Goal: Task Accomplishment & Management: Use online tool/utility

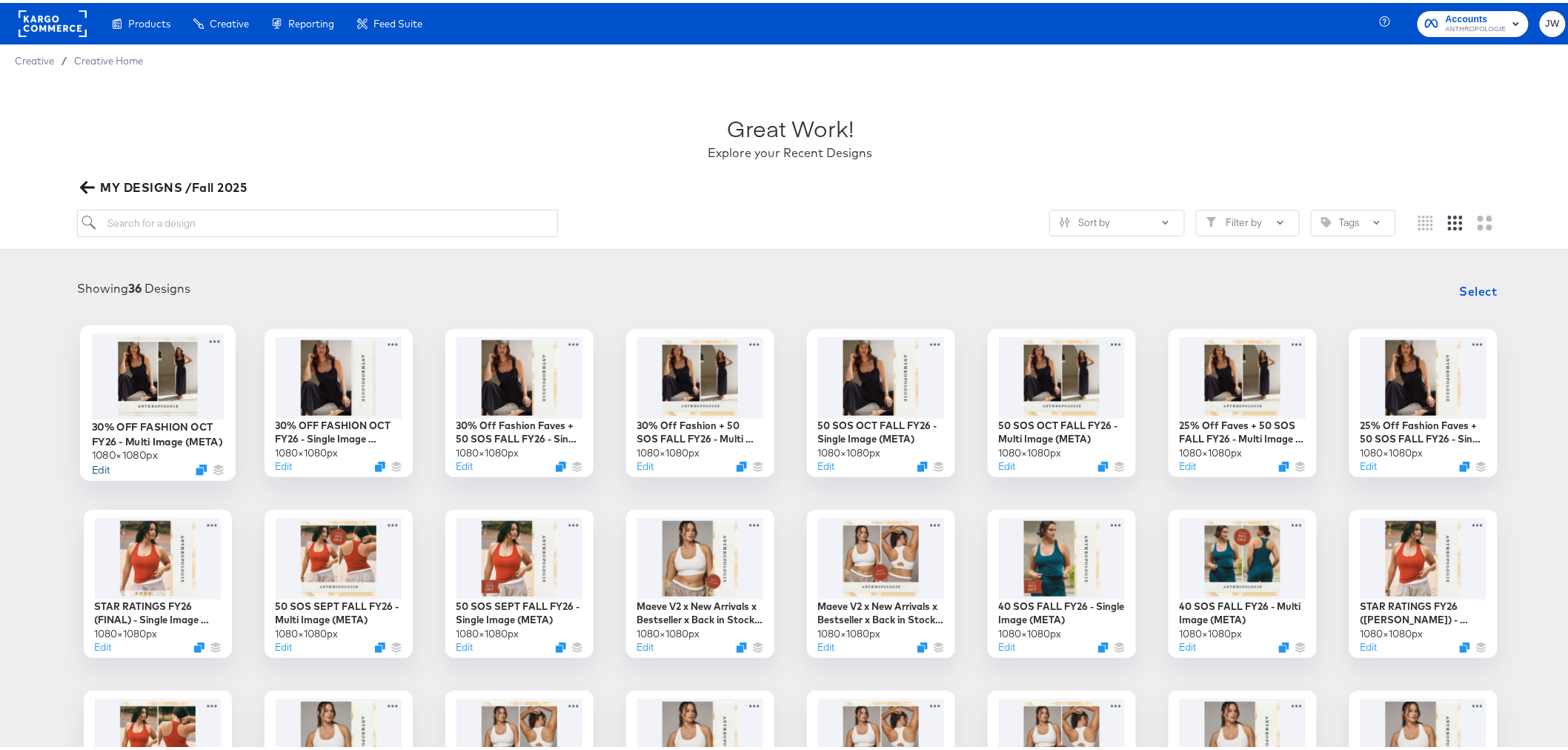
click at [92, 469] on button "Edit" at bounding box center [100, 467] width 18 height 14
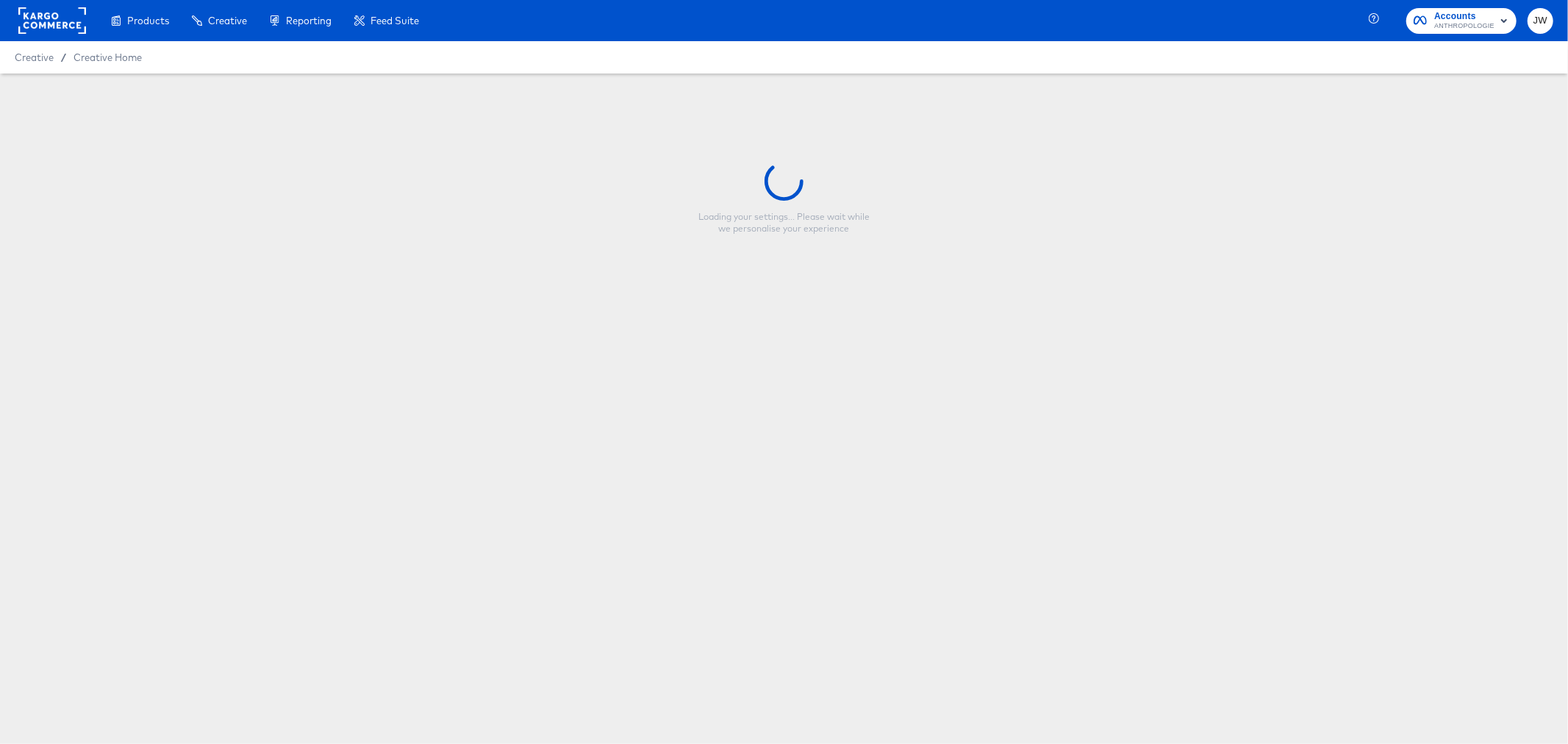
type input "30% OFF FASHION OCT FY26 - Multi Image (META)"
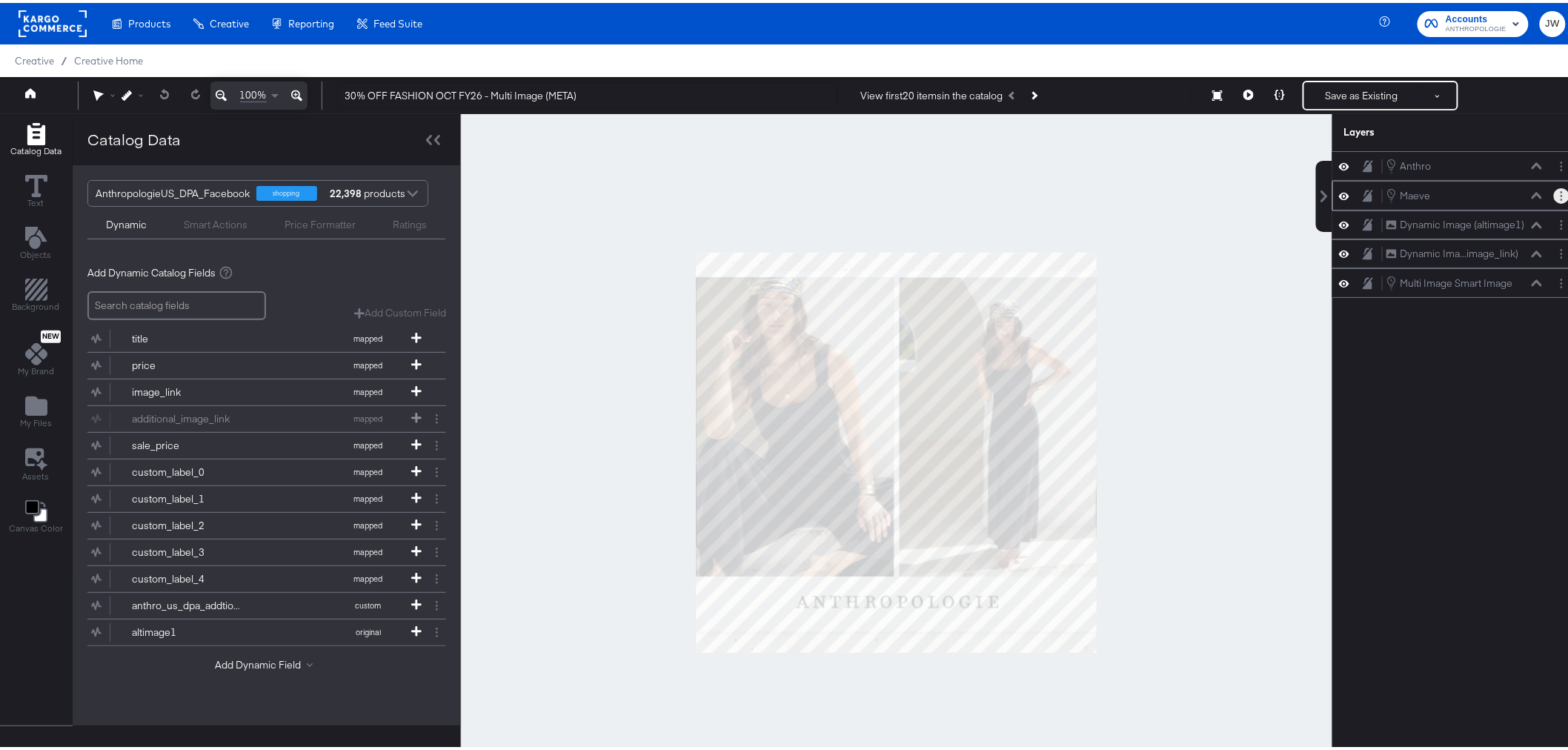
click at [1554, 199] on button "Layer Options" at bounding box center [1562, 194] width 16 height 16
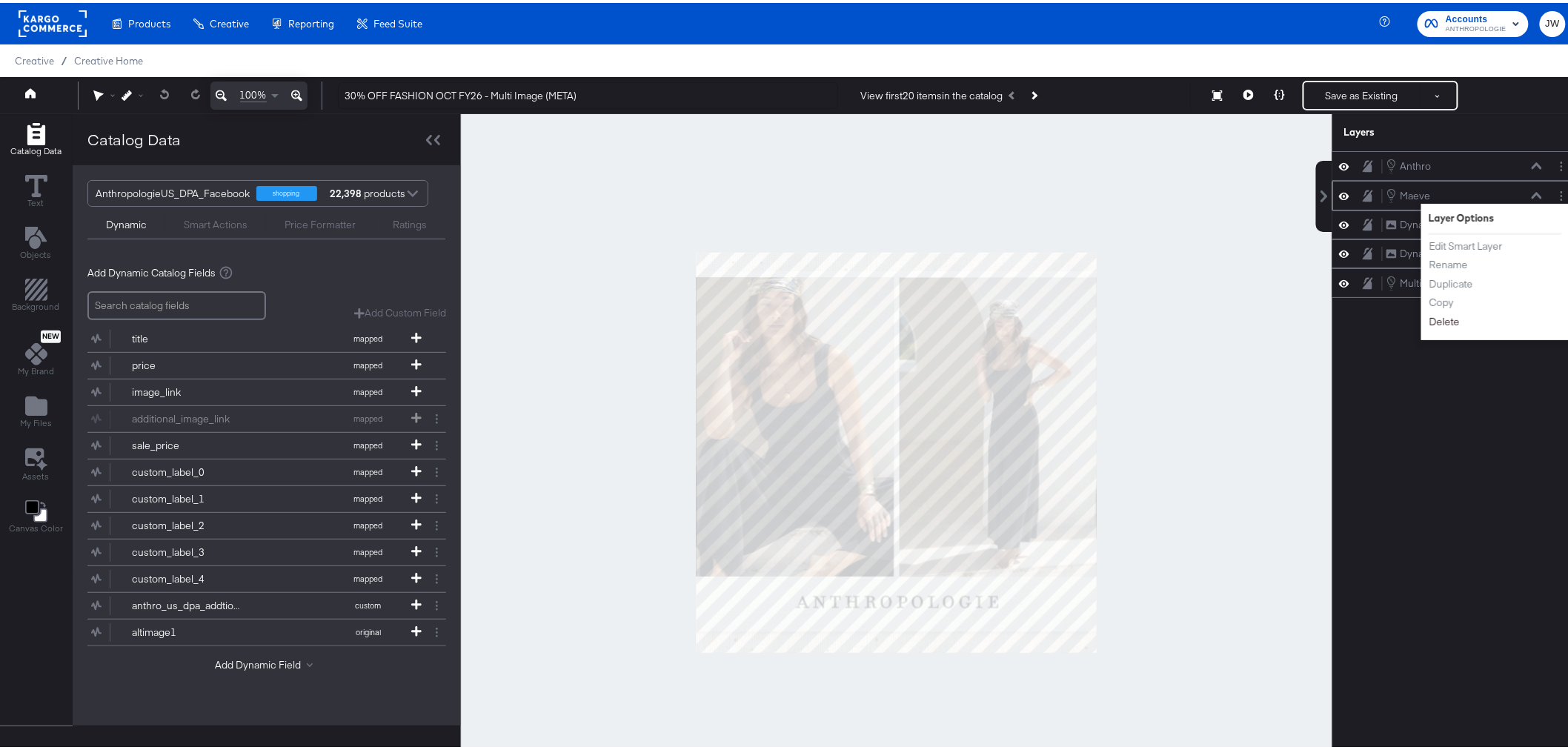
click at [1432, 324] on button "Delete" at bounding box center [1444, 320] width 32 height 16
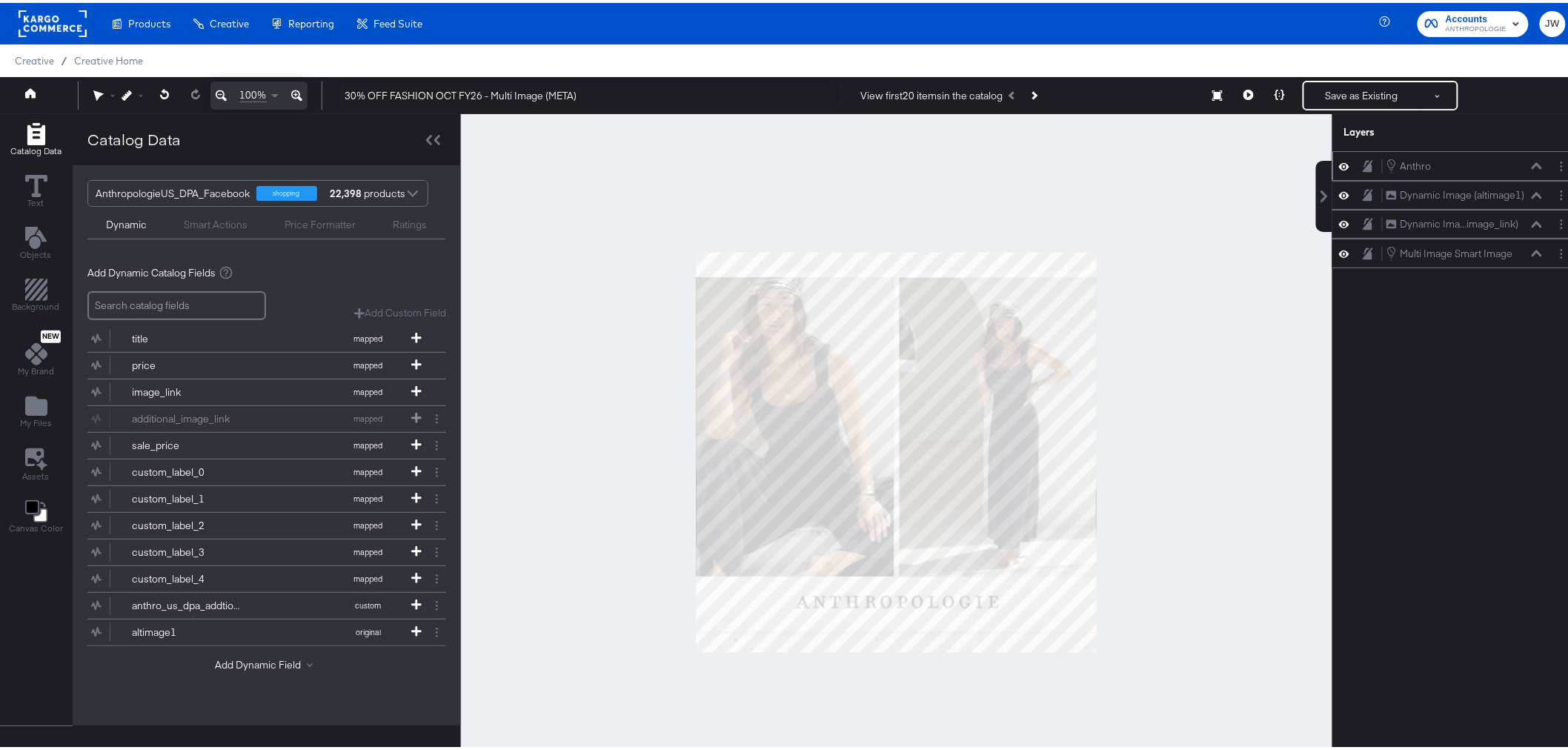
click at [1454, 165] on div "[PERSON_NAME]" at bounding box center [1464, 163] width 158 height 17
click at [1560, 163] on circle "Layer Options" at bounding box center [1561, 163] width 3 height 3
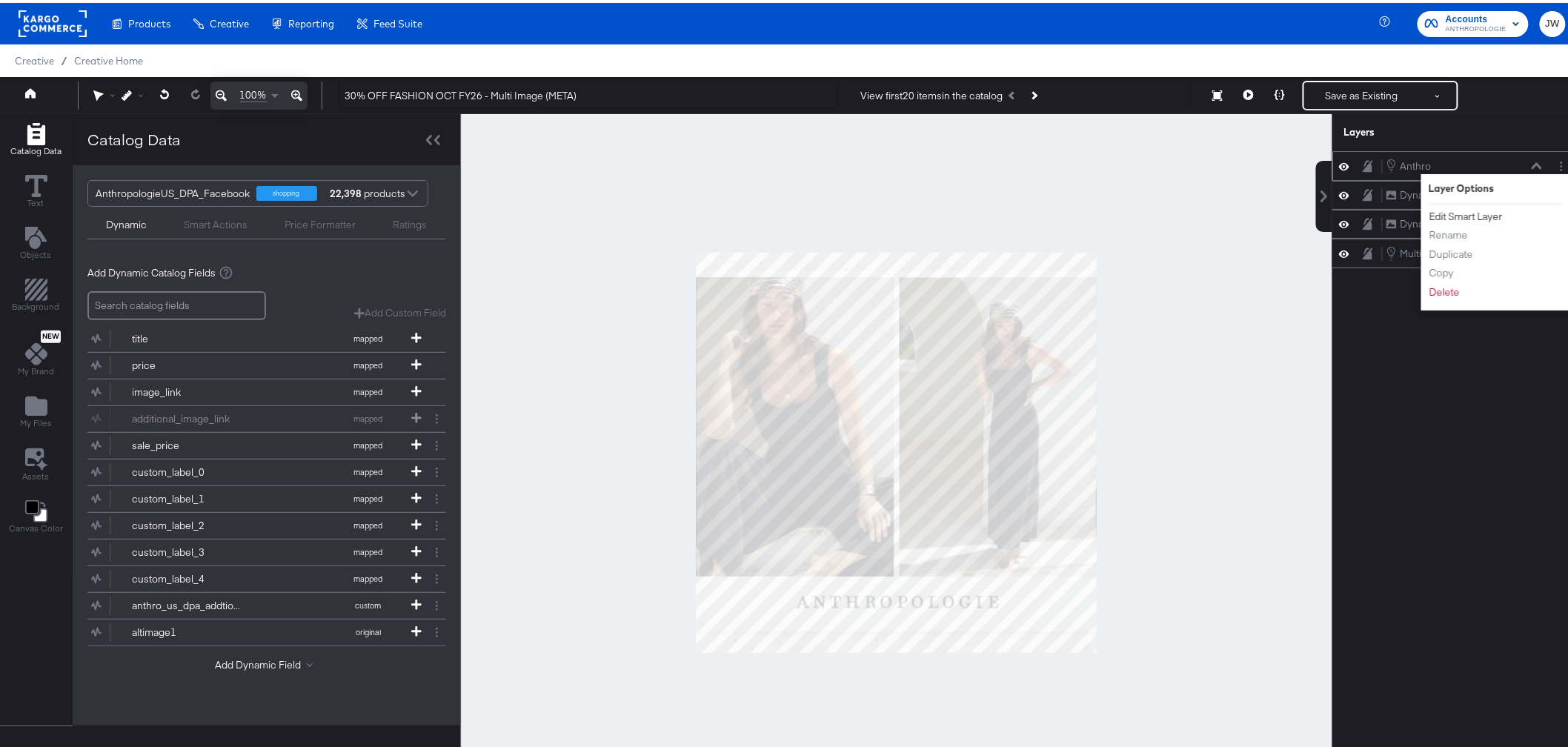
click at [1484, 216] on button "Edit Smart Layer" at bounding box center [1465, 214] width 75 height 16
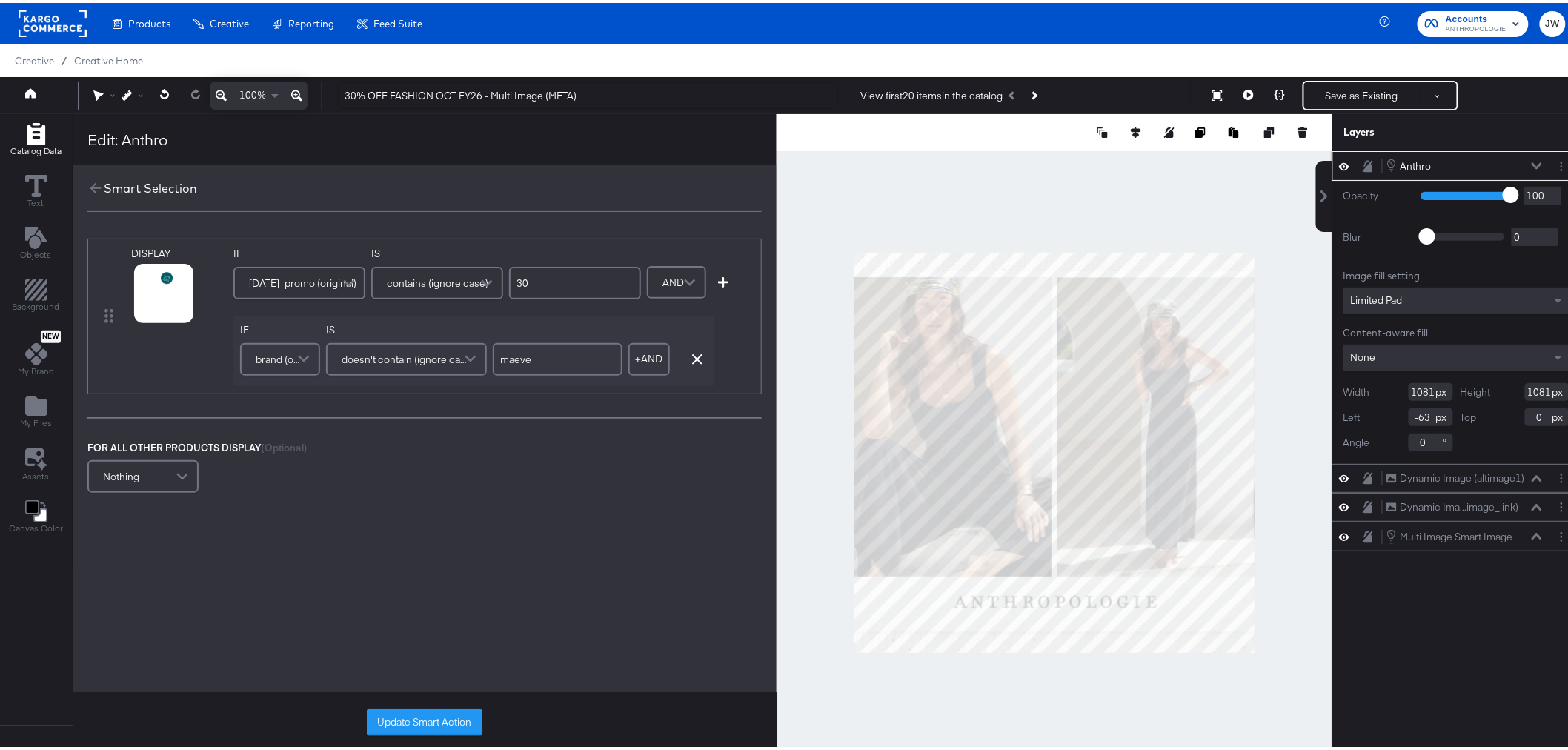
click at [1427, 162] on div "[PERSON_NAME]" at bounding box center [1464, 163] width 158 height 17
click at [1419, 163] on div "[PERSON_NAME]" at bounding box center [1464, 163] width 158 height 17
click at [1411, 163] on div "Anthro" at bounding box center [1415, 164] width 31 height 14
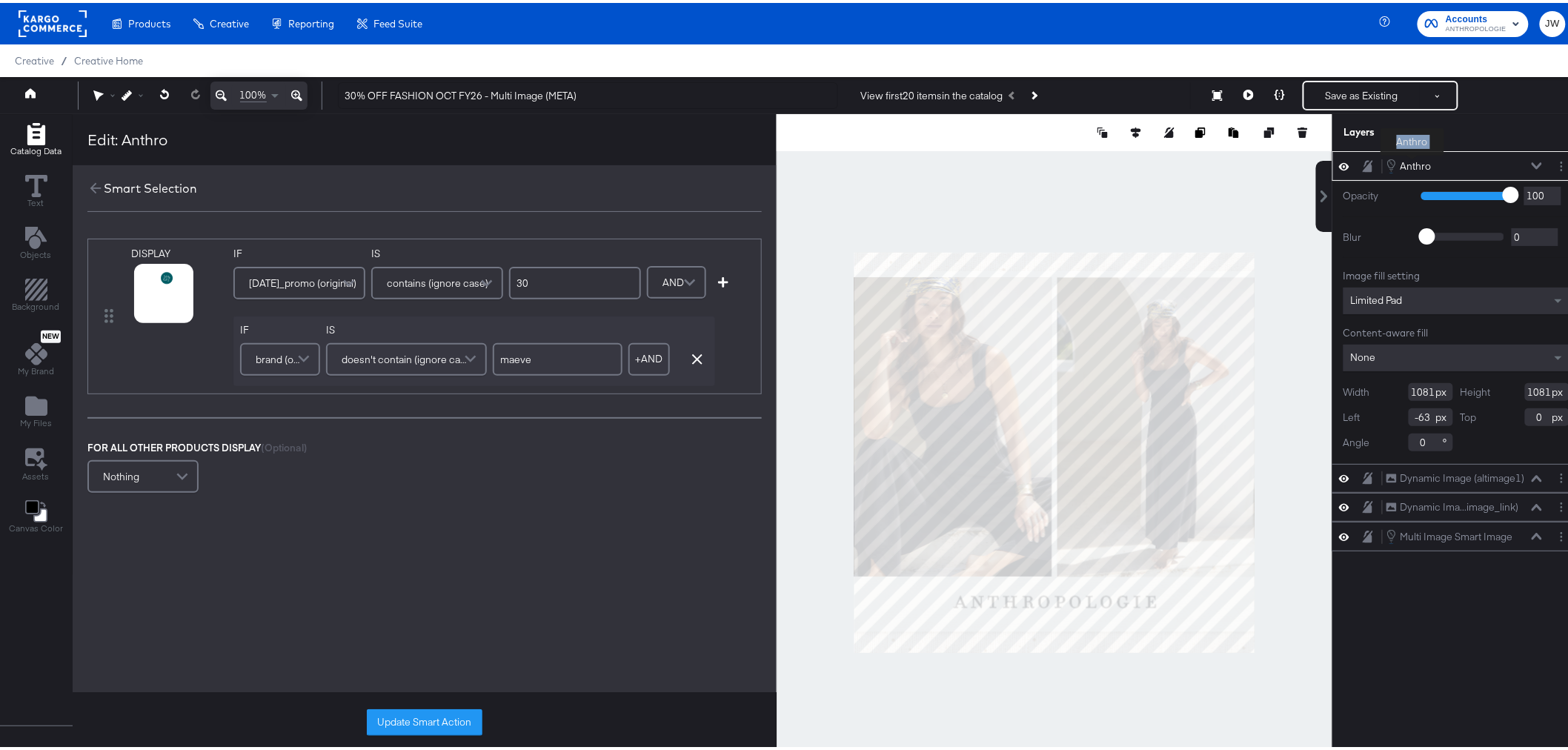
click at [1411, 163] on div "Anthro" at bounding box center [1415, 164] width 31 height 14
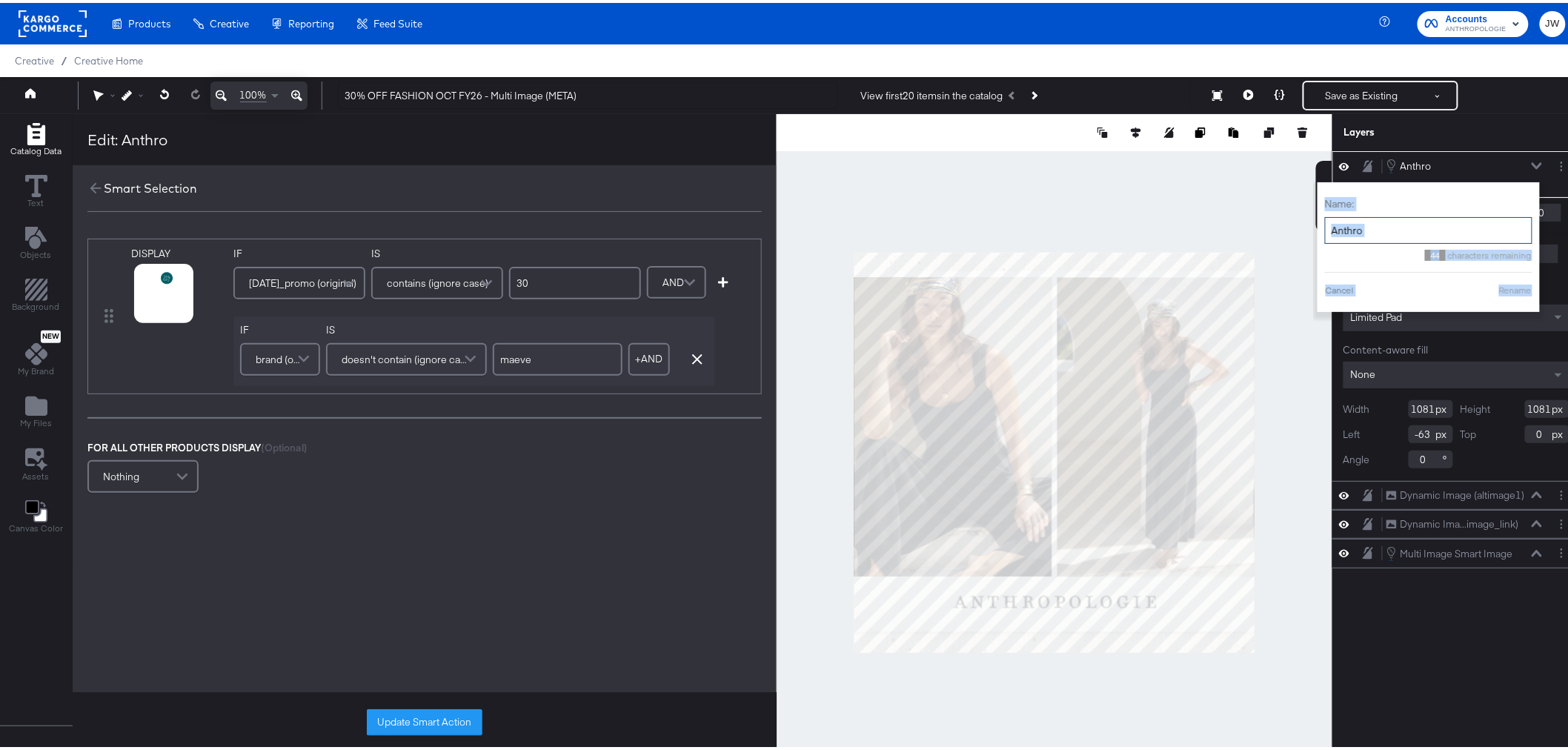
click at [1353, 223] on input "Anthro" at bounding box center [1429, 227] width 208 height 27
type input "A"
type input "30% OFF BADGE"
click at [693, 356] on icon "button" at bounding box center [697, 357] width 11 height 11
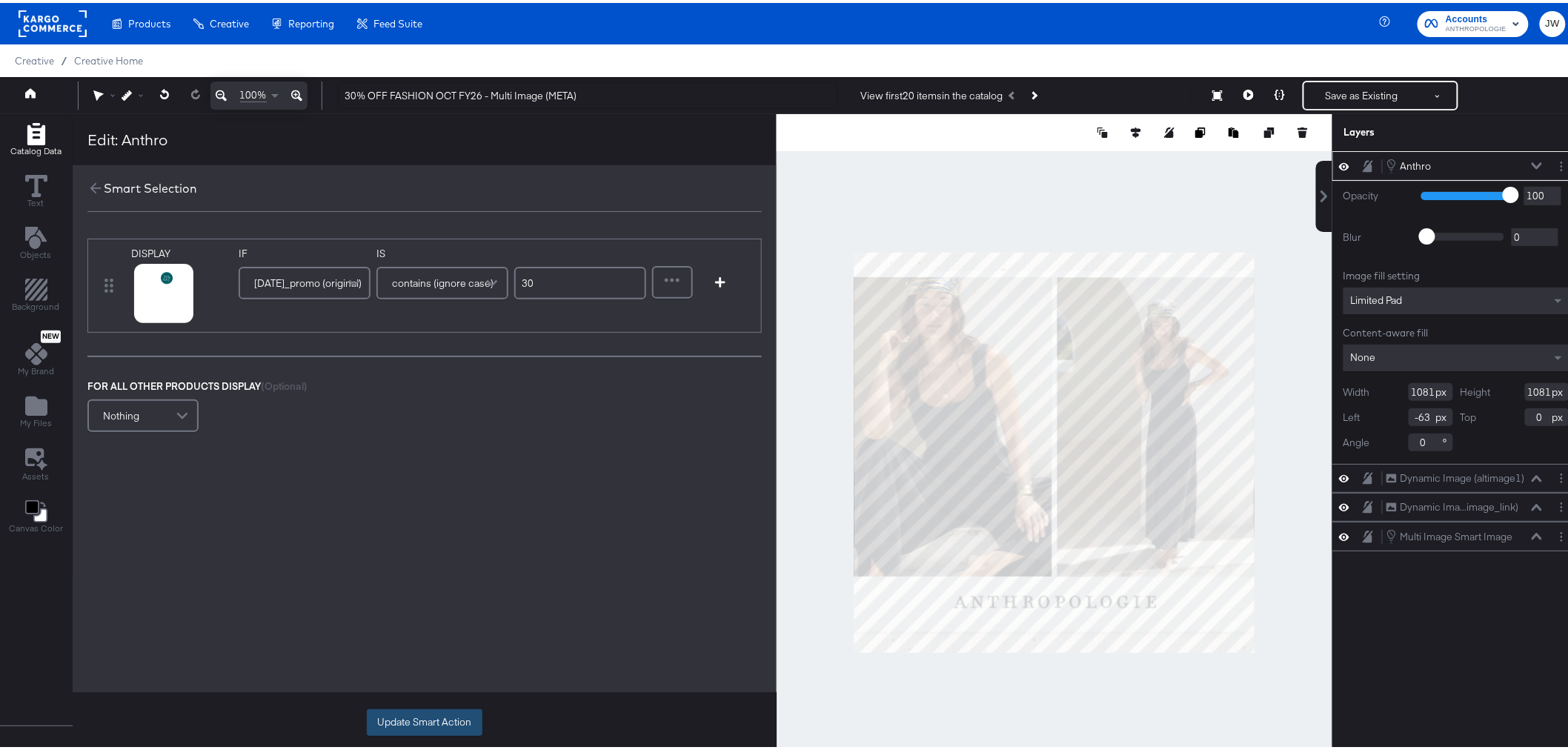
click at [434, 717] on button "Update Smart Action" at bounding box center [424, 719] width 115 height 26
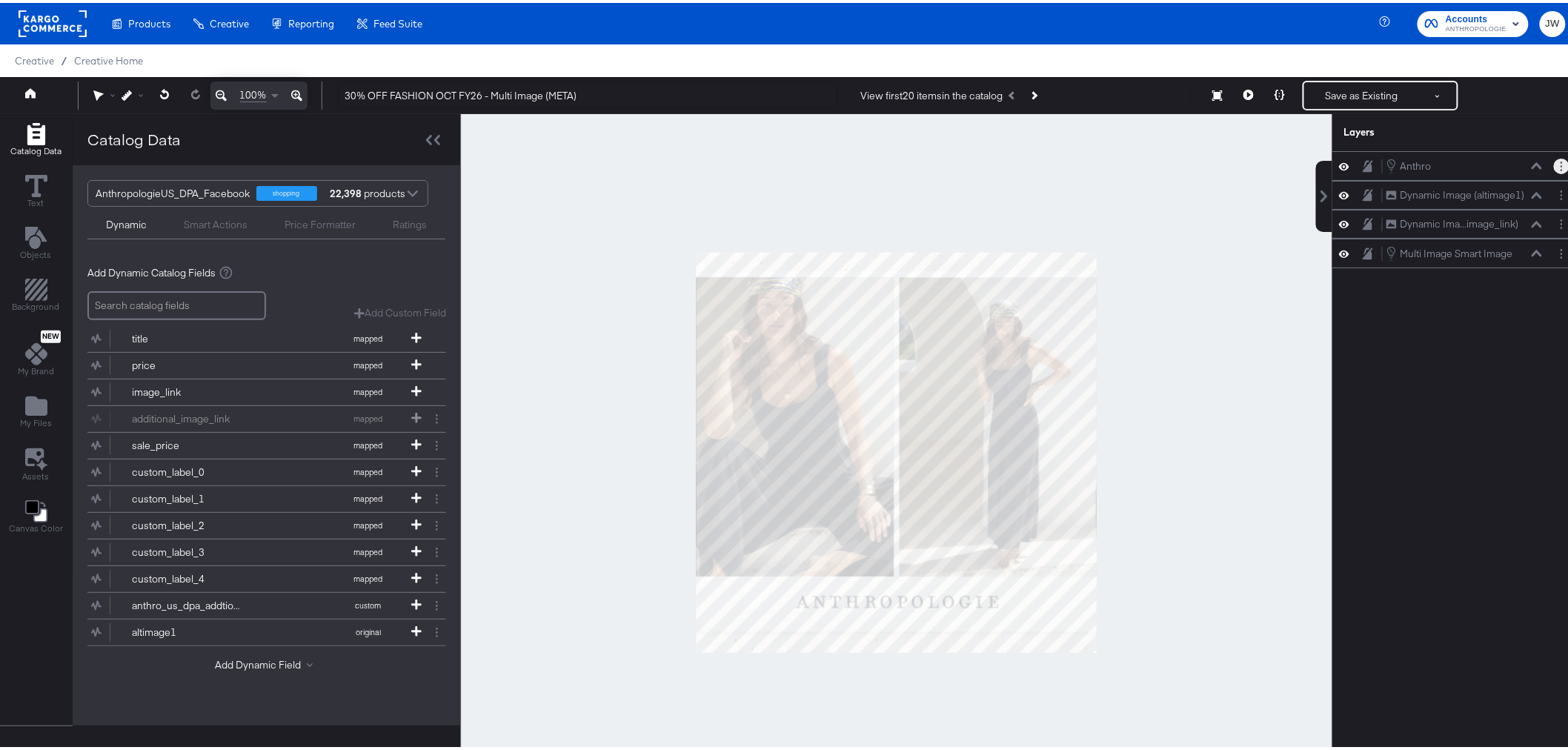
click at [1554, 159] on button "Layer Options" at bounding box center [1562, 164] width 16 height 16
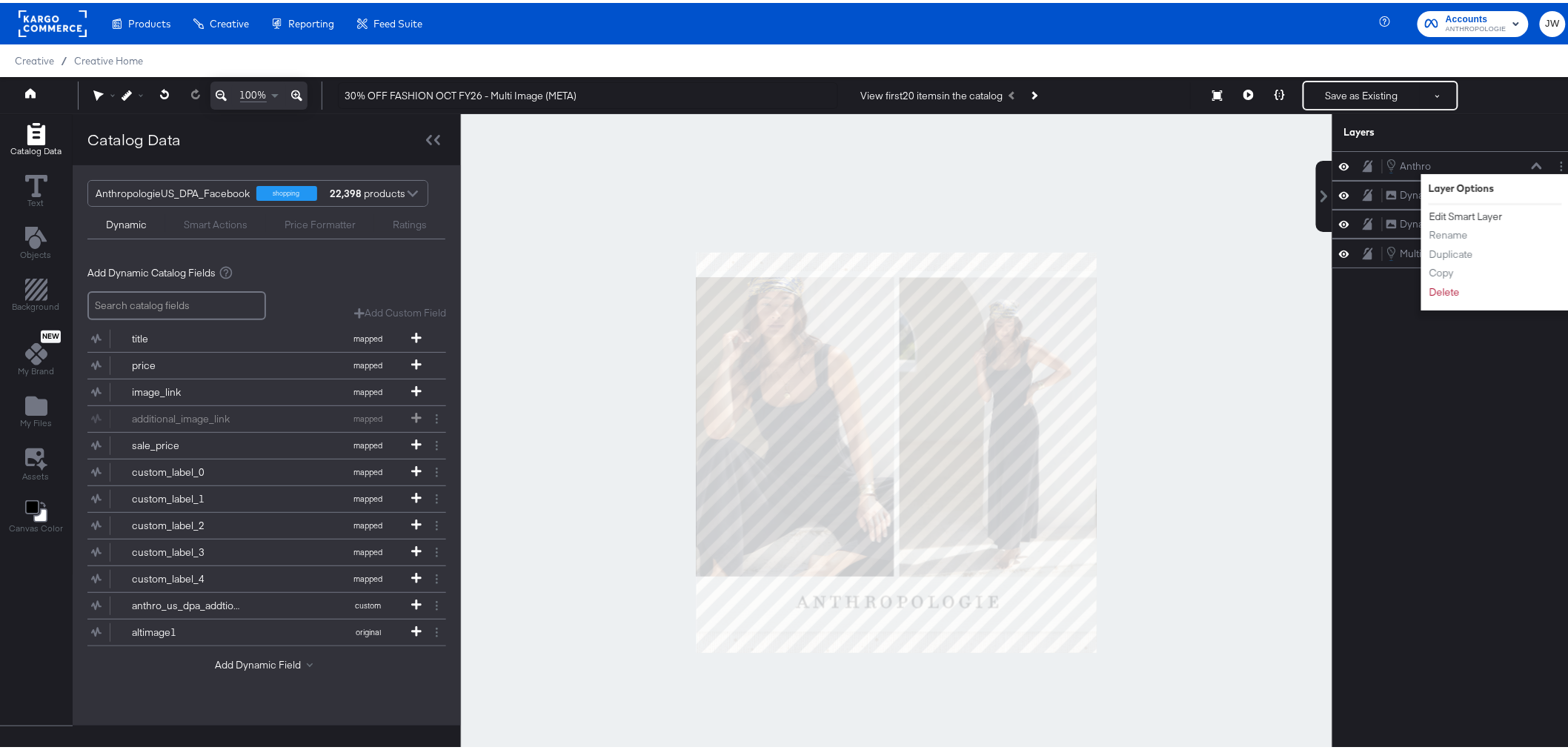
click at [1456, 211] on button "Edit Smart Layer" at bounding box center [1465, 214] width 75 height 16
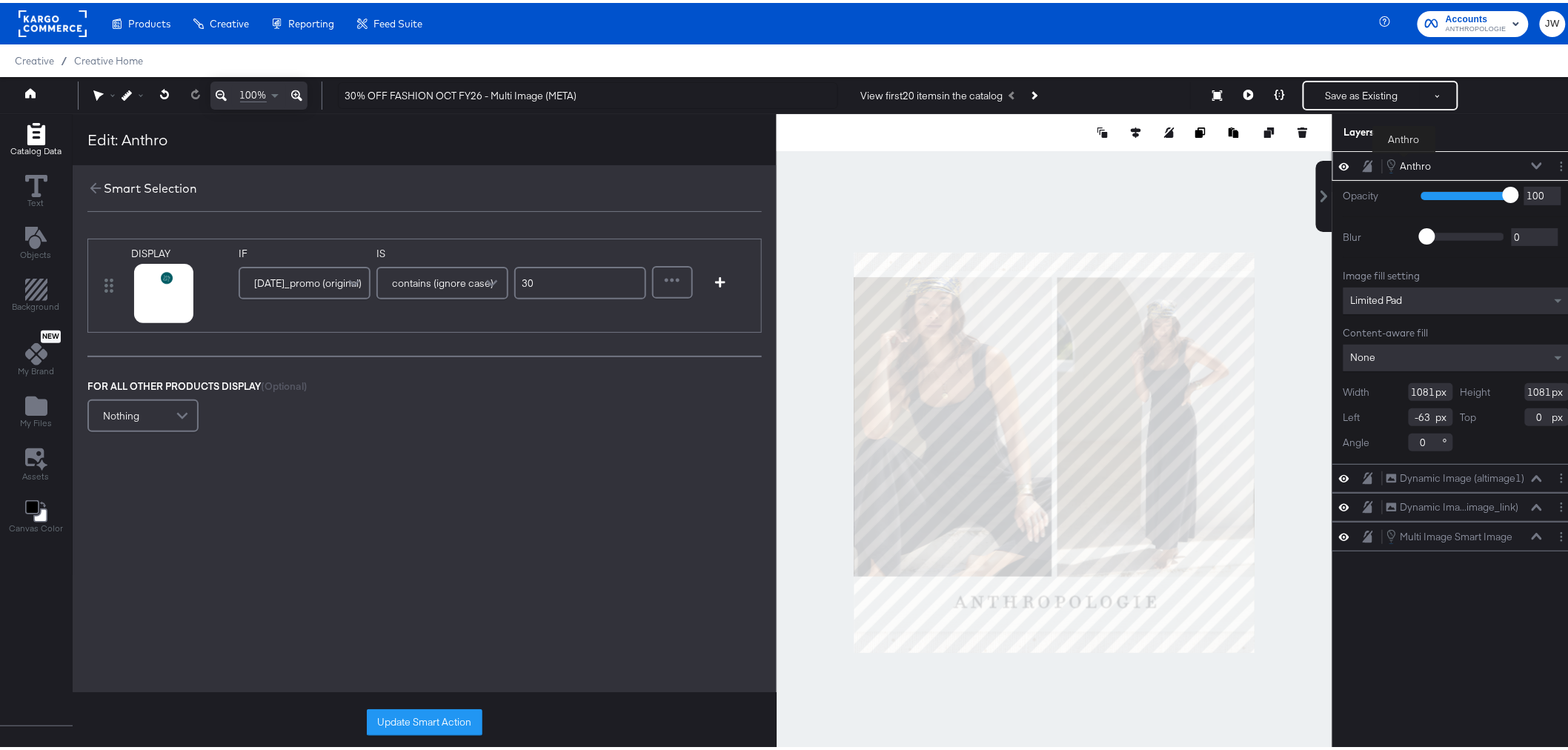
click at [1403, 161] on div "Anthro" at bounding box center [1415, 164] width 31 height 14
drag, startPoint x: 1418, startPoint y: 150, endPoint x: 1390, endPoint y: 161, distance: 30.1
click at [1418, 150] on div "[PERSON_NAME]" at bounding box center [1456, 163] width 248 height 30
click at [1402, 158] on div "Anthro" at bounding box center [1415, 164] width 31 height 14
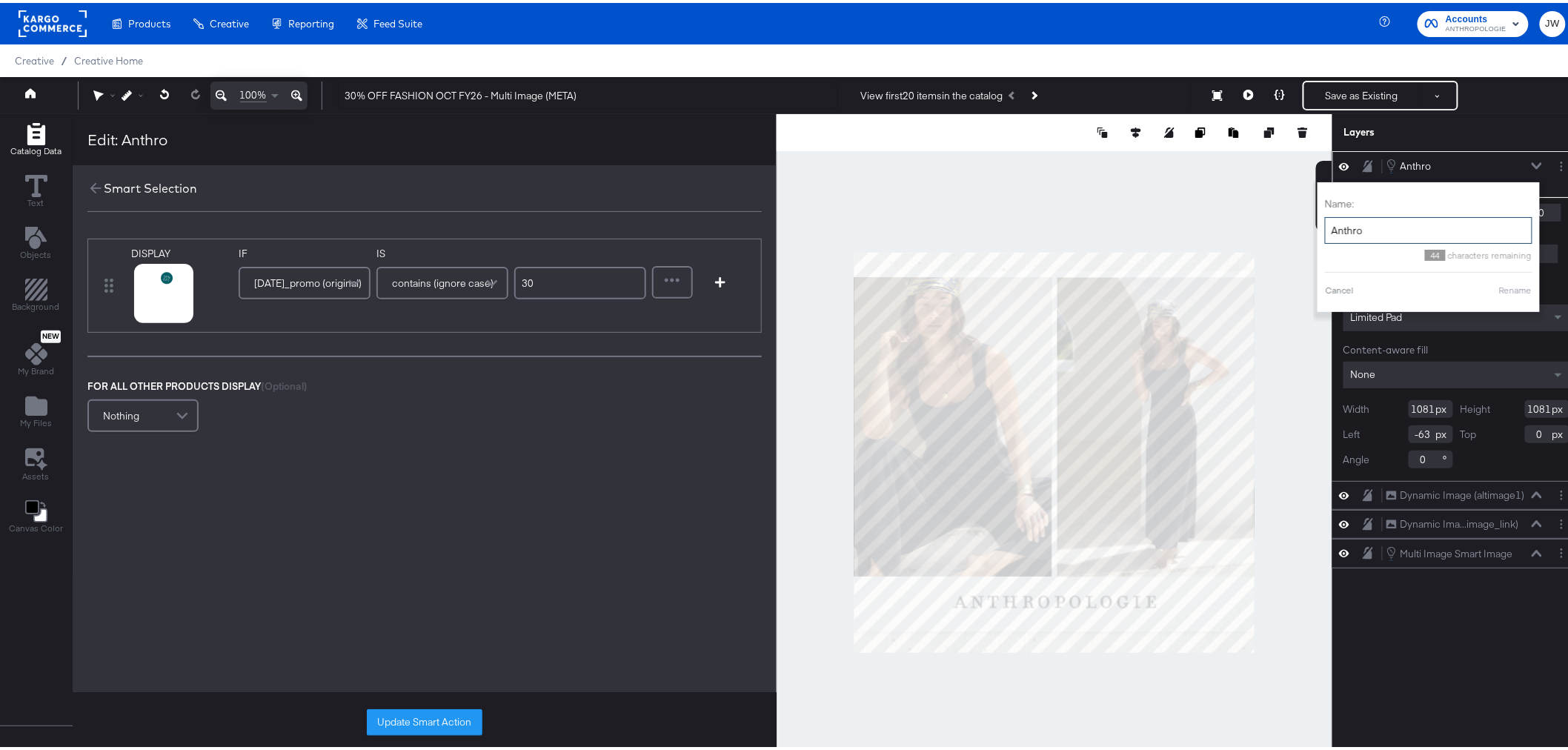
drag, startPoint x: 1376, startPoint y: 233, endPoint x: 1270, endPoint y: 235, distance: 106.0
click at [1270, 148] on div "Catalog Data Text Objects Background New My Brand My Files Assets Canvas Color …" at bounding box center [790, 129] width 1580 height 37
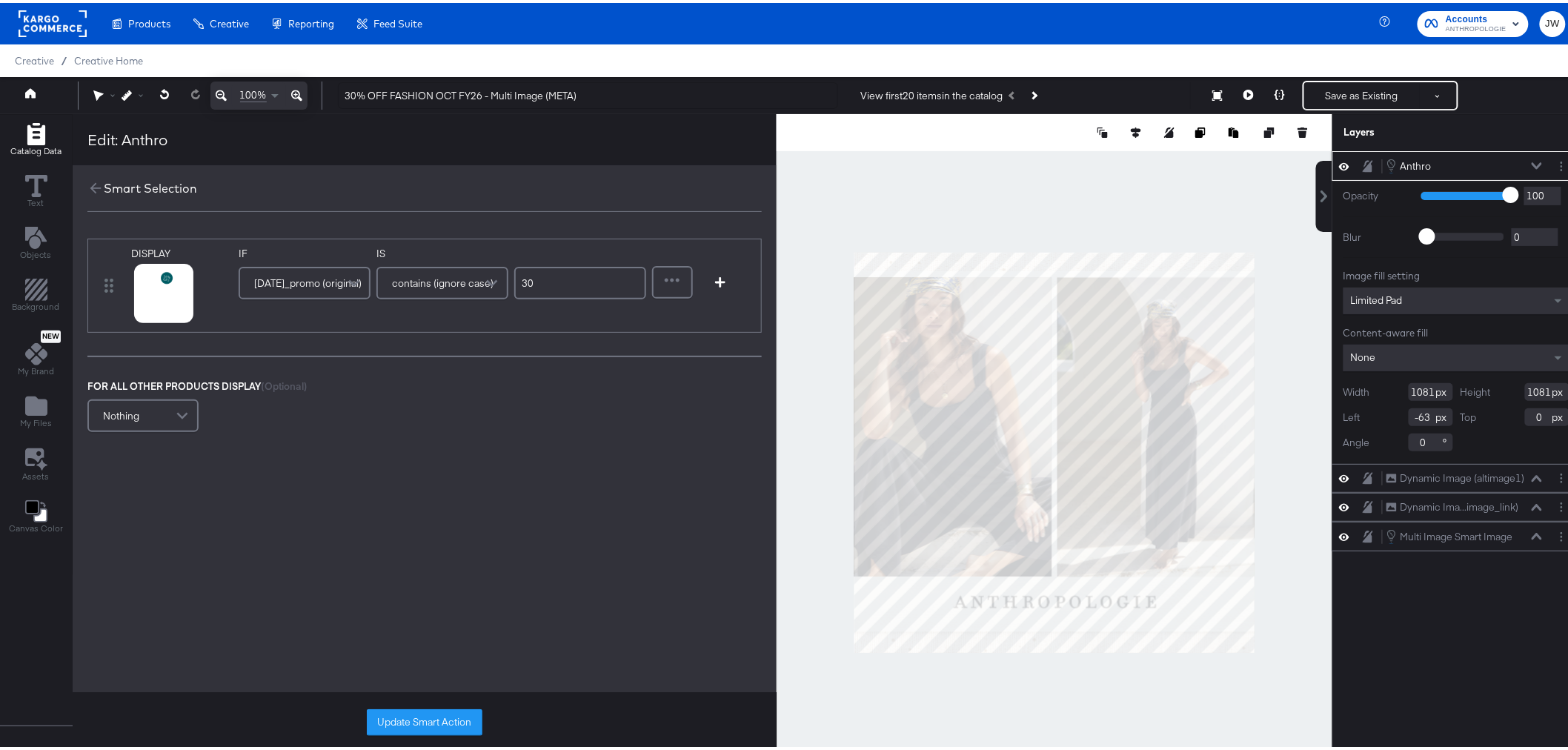
click at [1416, 156] on button "[PERSON_NAME]" at bounding box center [1409, 163] width 47 height 17
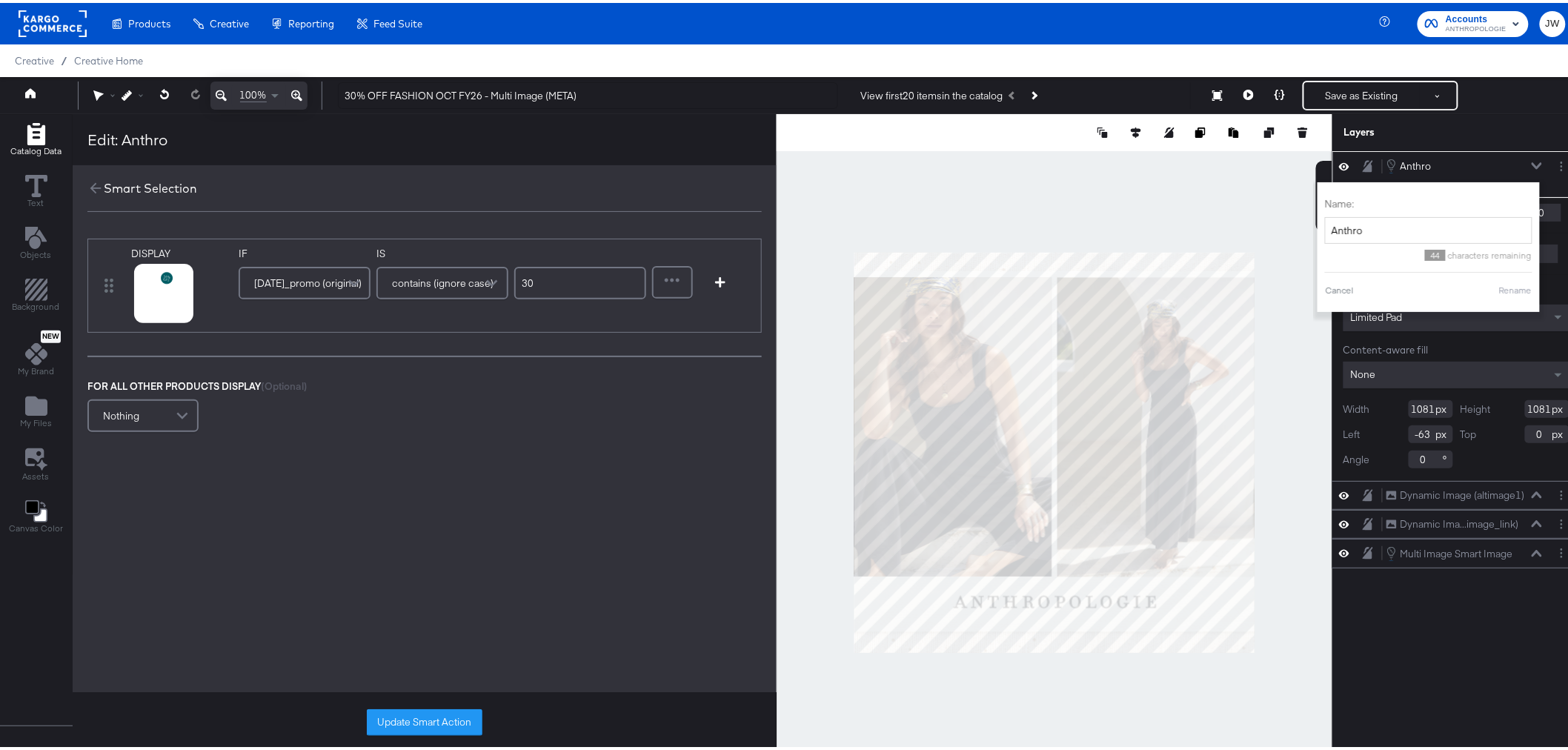
click at [1504, 290] on button "Rename" at bounding box center [1515, 287] width 34 height 13
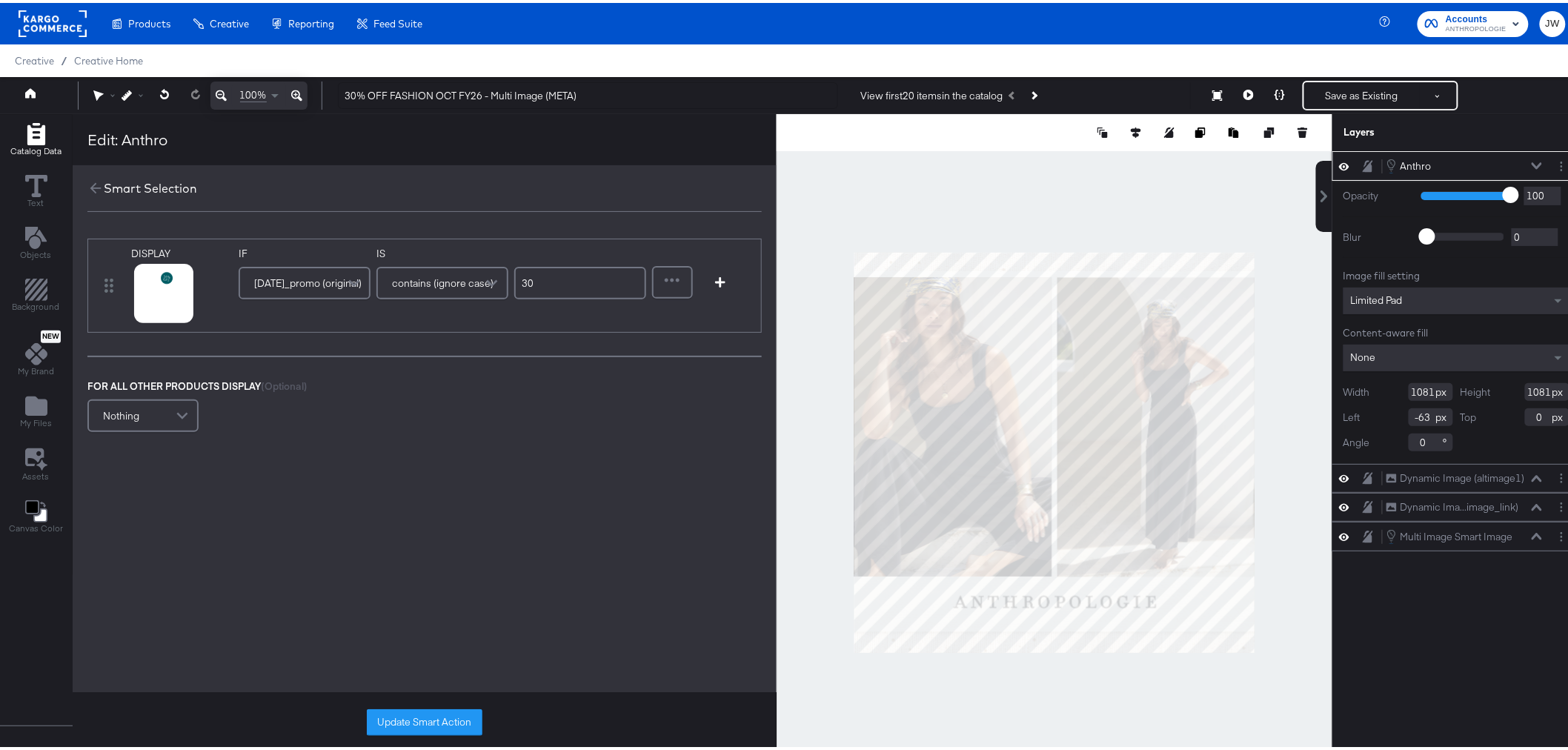
click at [1424, 164] on div "[PERSON_NAME]" at bounding box center [1464, 163] width 158 height 17
click at [1414, 158] on div "Anthro" at bounding box center [1415, 164] width 31 height 14
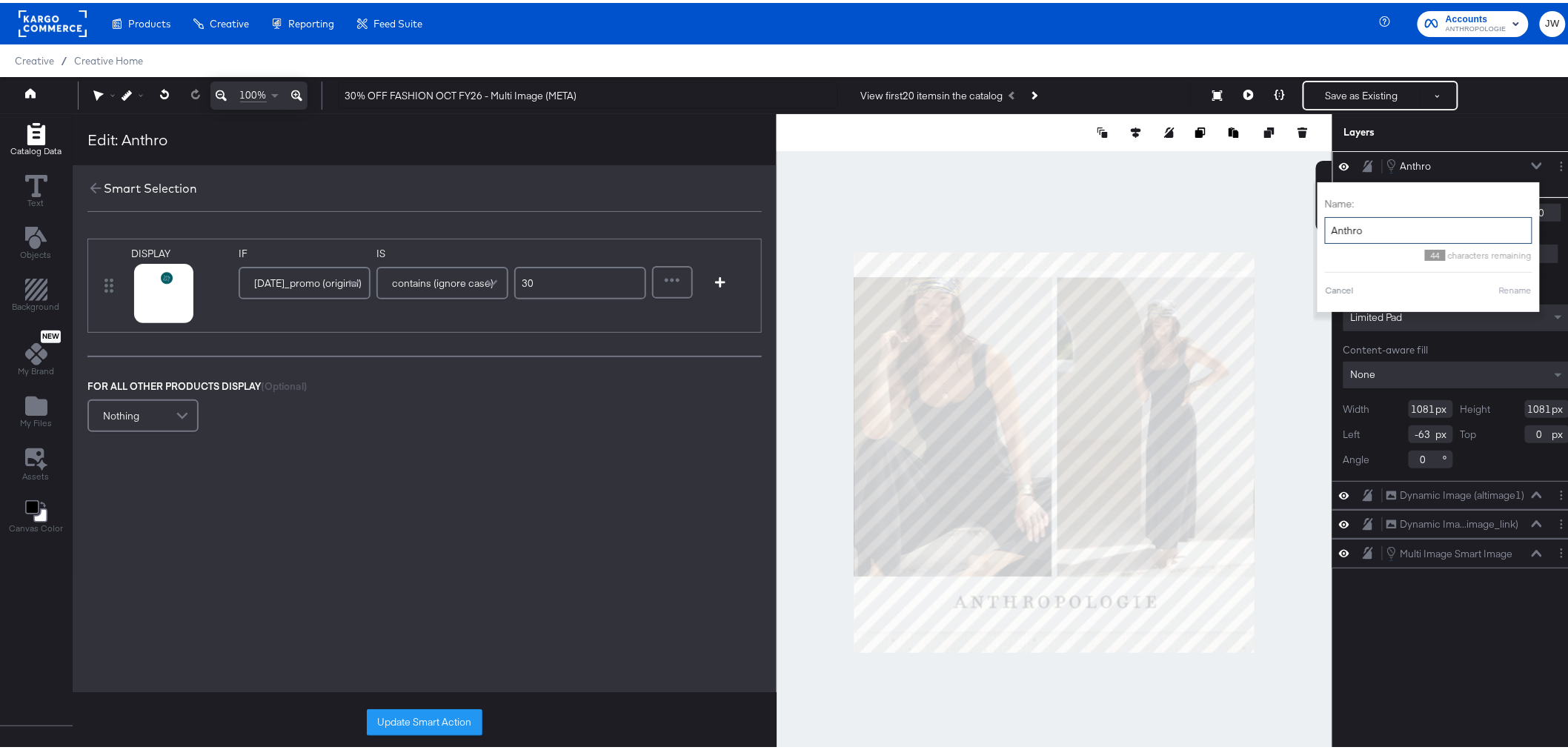
drag, startPoint x: 1365, startPoint y: 223, endPoint x: 1231, endPoint y: 227, distance: 134.1
click at [1231, 148] on div "Catalog Data Text Objects Background New My Brand My Files Assets Canvas Color …" at bounding box center [790, 129] width 1580 height 37
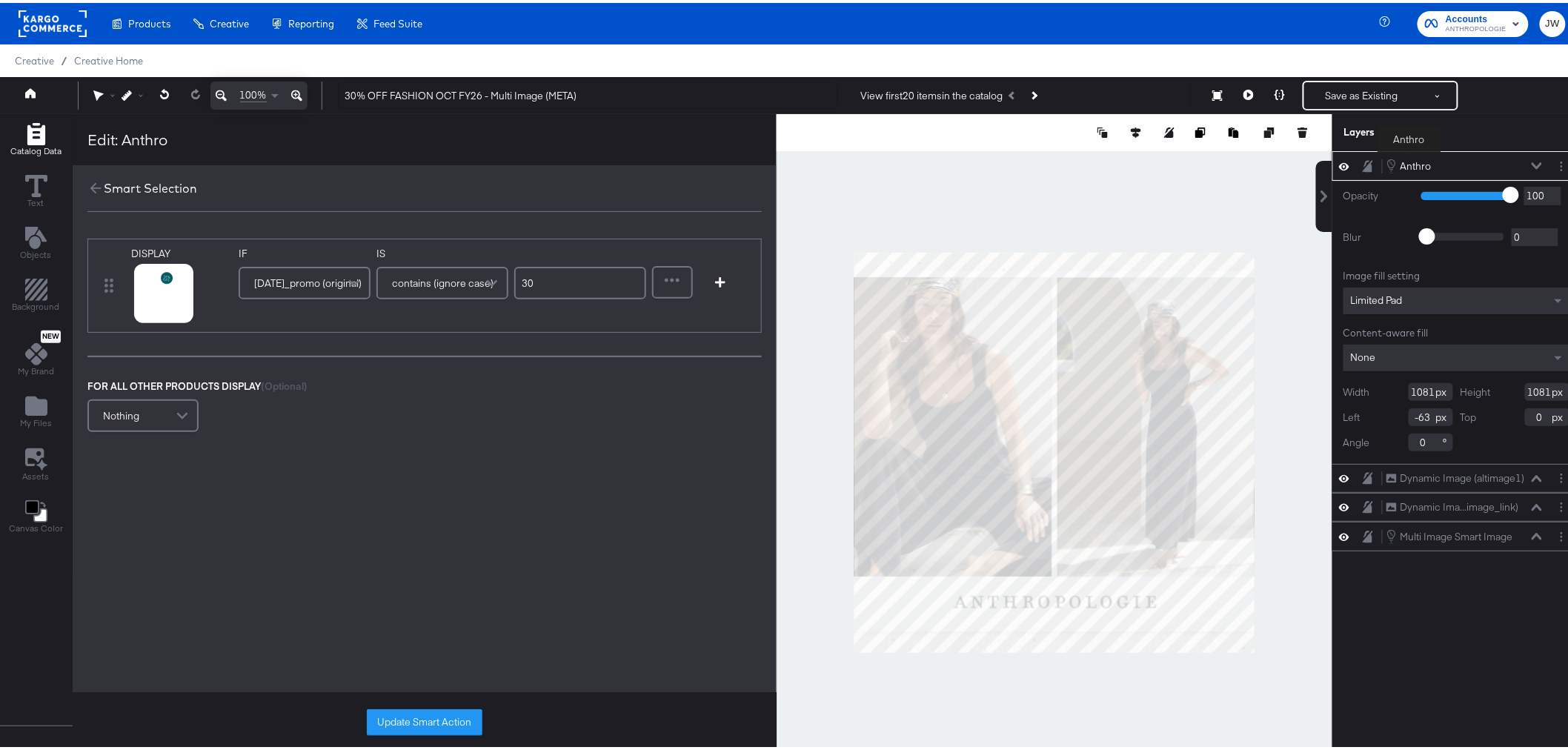
click at [1409, 160] on div "Anthro" at bounding box center [1415, 164] width 31 height 14
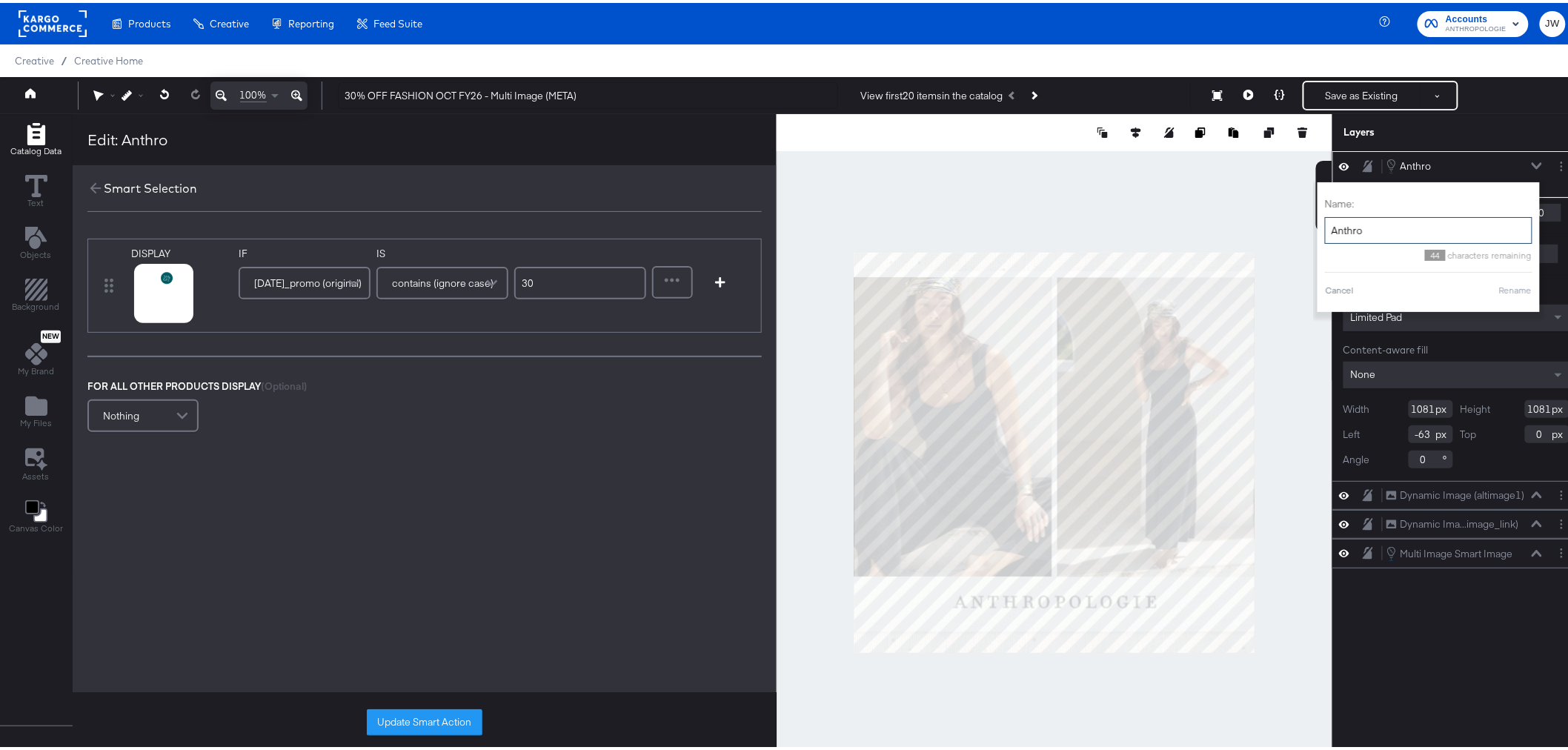
drag, startPoint x: 1356, startPoint y: 233, endPoint x: 1311, endPoint y: 237, distance: 45.2
click at [1317, 237] on div "Name: [PERSON_NAME] 44 characters remaining Cancel Rename" at bounding box center [1428, 244] width 223 height 129
type input "30% OFF BADGE"
click at [1505, 283] on button "Rename" at bounding box center [1515, 287] width 34 height 13
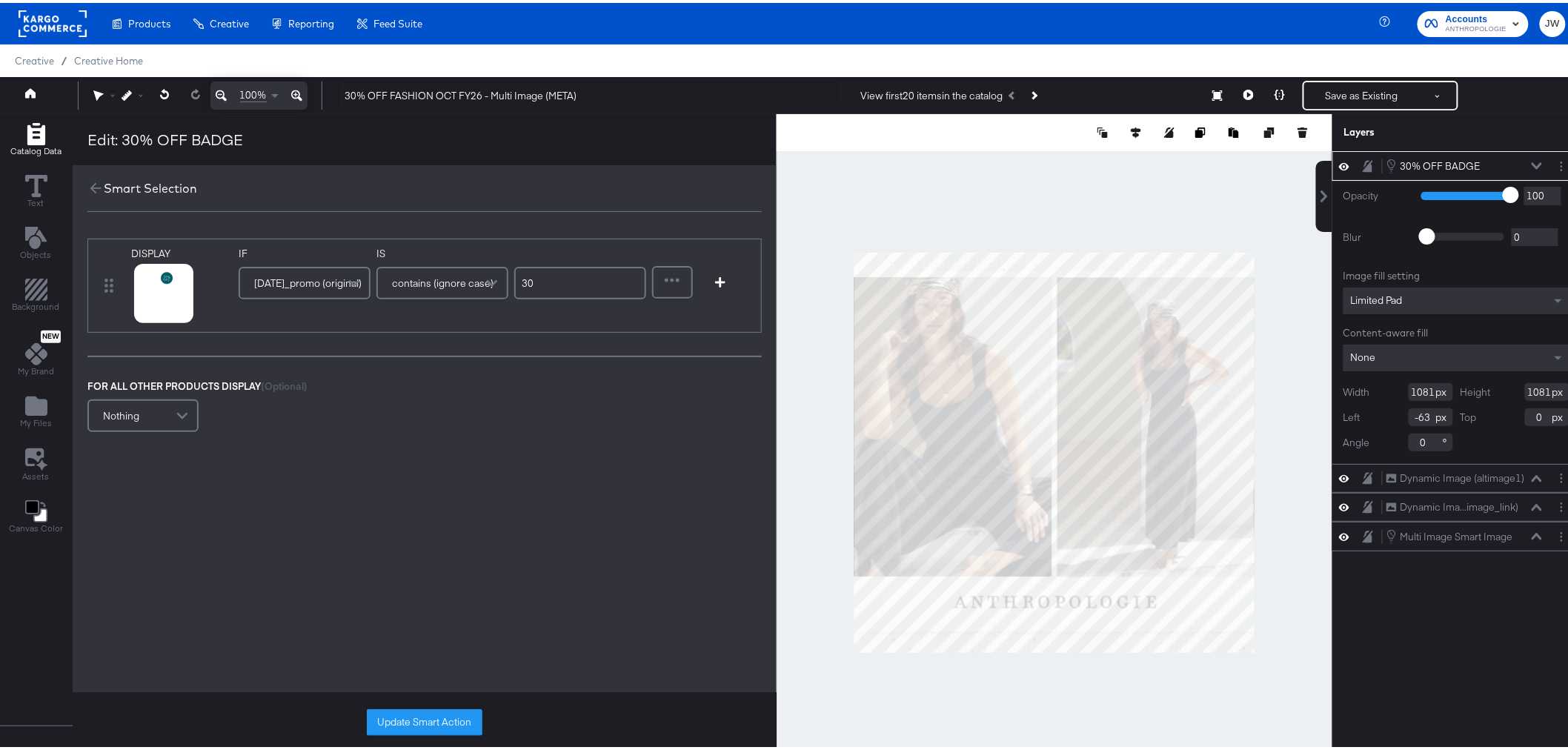
drag, startPoint x: 443, startPoint y: 723, endPoint x: 440, endPoint y: 706, distance: 17.3
click at [444, 723] on button "Update Smart Action" at bounding box center [424, 719] width 115 height 26
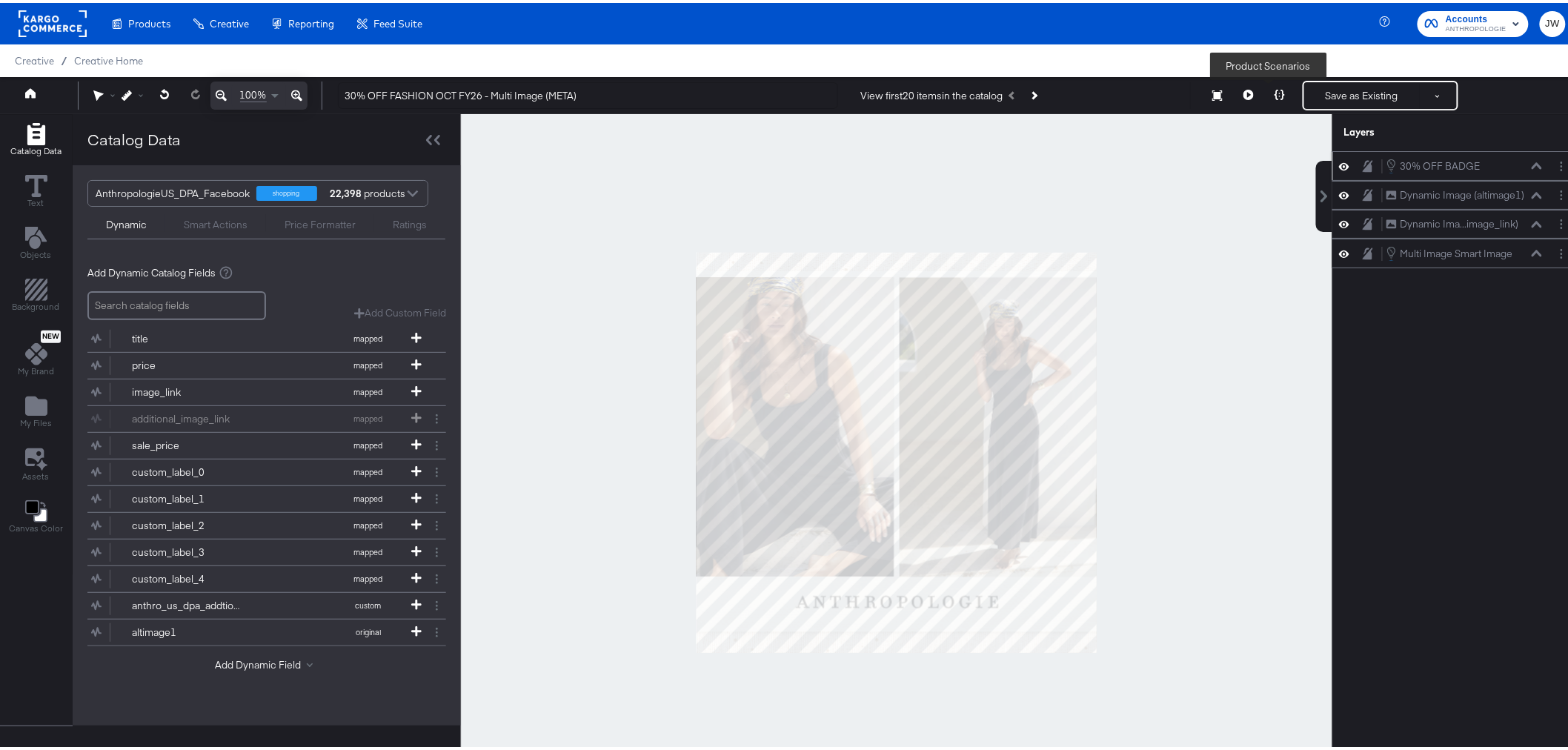
click at [1274, 92] on icon at bounding box center [1279, 92] width 11 height 11
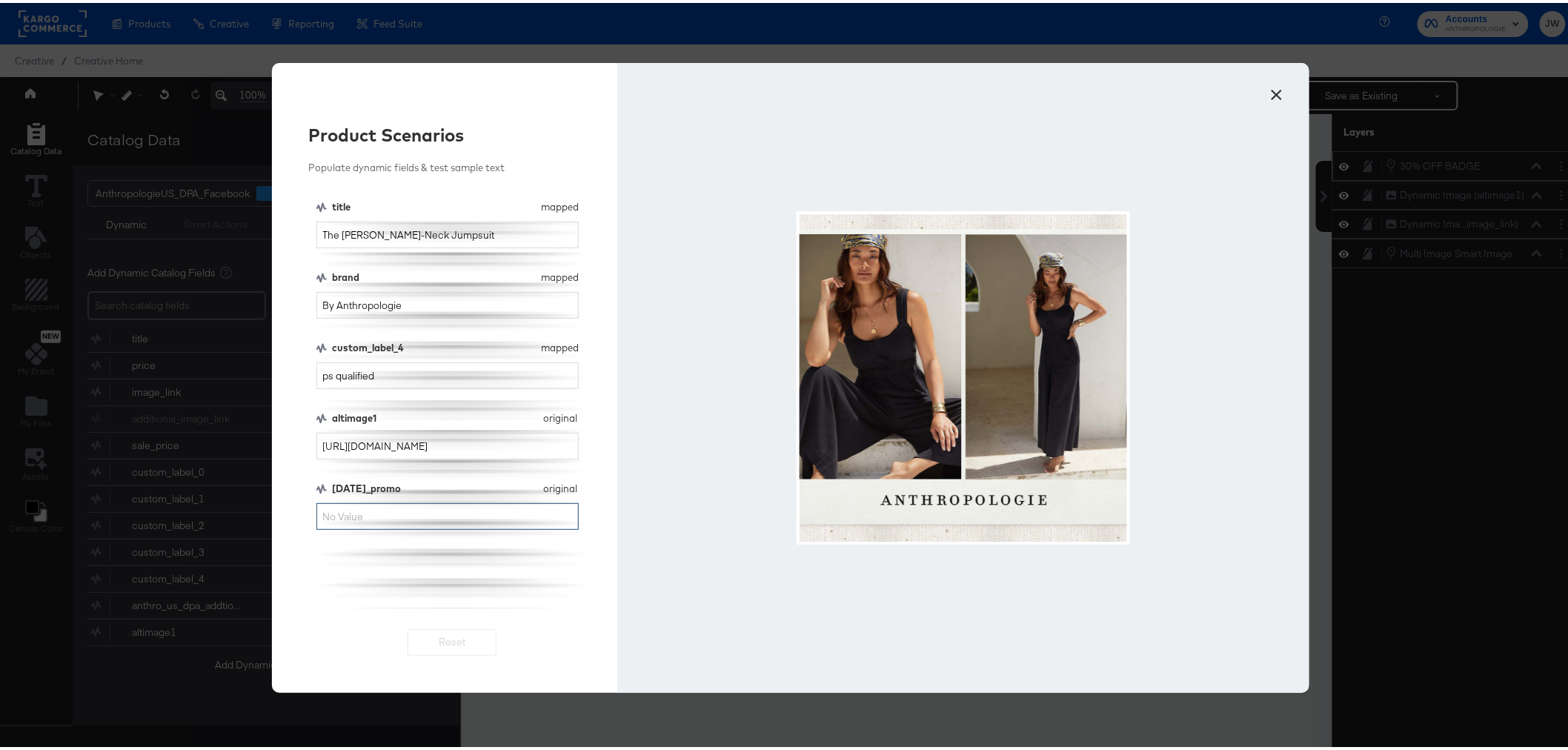
click at [400, 503] on input "[DATE]_promo" at bounding box center [448, 513] width 263 height 27
type input "0"
type input "30"
click at [1273, 89] on button "×" at bounding box center [1277, 88] width 26 height 26
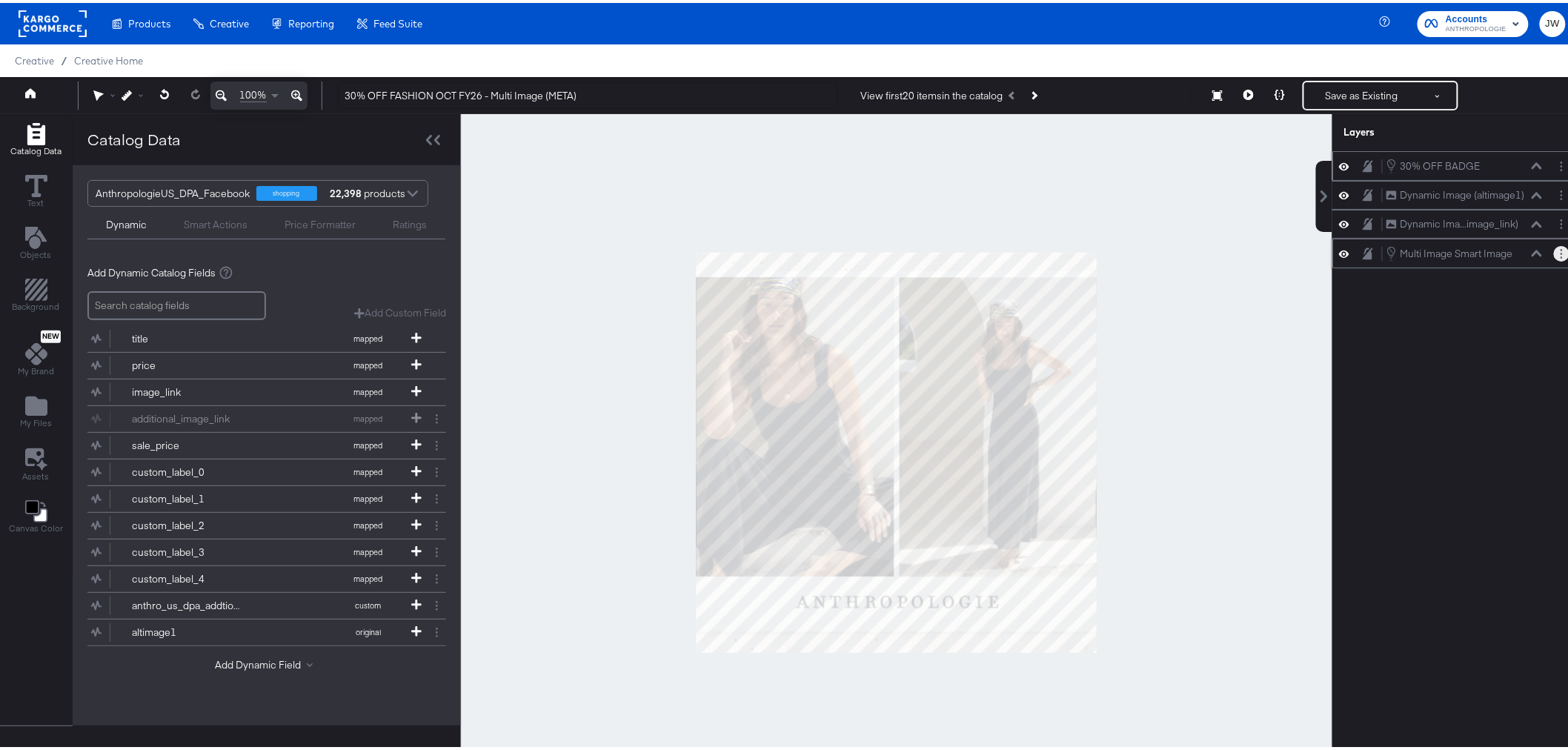
click at [1560, 246] on icon "Layer Options" at bounding box center [1561, 251] width 3 height 10
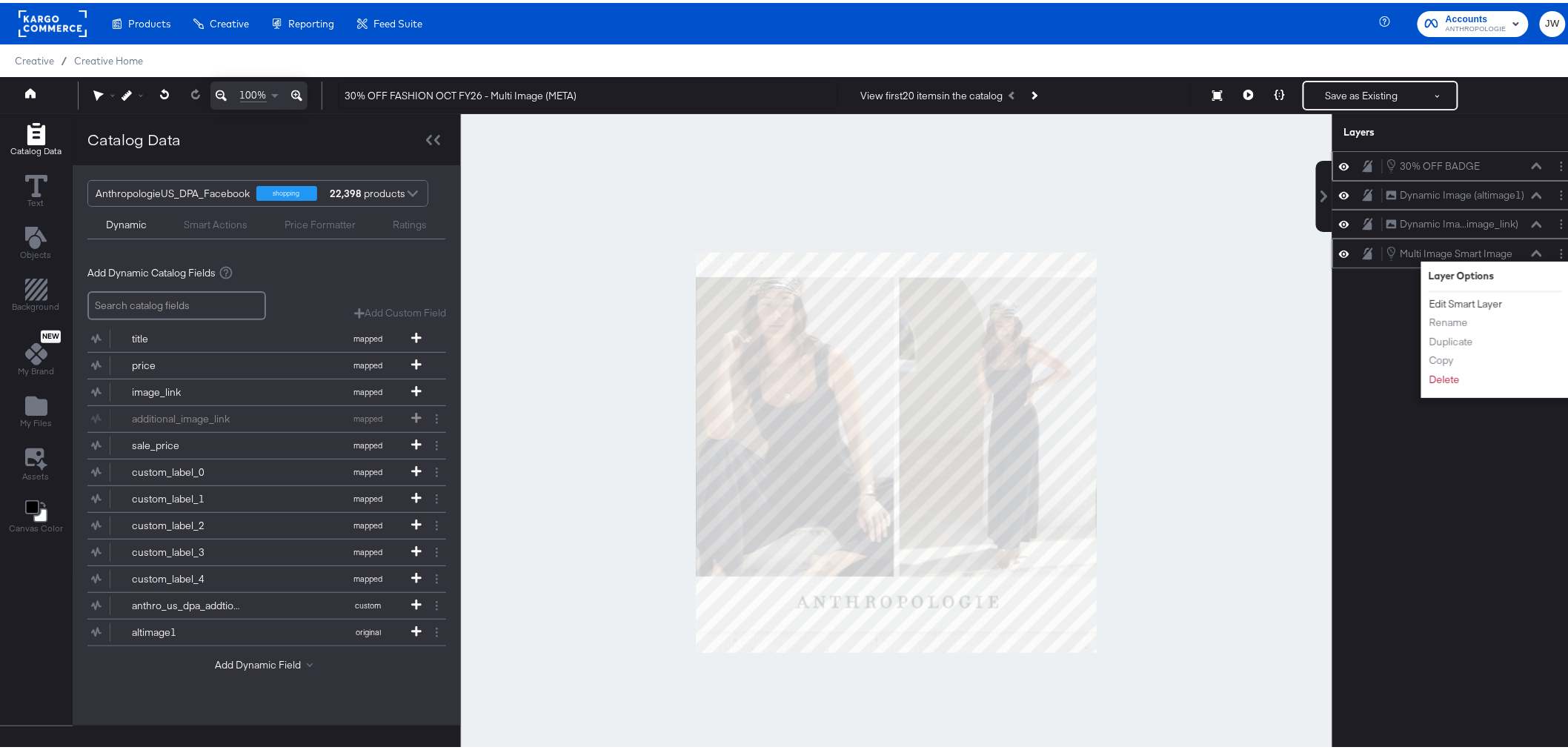
click at [1463, 299] on button "Edit Smart Layer" at bounding box center [1465, 301] width 75 height 16
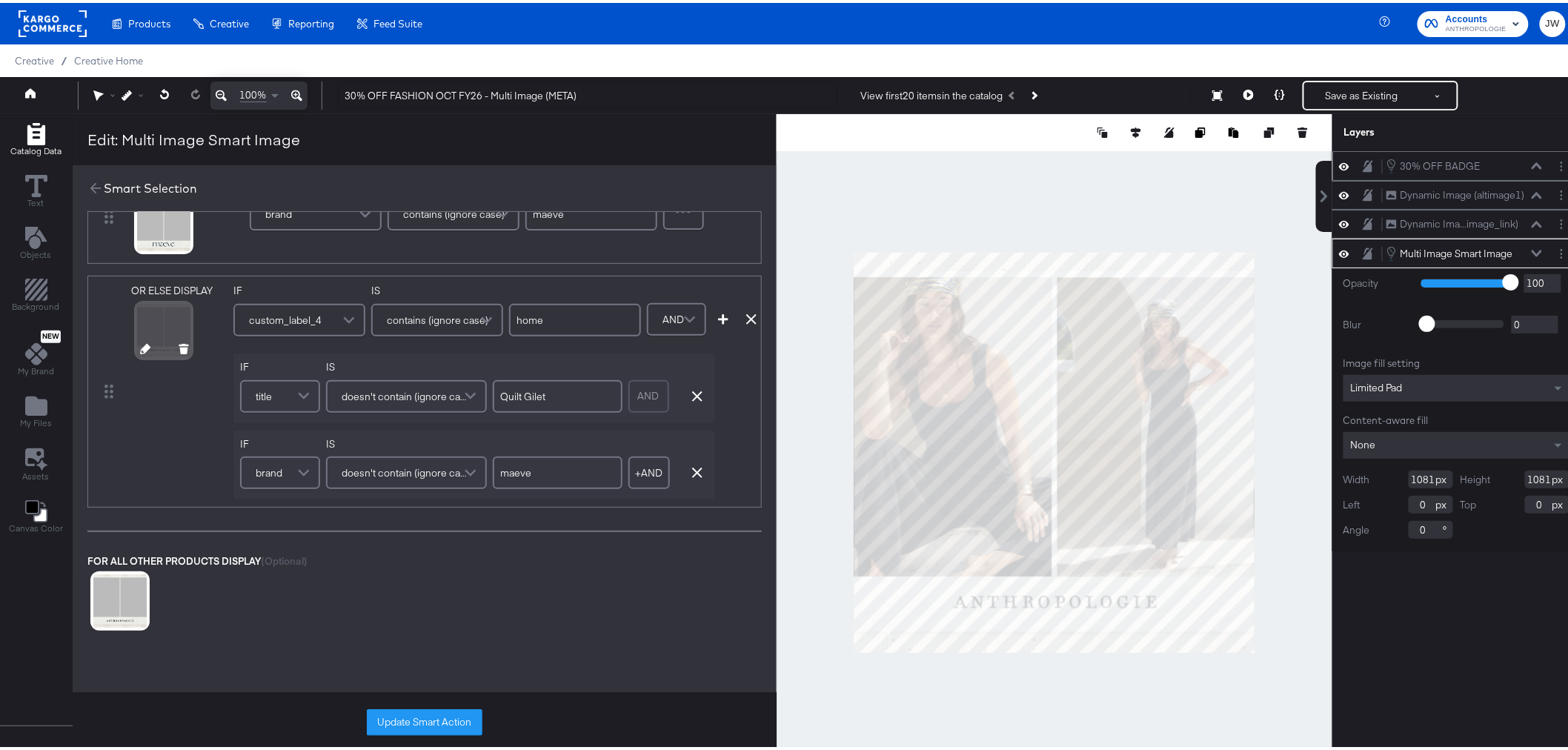
scroll to position [82, 0]
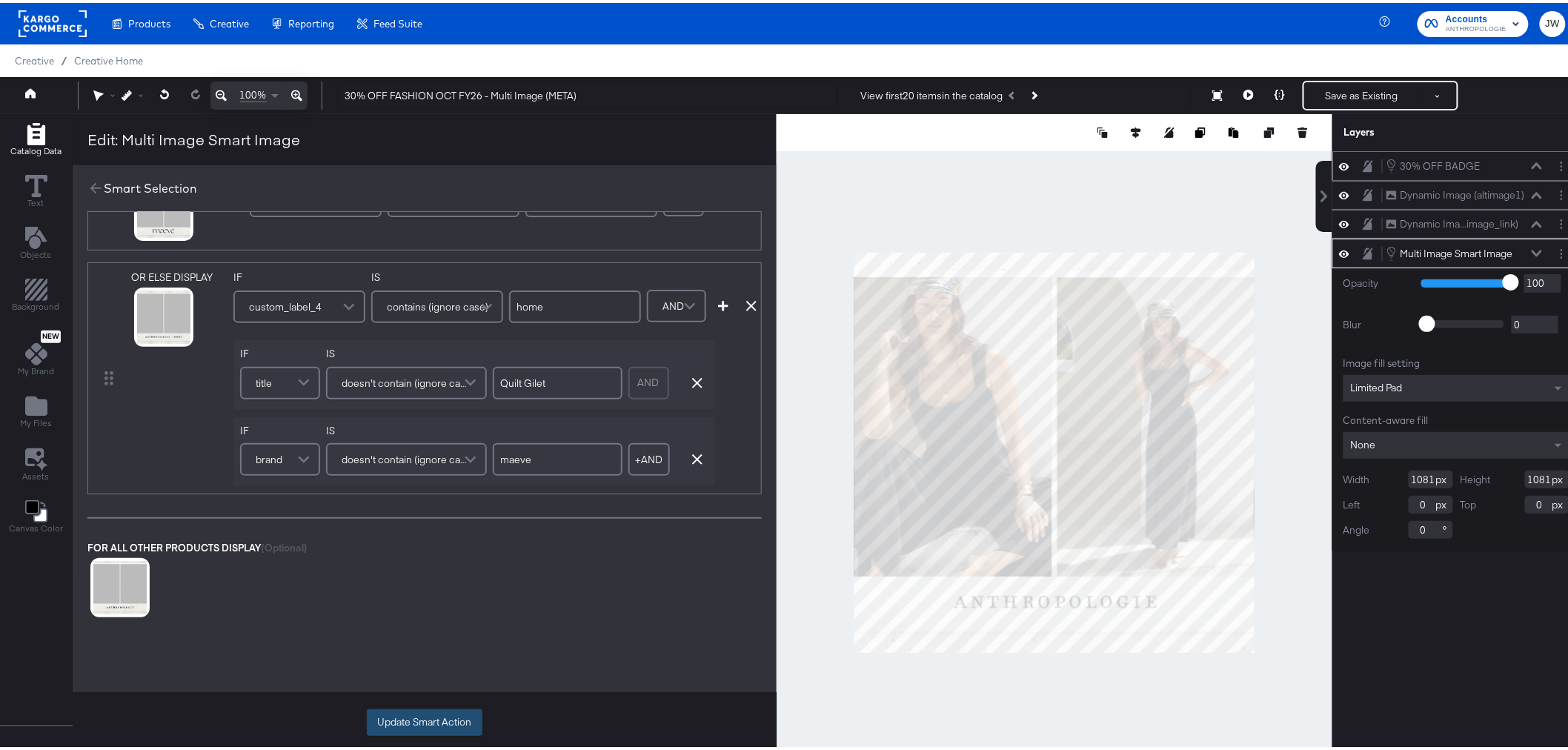
click at [387, 724] on button "Update Smart Action" at bounding box center [424, 719] width 115 height 26
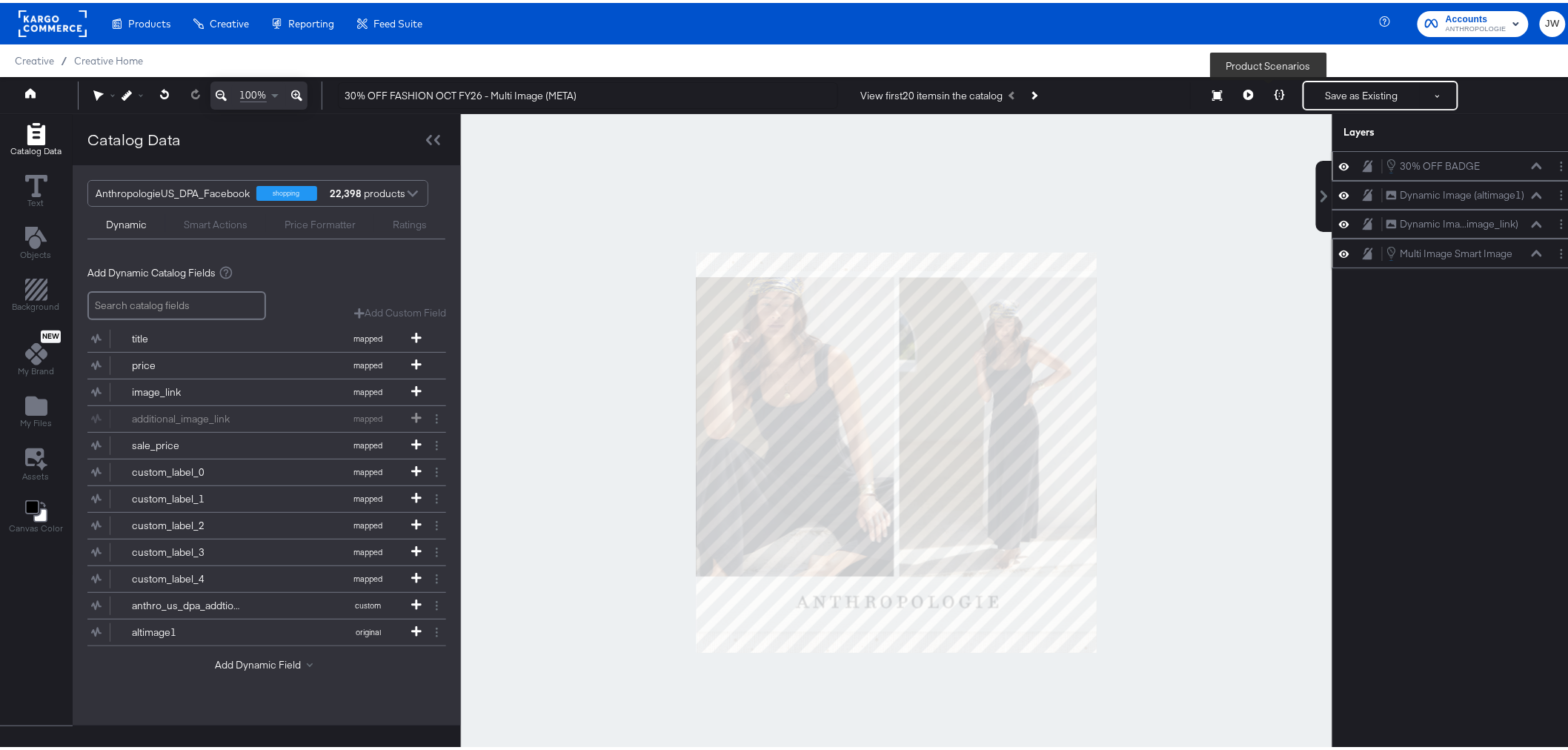
click at [1274, 92] on icon at bounding box center [1279, 92] width 11 height 11
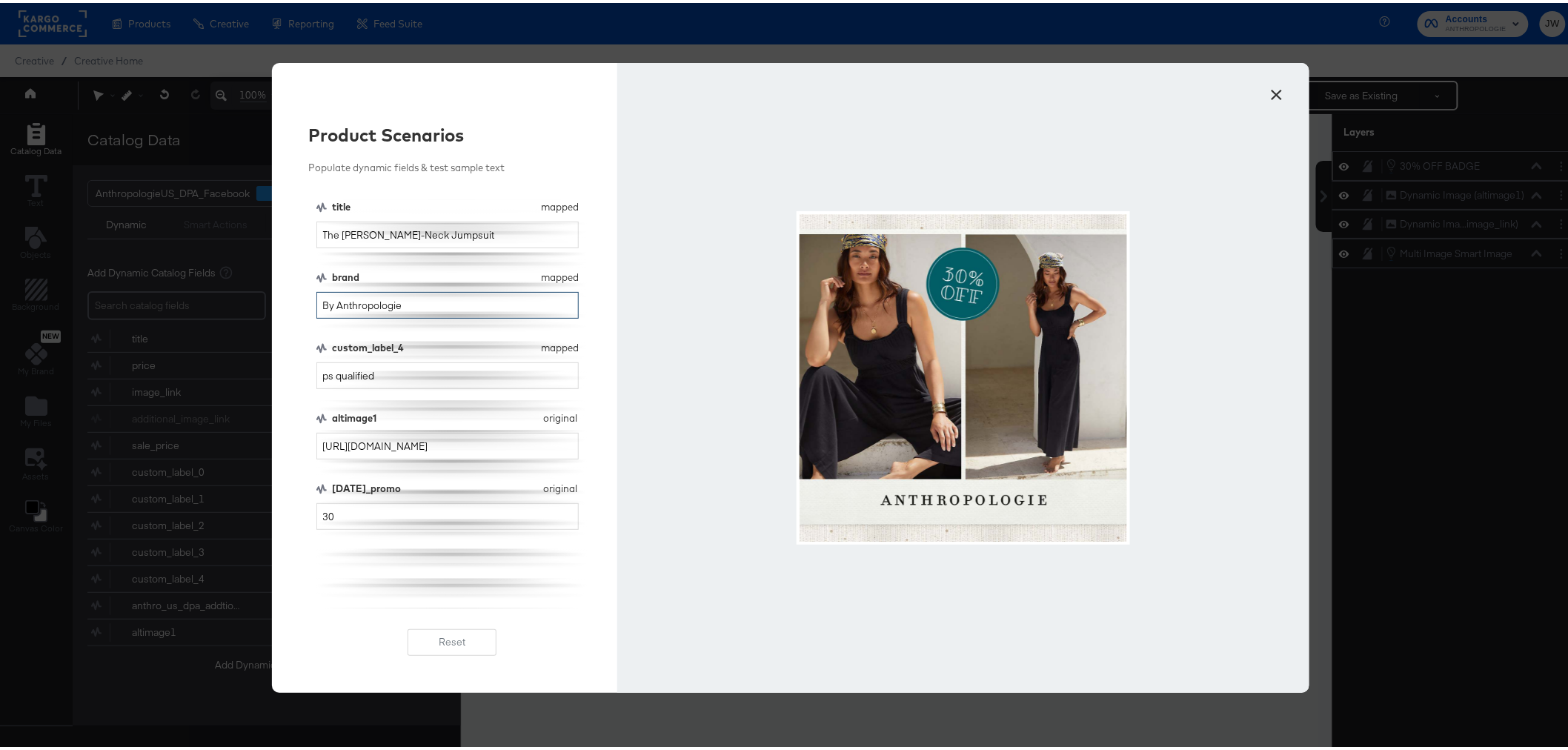
drag, startPoint x: 448, startPoint y: 306, endPoint x: 308, endPoint y: 305, distance: 140.0
click at [308, 305] on div "Product Scenarios Populate dynamic fields & test sample text title mapped title…" at bounding box center [444, 375] width 346 height 630
type input "maeve"
click at [1271, 89] on button "×" at bounding box center [1277, 88] width 26 height 26
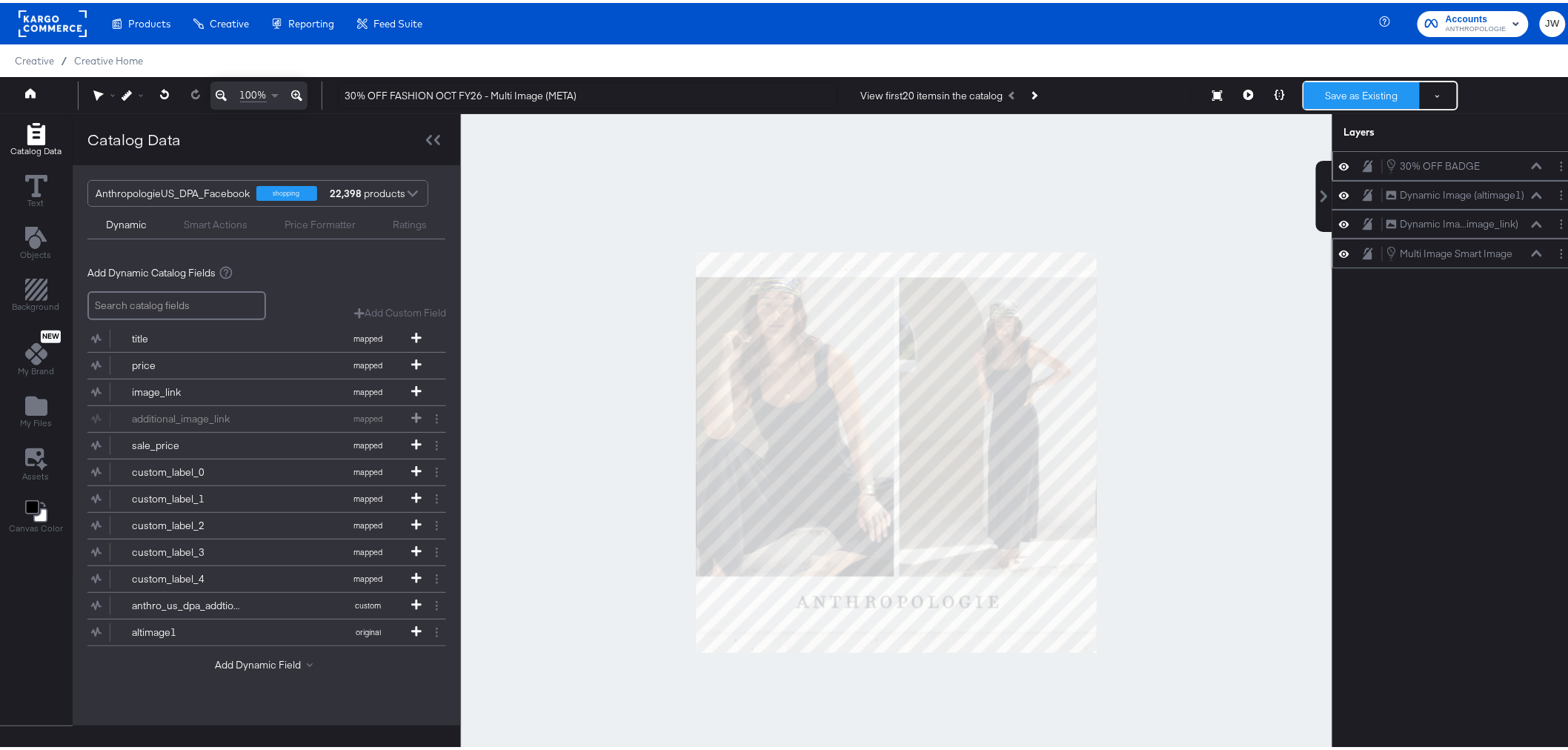
click at [1352, 94] on button "Save as Existing" at bounding box center [1361, 92] width 115 height 26
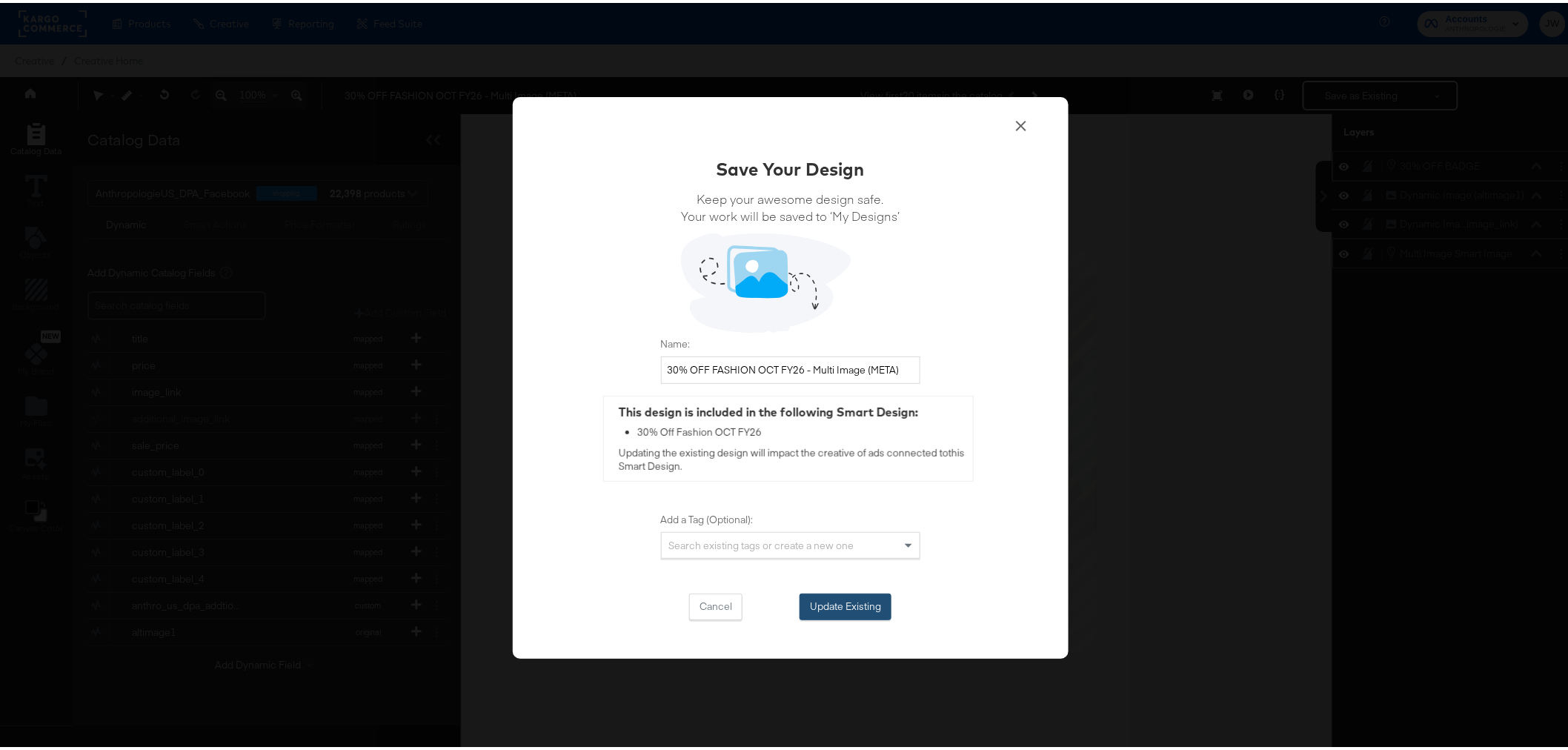
click at [856, 603] on button "Update Existing" at bounding box center [846, 604] width 92 height 26
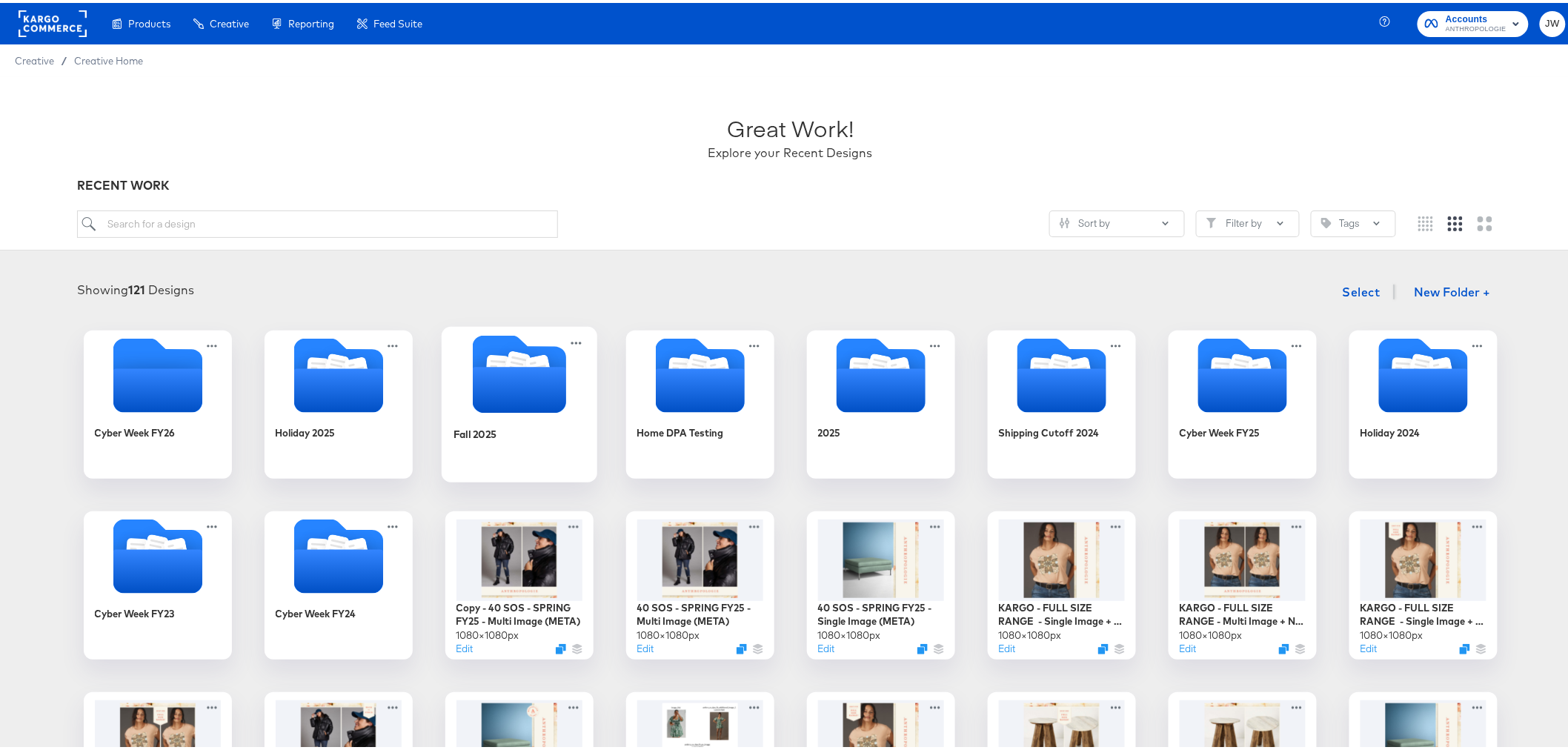
click at [513, 393] on icon "Folder" at bounding box center [518, 386] width 93 height 46
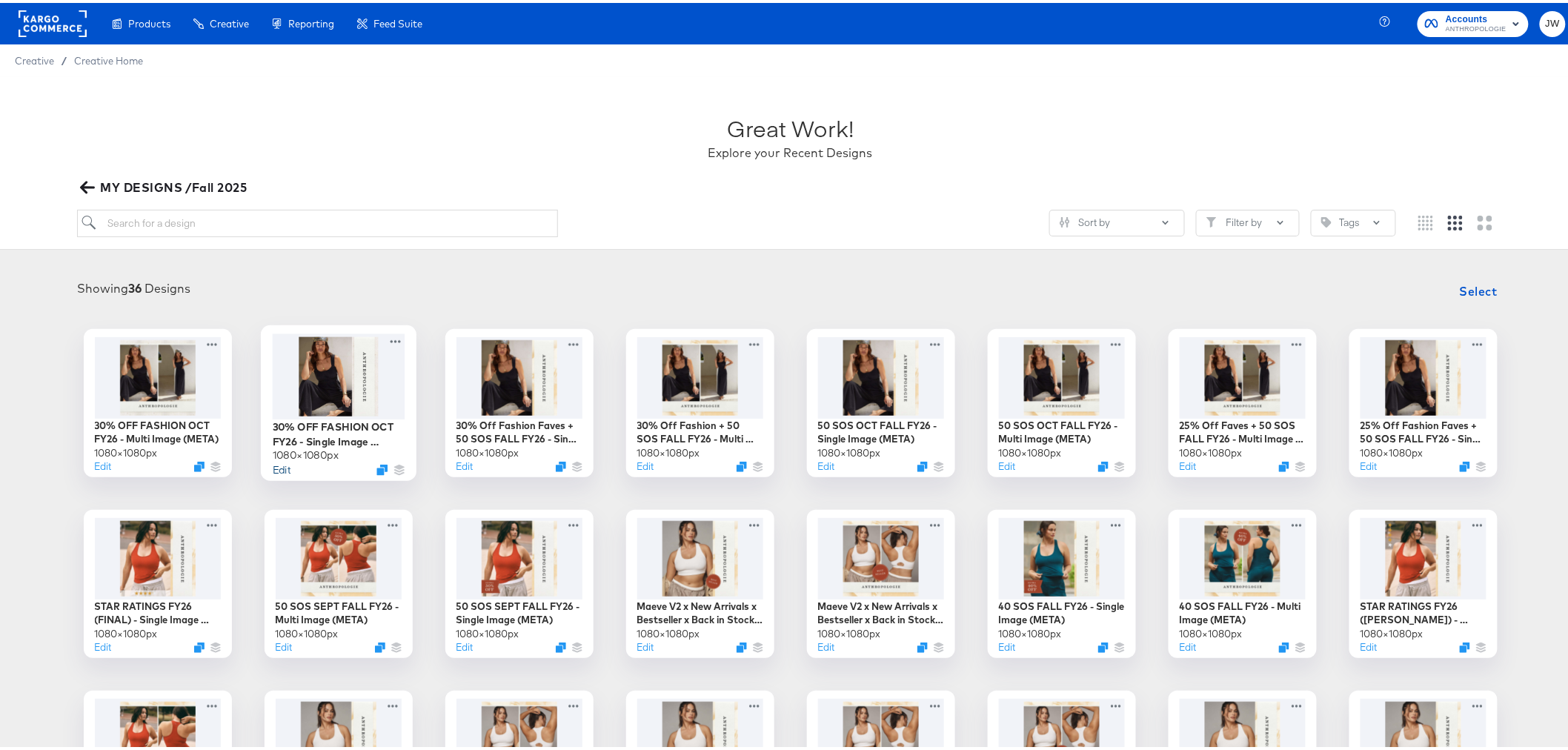
click at [276, 463] on button "Edit" at bounding box center [281, 467] width 18 height 14
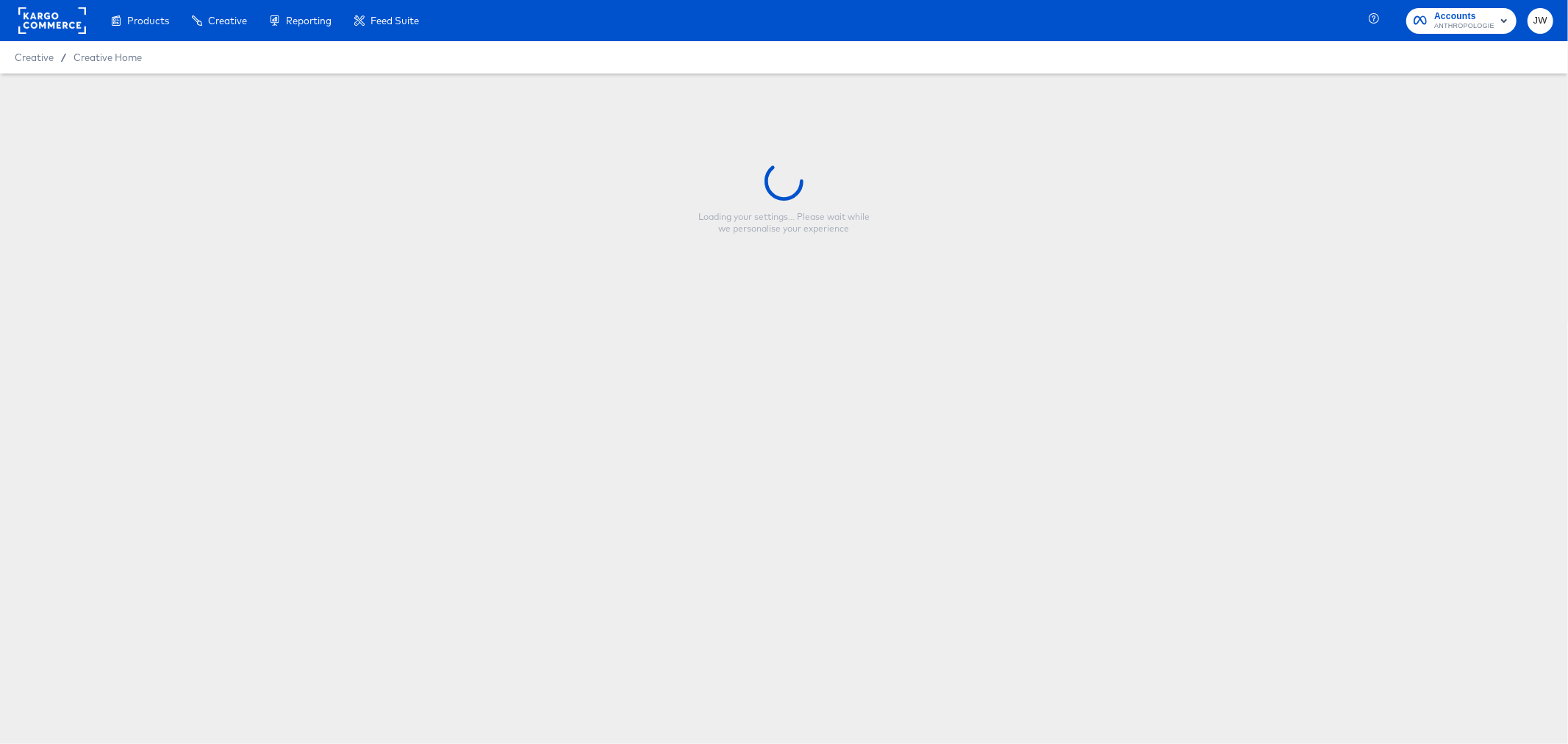
type input "30% OFF FASHION OCT FY26 - Single Image (META)"
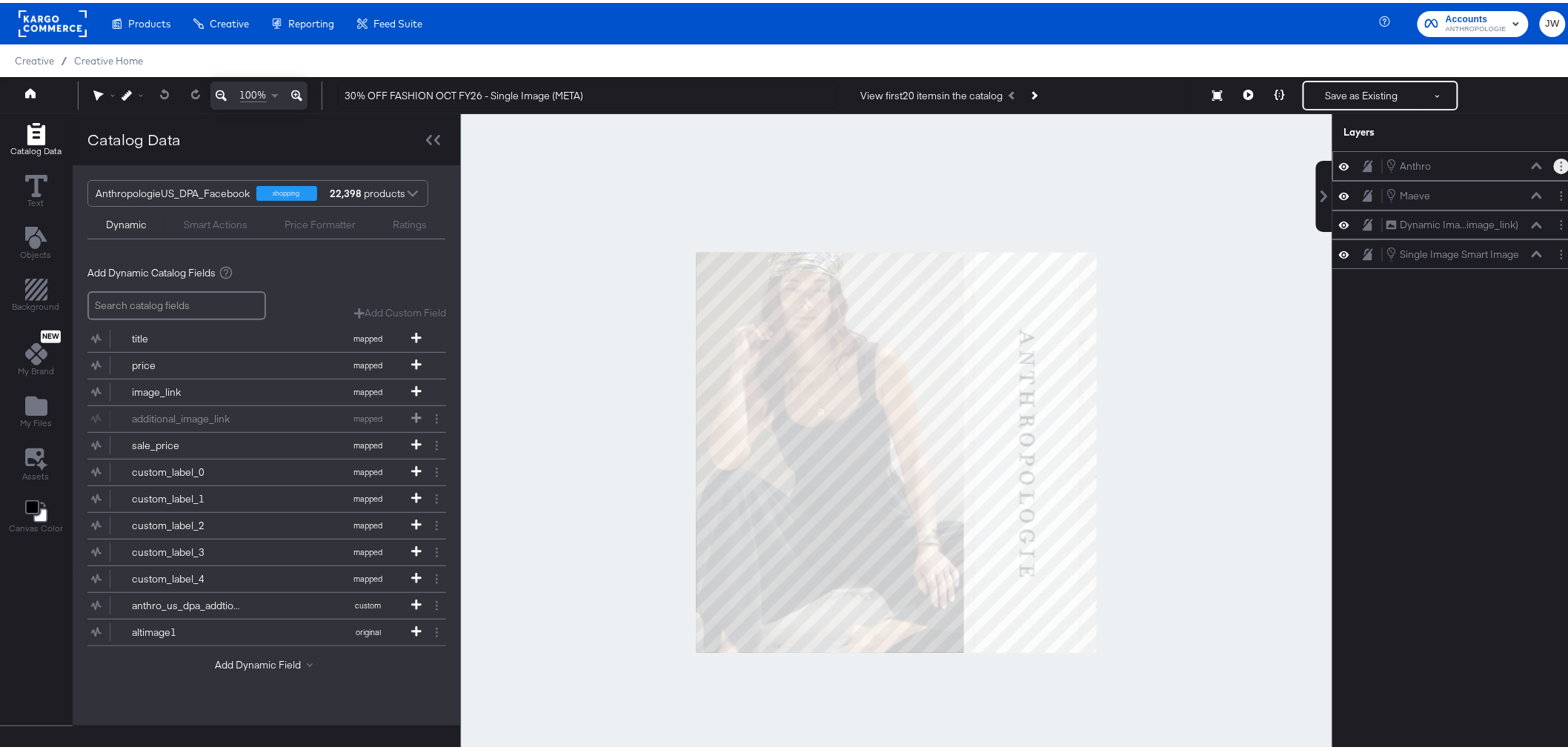
click at [1560, 162] on icon "Layer Options" at bounding box center [1561, 163] width 3 height 10
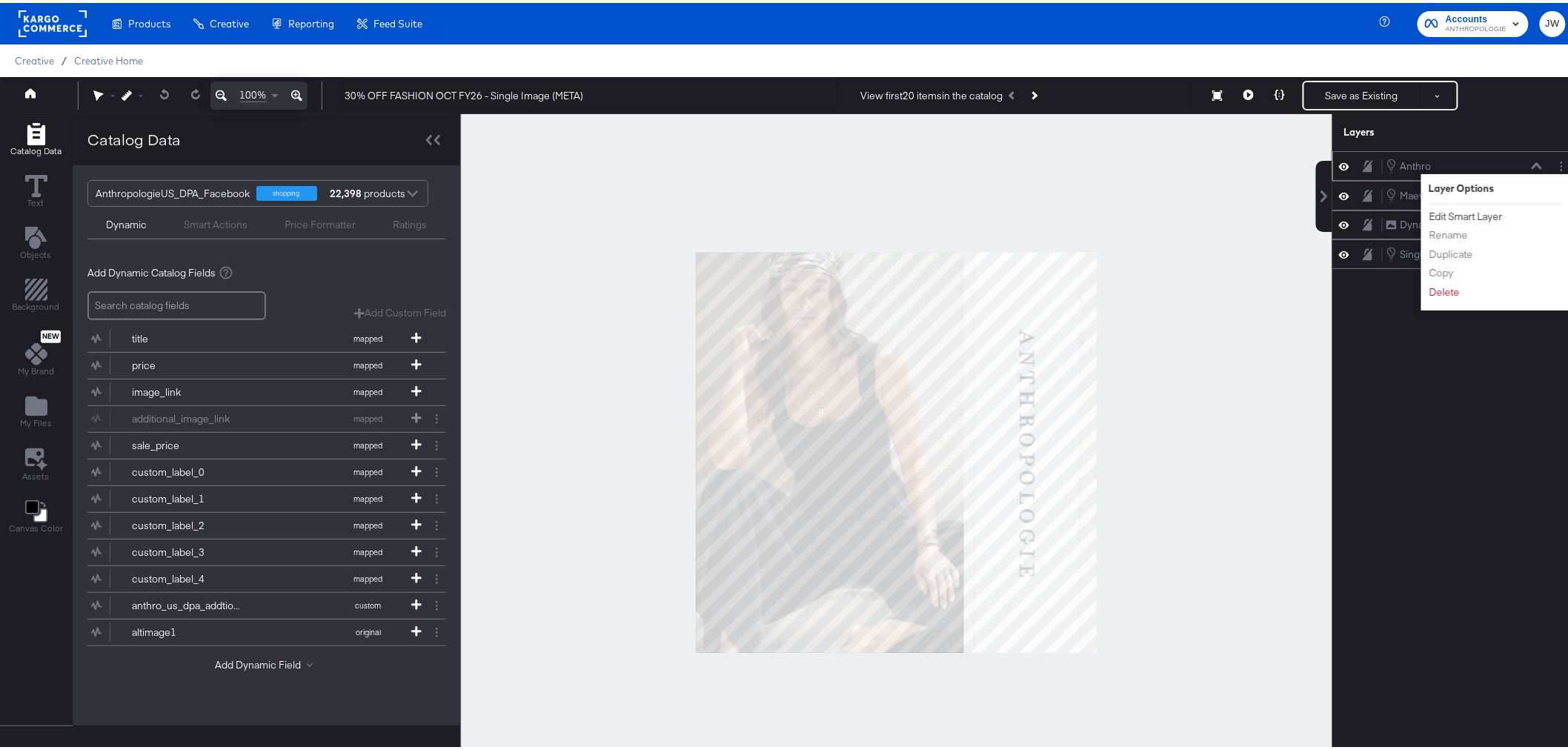
click at [1469, 210] on button "Edit Smart Layer" at bounding box center [1465, 214] width 75 height 16
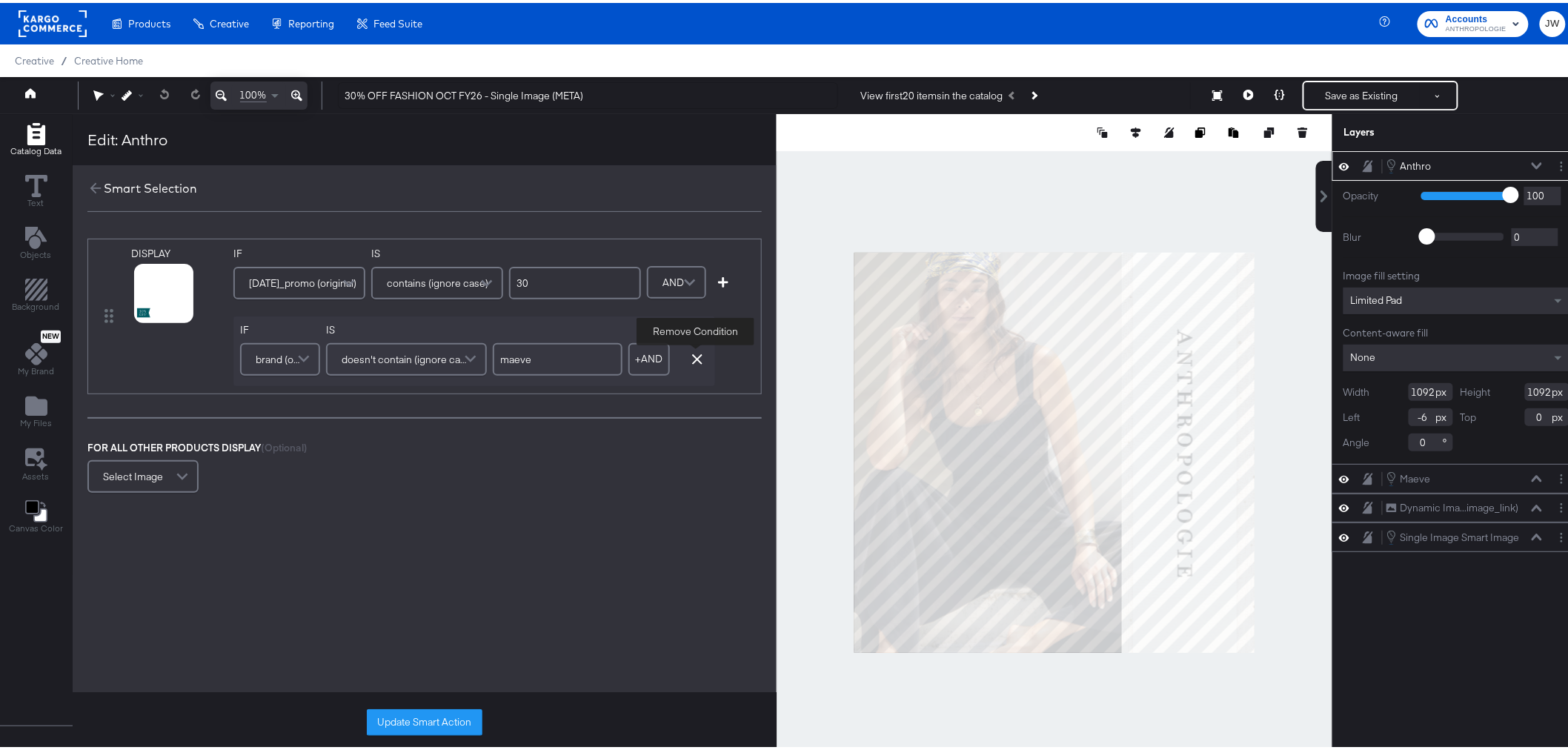
click at [692, 354] on icon "button" at bounding box center [697, 357] width 11 height 11
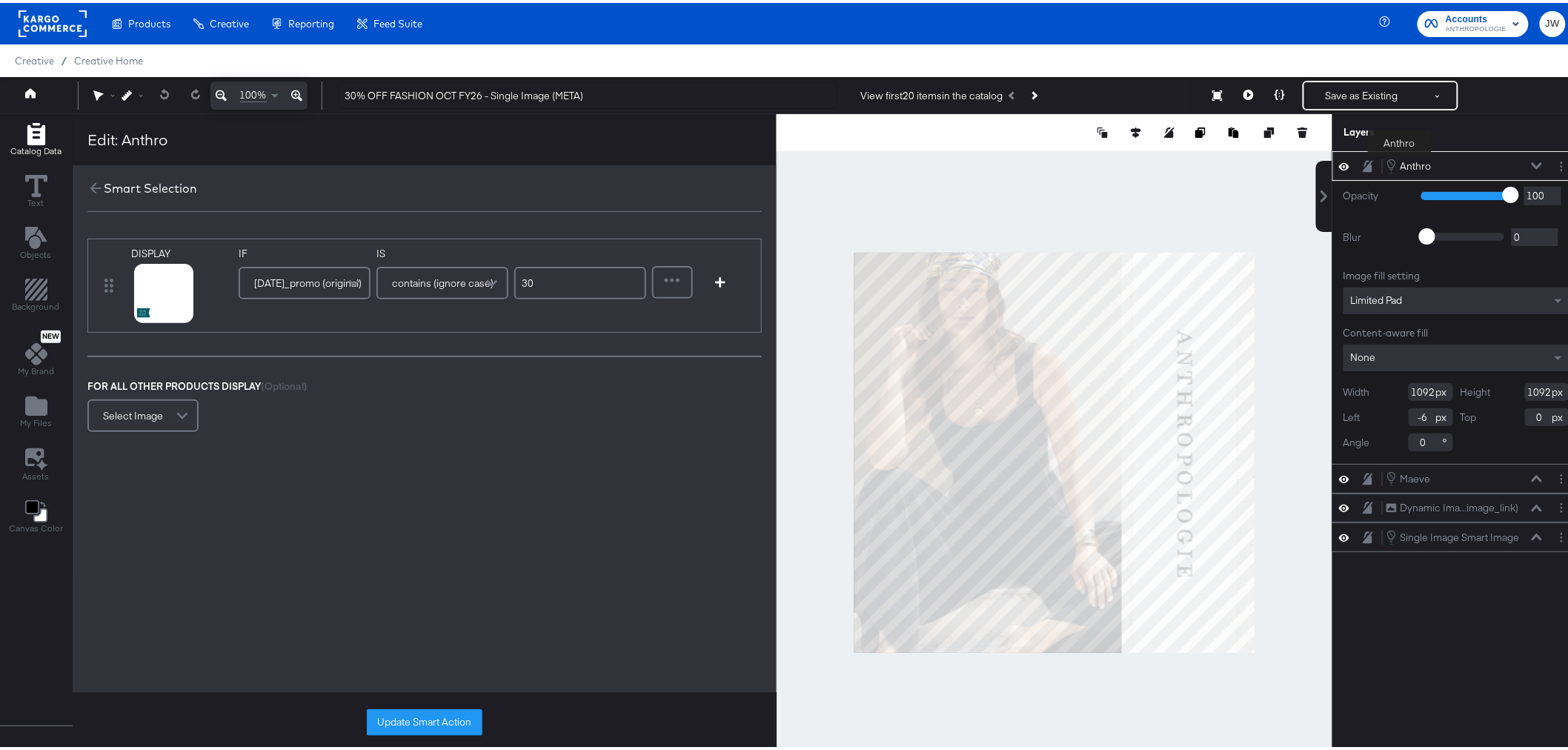
click at [1400, 165] on div "Anthro" at bounding box center [1415, 164] width 31 height 14
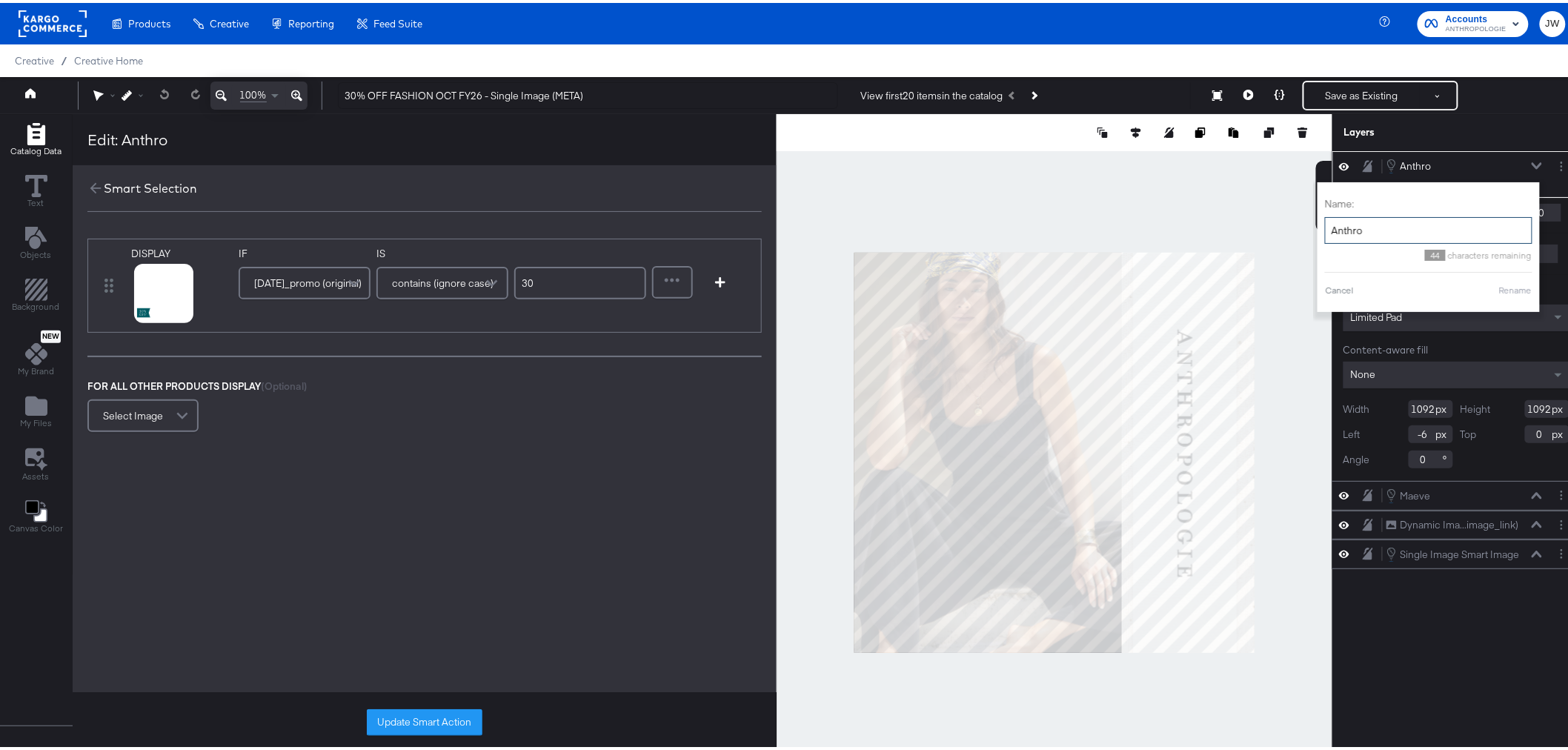
drag, startPoint x: 1352, startPoint y: 221, endPoint x: 1193, endPoint y: 226, distance: 159.1
click at [1241, 148] on div "Catalog Data Text Objects Background New My Brand My Files Assets Canvas Color …" at bounding box center [790, 129] width 1580 height 37
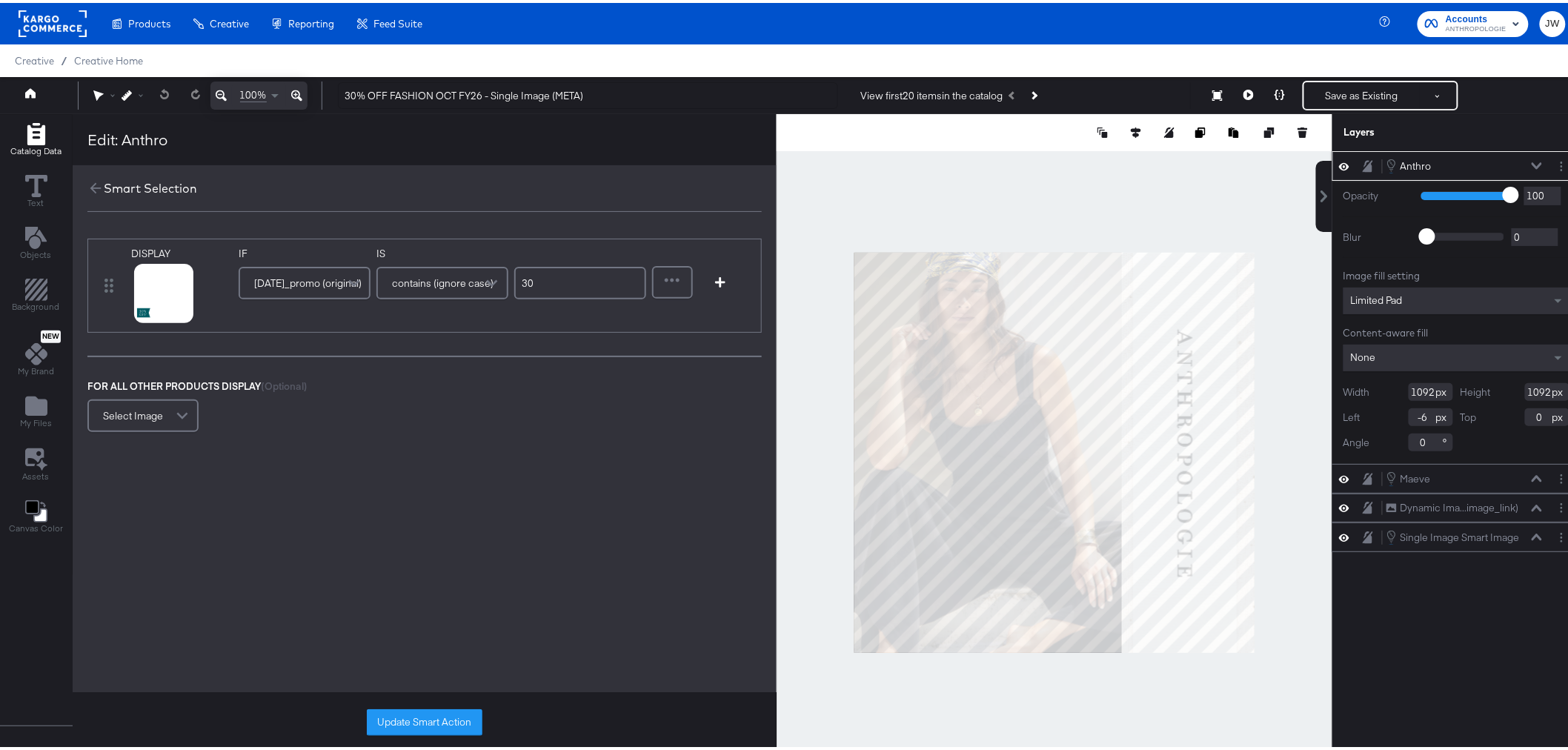
click at [1428, 158] on div "[PERSON_NAME]" at bounding box center [1464, 163] width 158 height 17
click at [1408, 160] on div "Anthro" at bounding box center [1415, 164] width 31 height 14
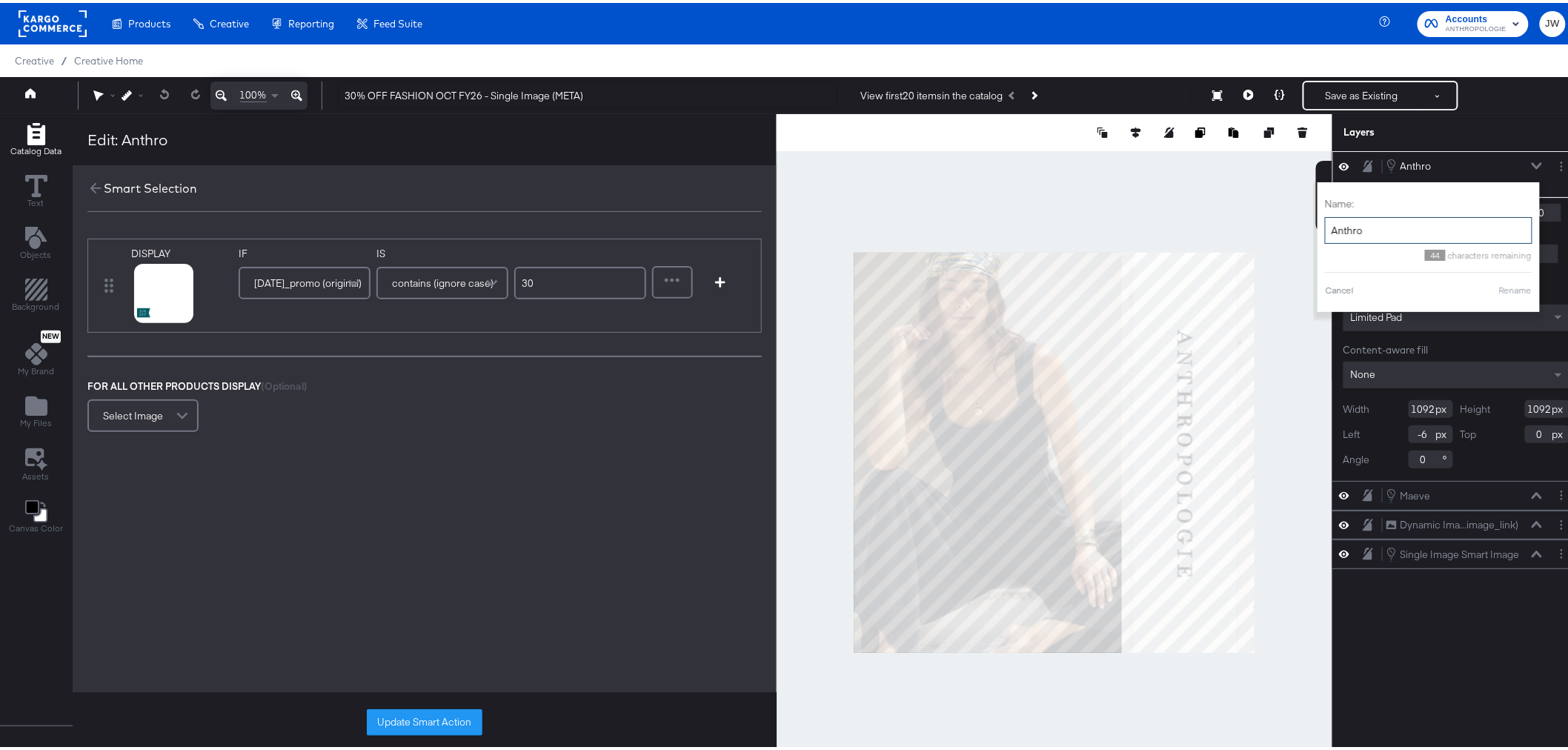
drag, startPoint x: 1381, startPoint y: 232, endPoint x: 1280, endPoint y: 240, distance: 101.3
click at [1280, 148] on div "Catalog Data Text Objects Background New My Brand My Files Assets Canvas Color …" at bounding box center [790, 129] width 1580 height 37
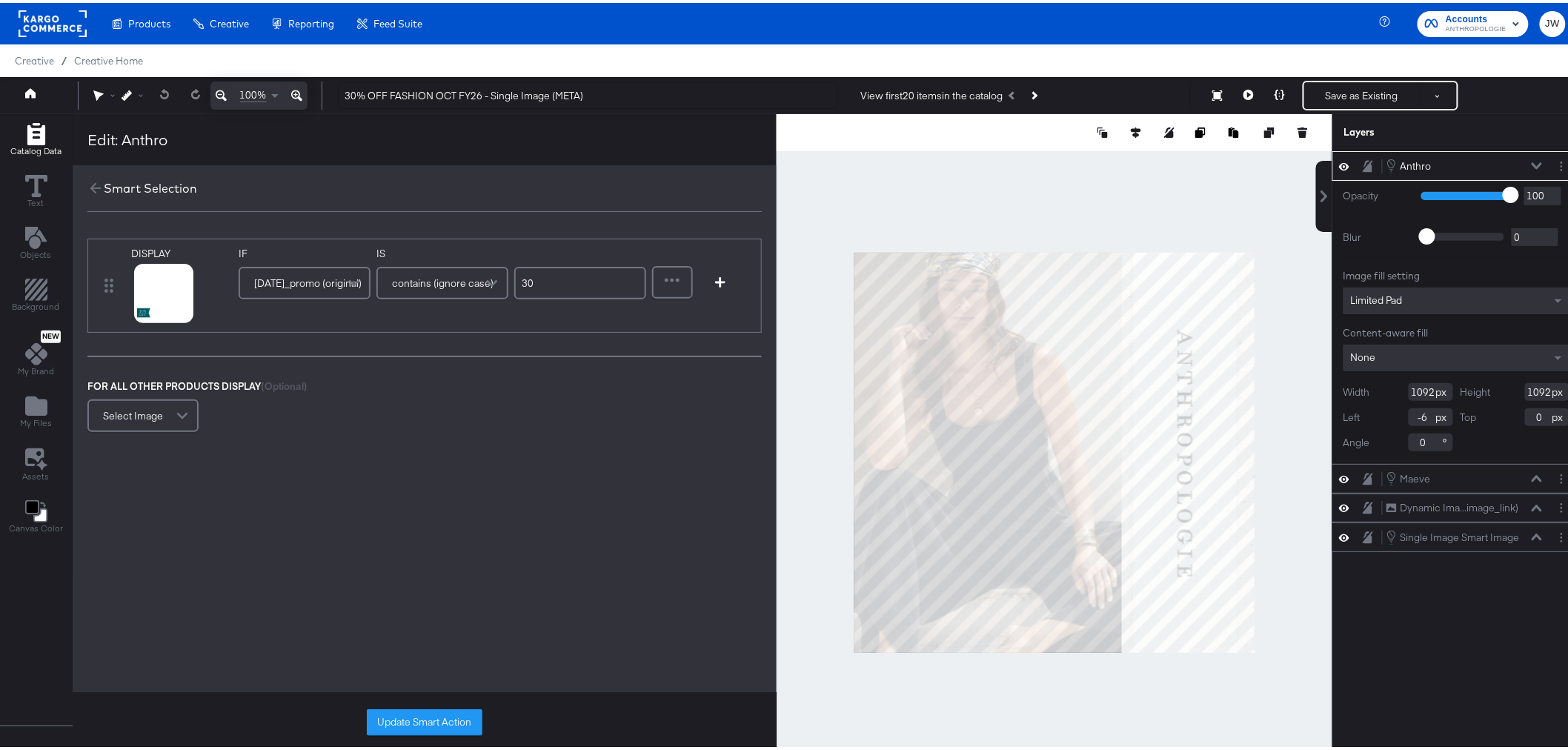
click at [1455, 164] on div "[PERSON_NAME]" at bounding box center [1464, 163] width 158 height 17
click at [1411, 161] on div "Anthro" at bounding box center [1415, 164] width 31 height 14
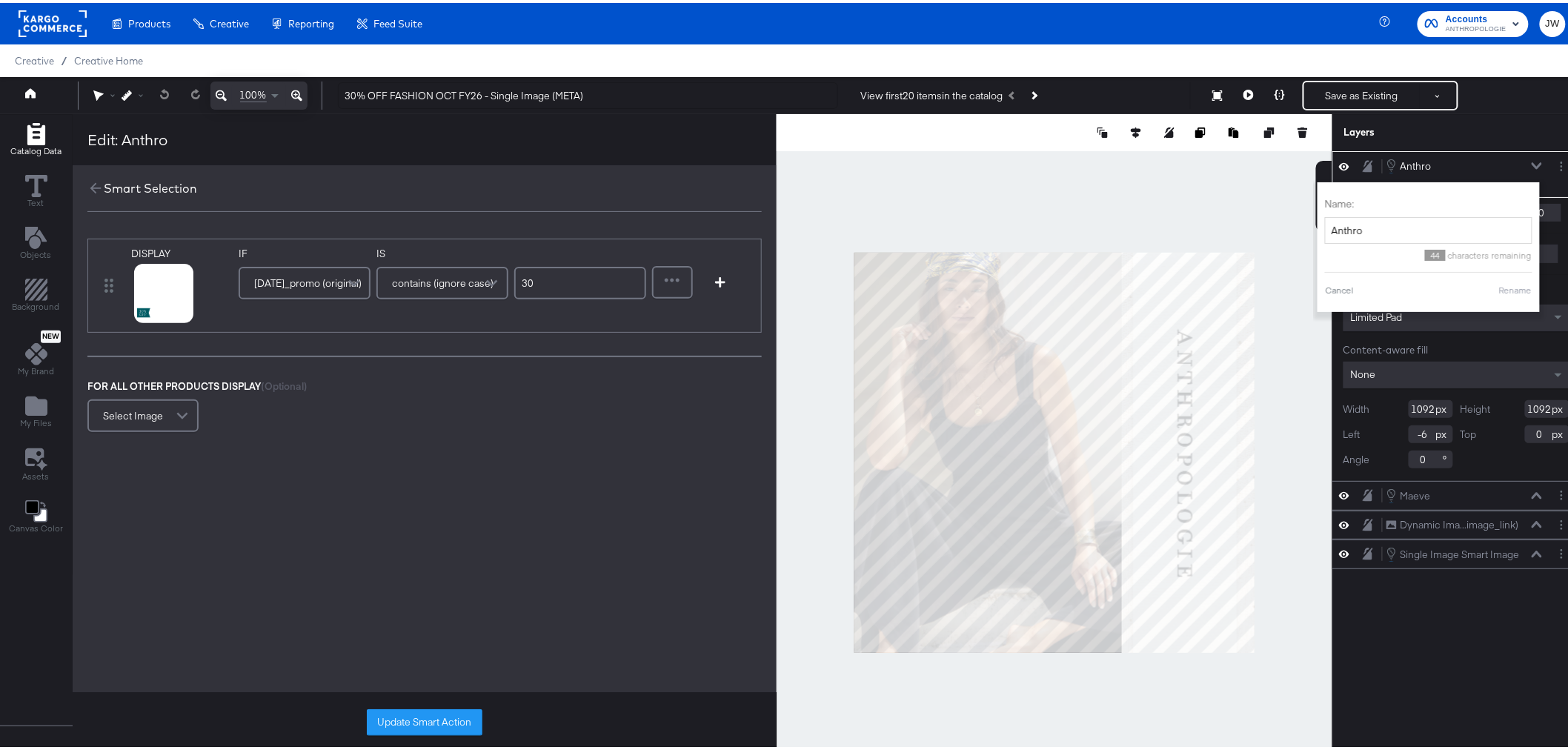
click at [1498, 292] on button "Rename" at bounding box center [1515, 287] width 34 height 13
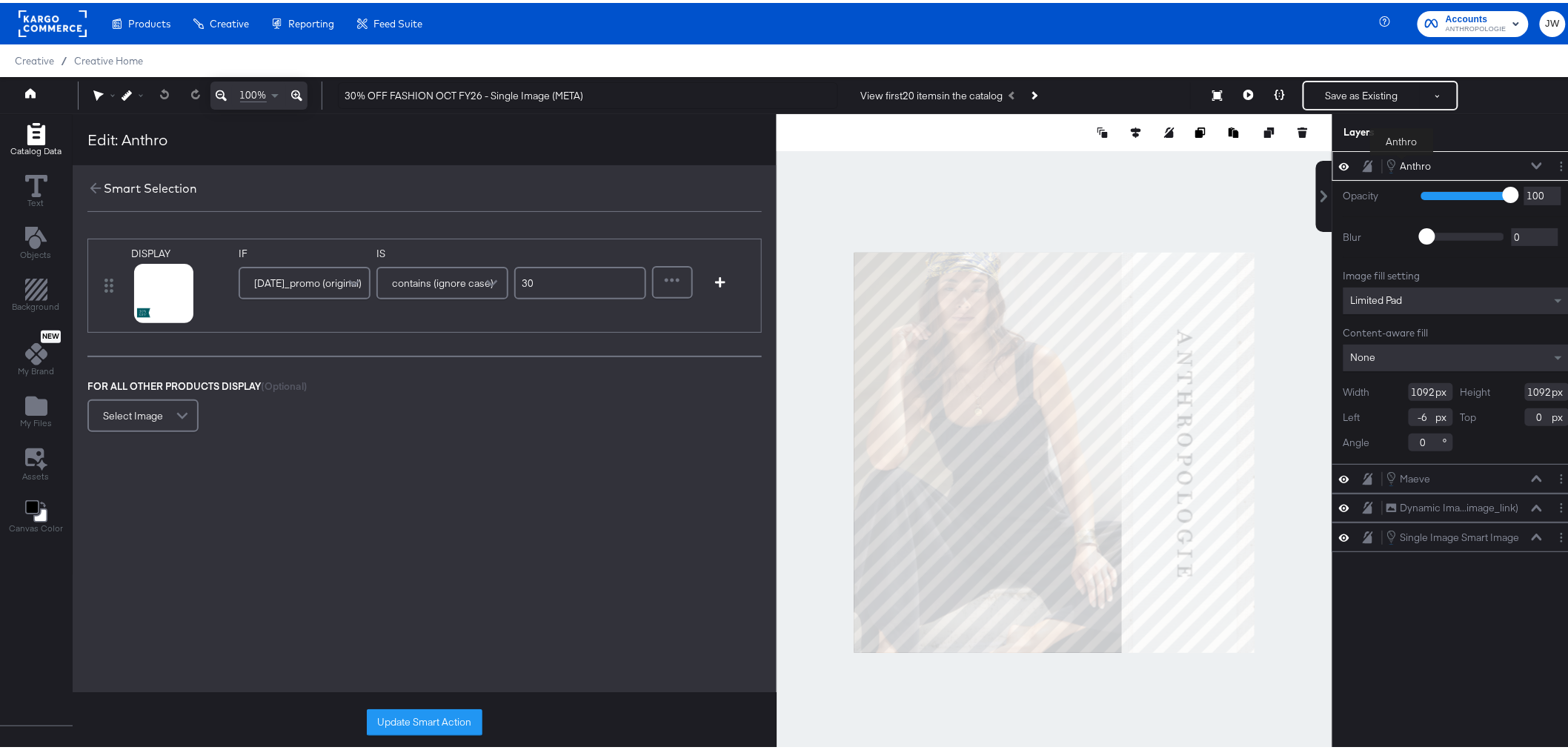
click at [1400, 159] on div "Anthro" at bounding box center [1415, 164] width 31 height 14
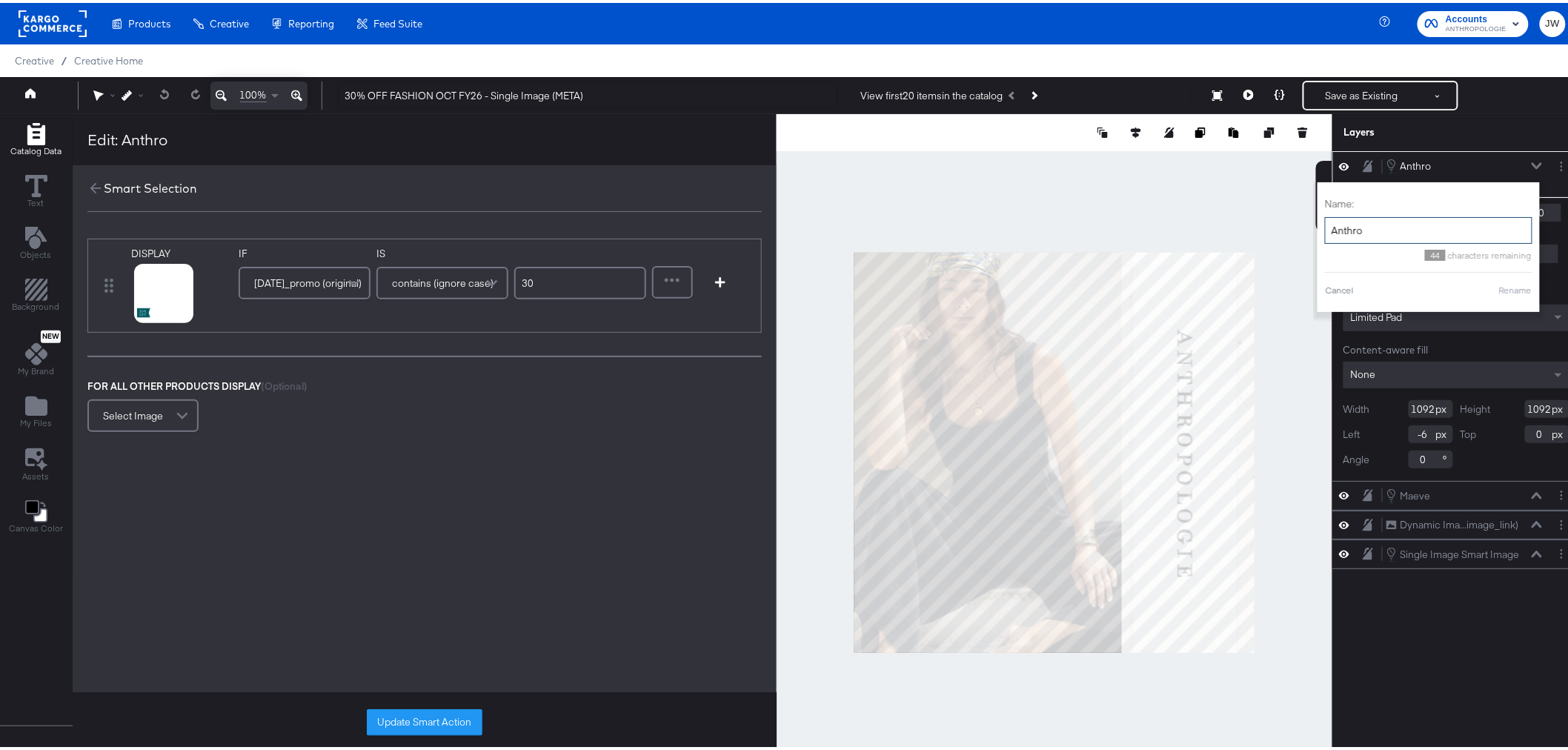
drag, startPoint x: 1353, startPoint y: 230, endPoint x: 1287, endPoint y: 231, distance: 66.0
click at [1287, 148] on div "Catalog Data Text Objects Background New My Brand My Files Assets Canvas Color …" at bounding box center [790, 129] width 1580 height 37
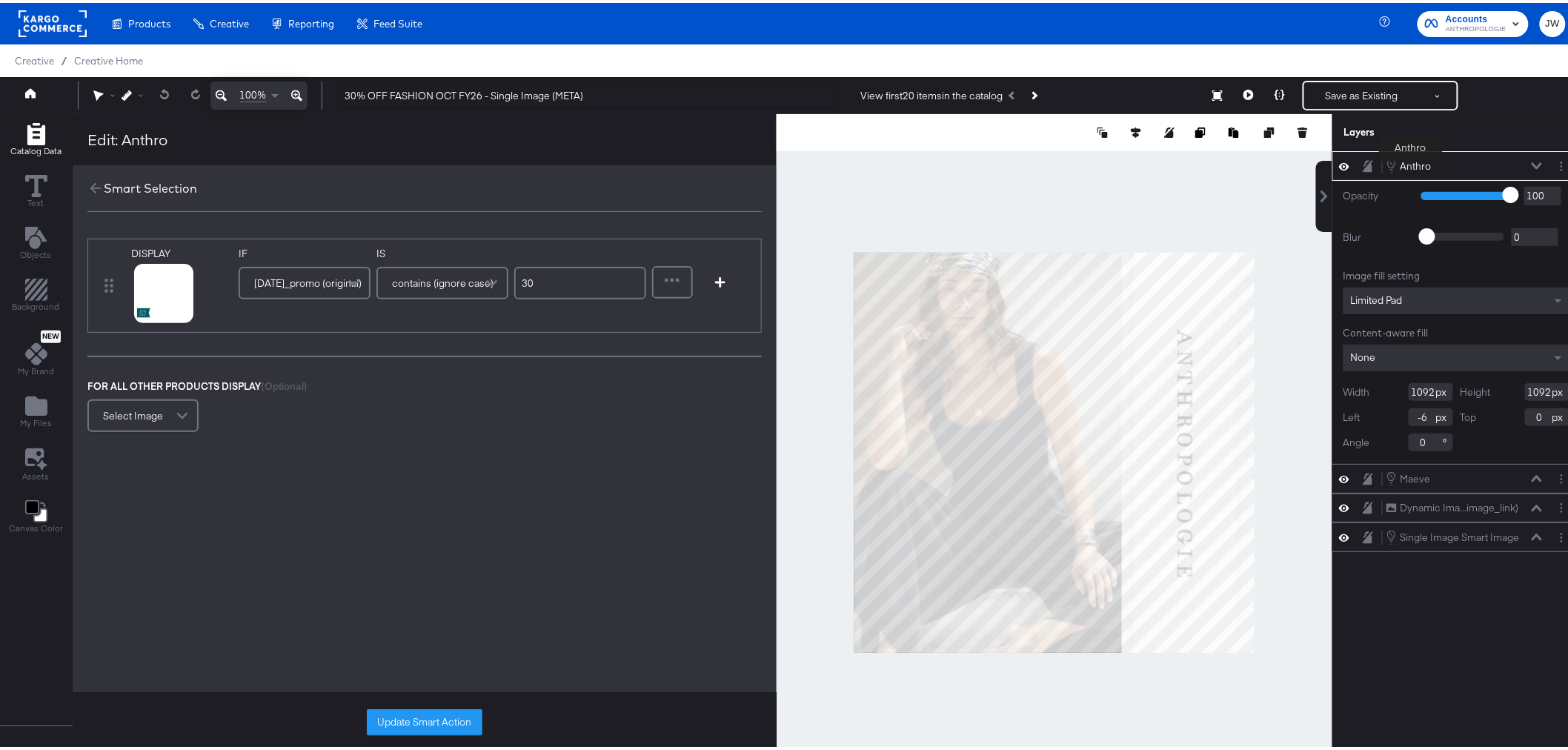
click at [1410, 169] on div "Anthro" at bounding box center [1415, 164] width 31 height 14
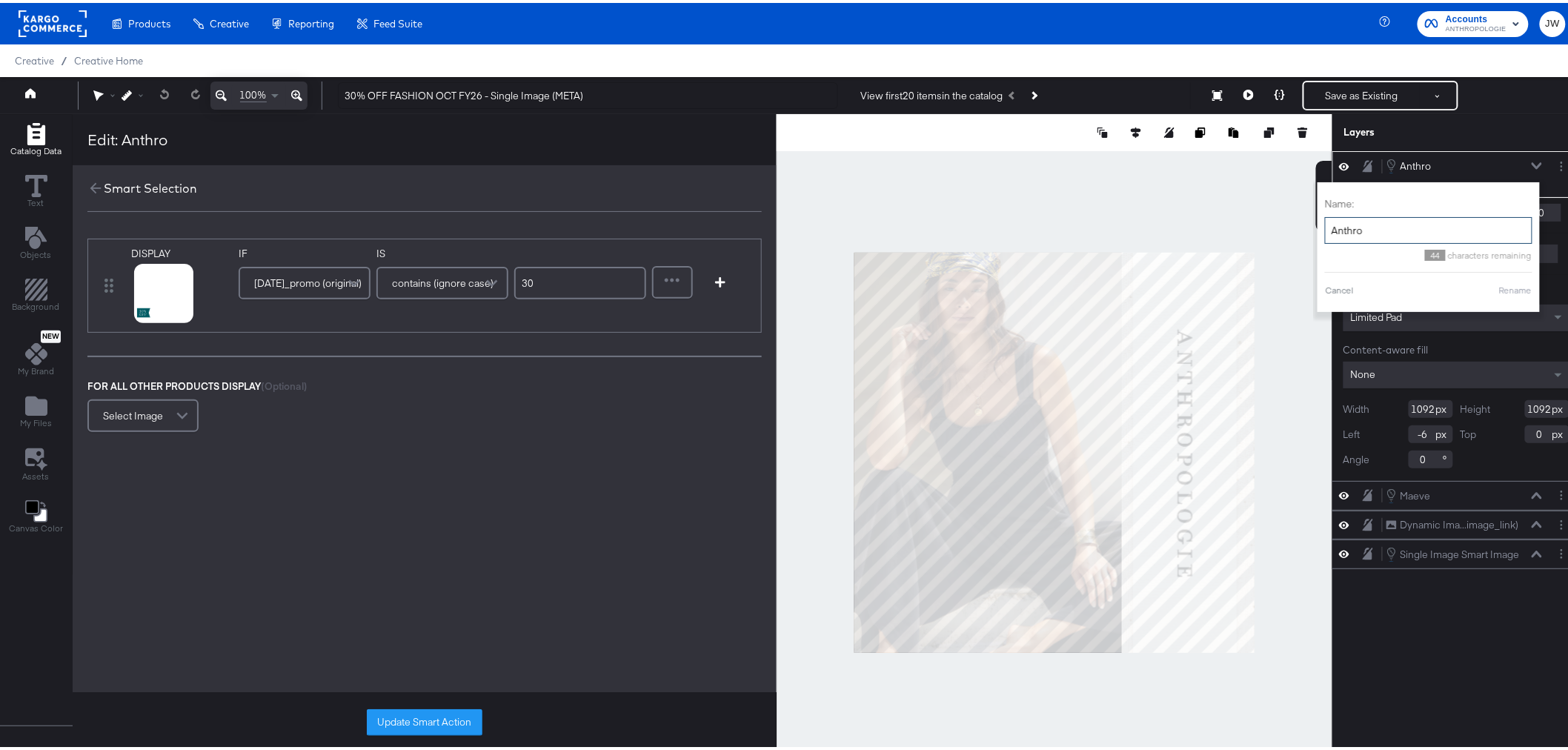
click at [1364, 225] on input "Anthro" at bounding box center [1429, 227] width 208 height 27
type input "A"
type input "30% OFF BADGE"
click at [429, 717] on button "Update Smart Action" at bounding box center [424, 719] width 115 height 26
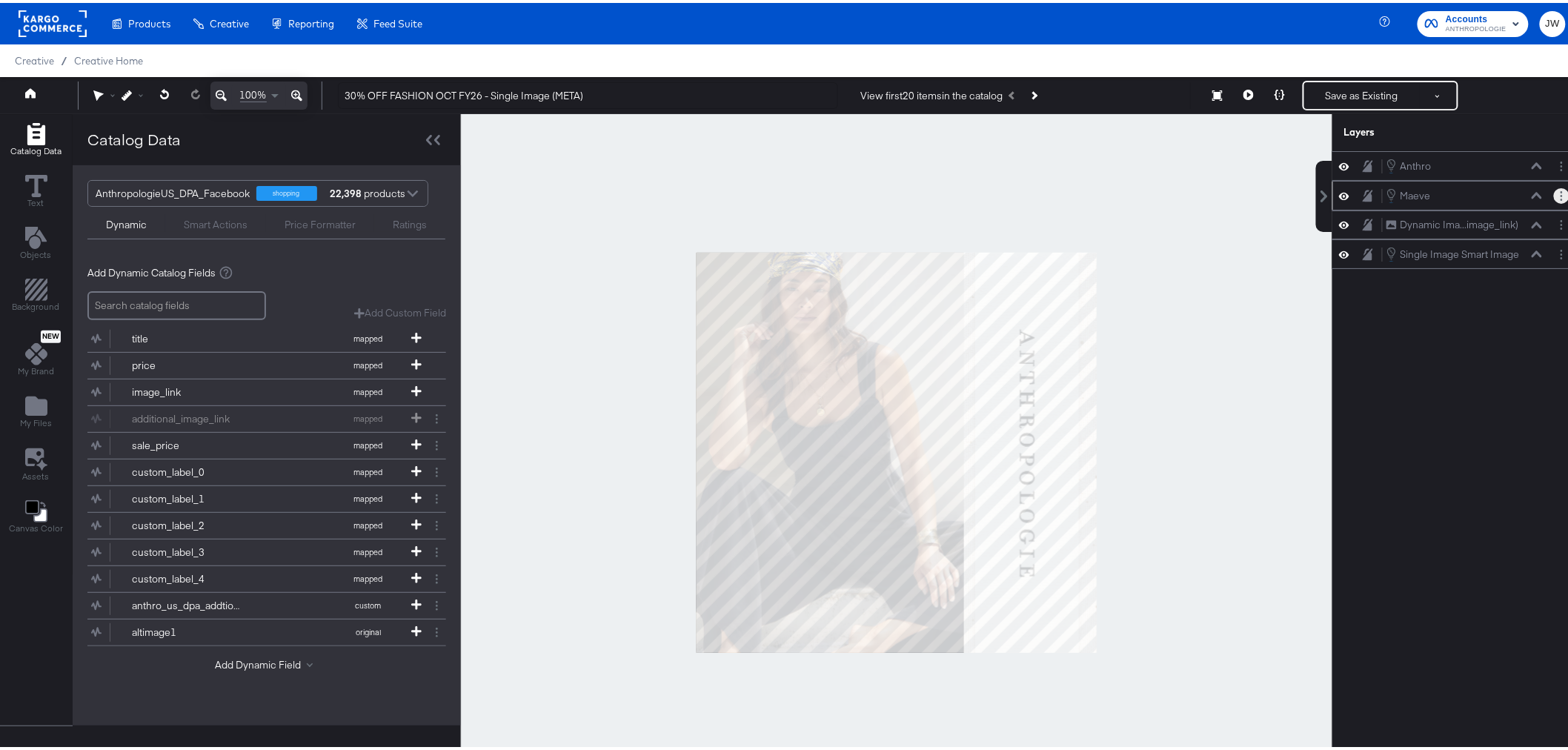
click at [1554, 197] on button "Layer Options" at bounding box center [1562, 194] width 16 height 16
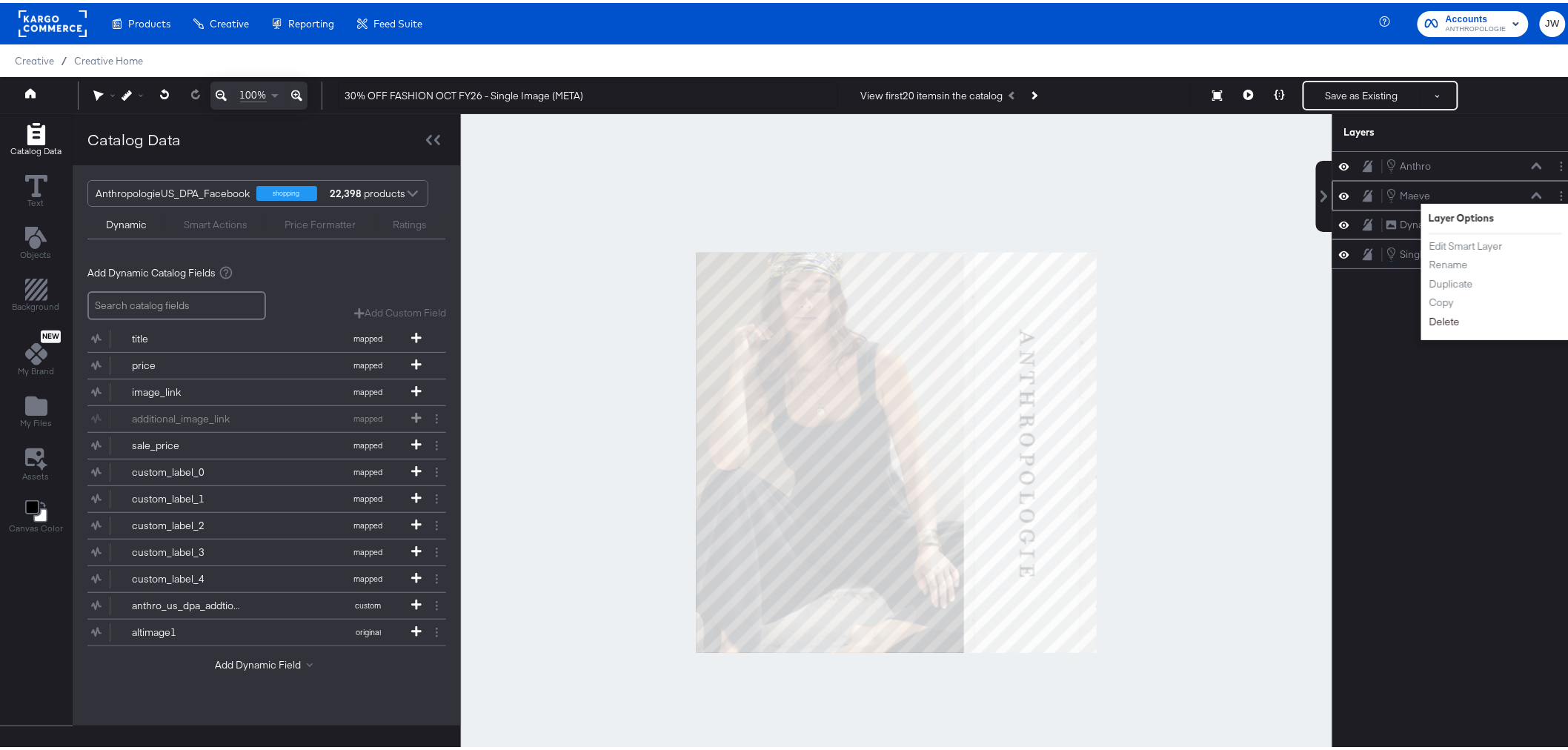
click at [1442, 321] on button "Delete" at bounding box center [1444, 320] width 32 height 16
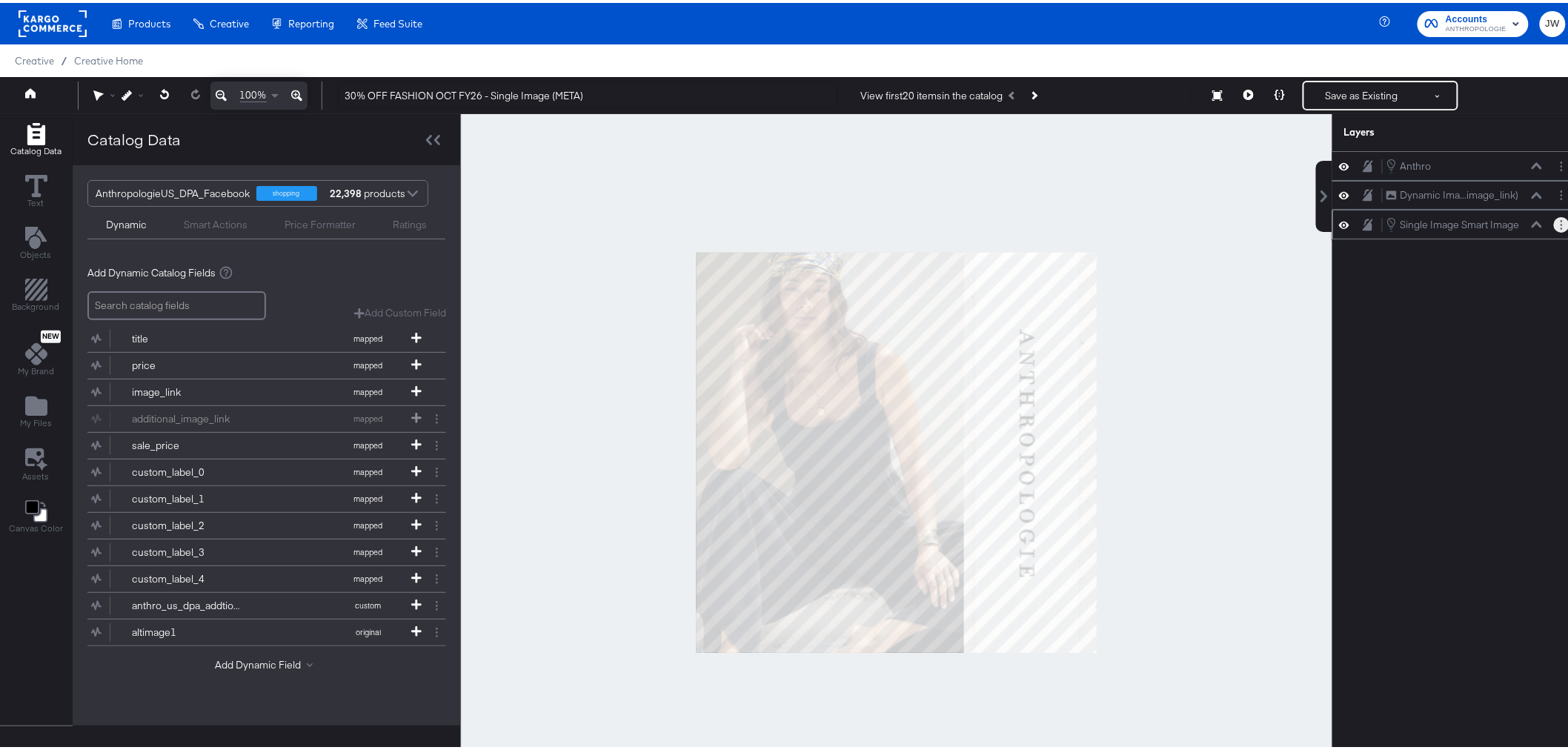
click at [1560, 224] on icon "Layer Options" at bounding box center [1561, 222] width 3 height 10
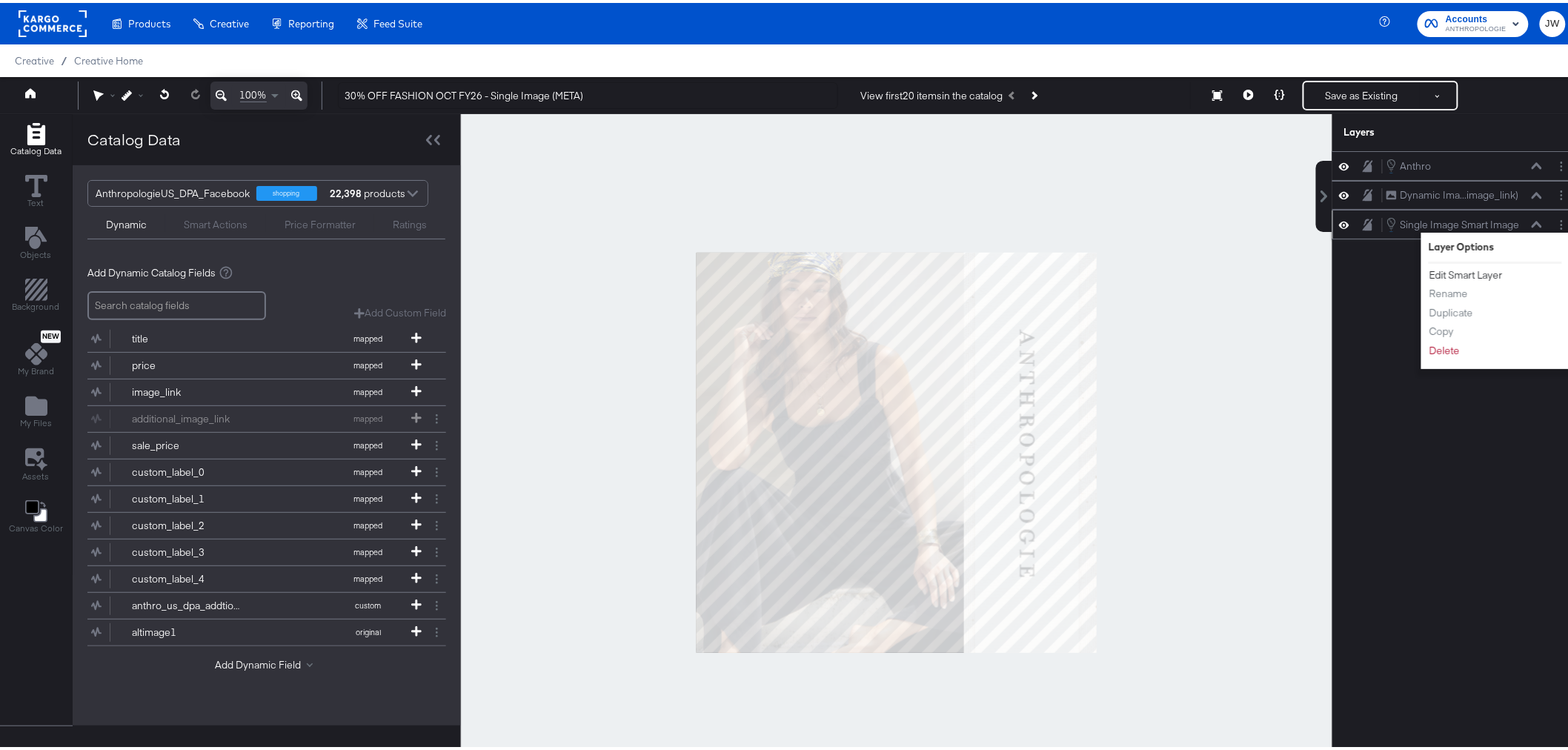
click at [1450, 275] on button "Edit Smart Layer" at bounding box center [1465, 273] width 75 height 16
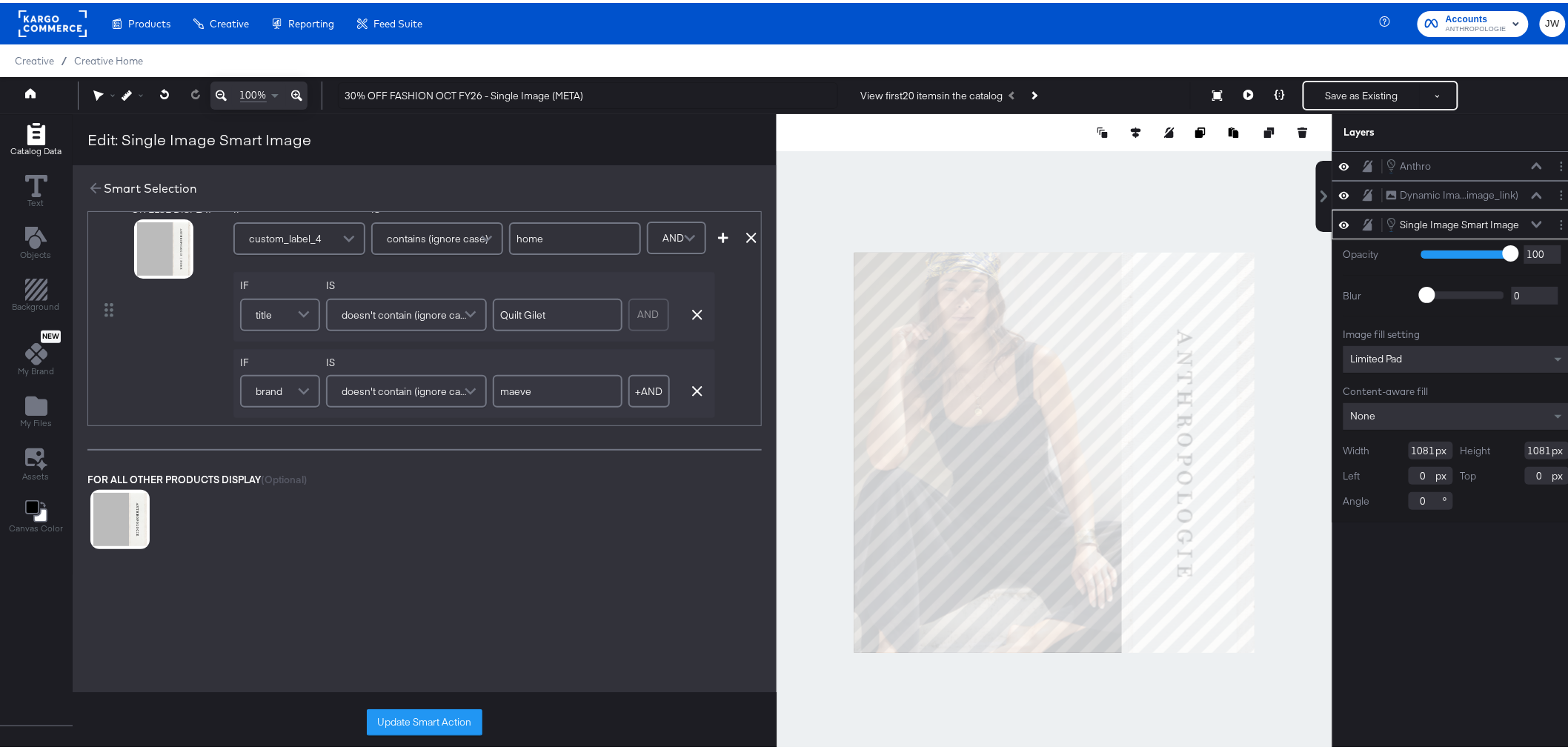
scroll to position [165, 0]
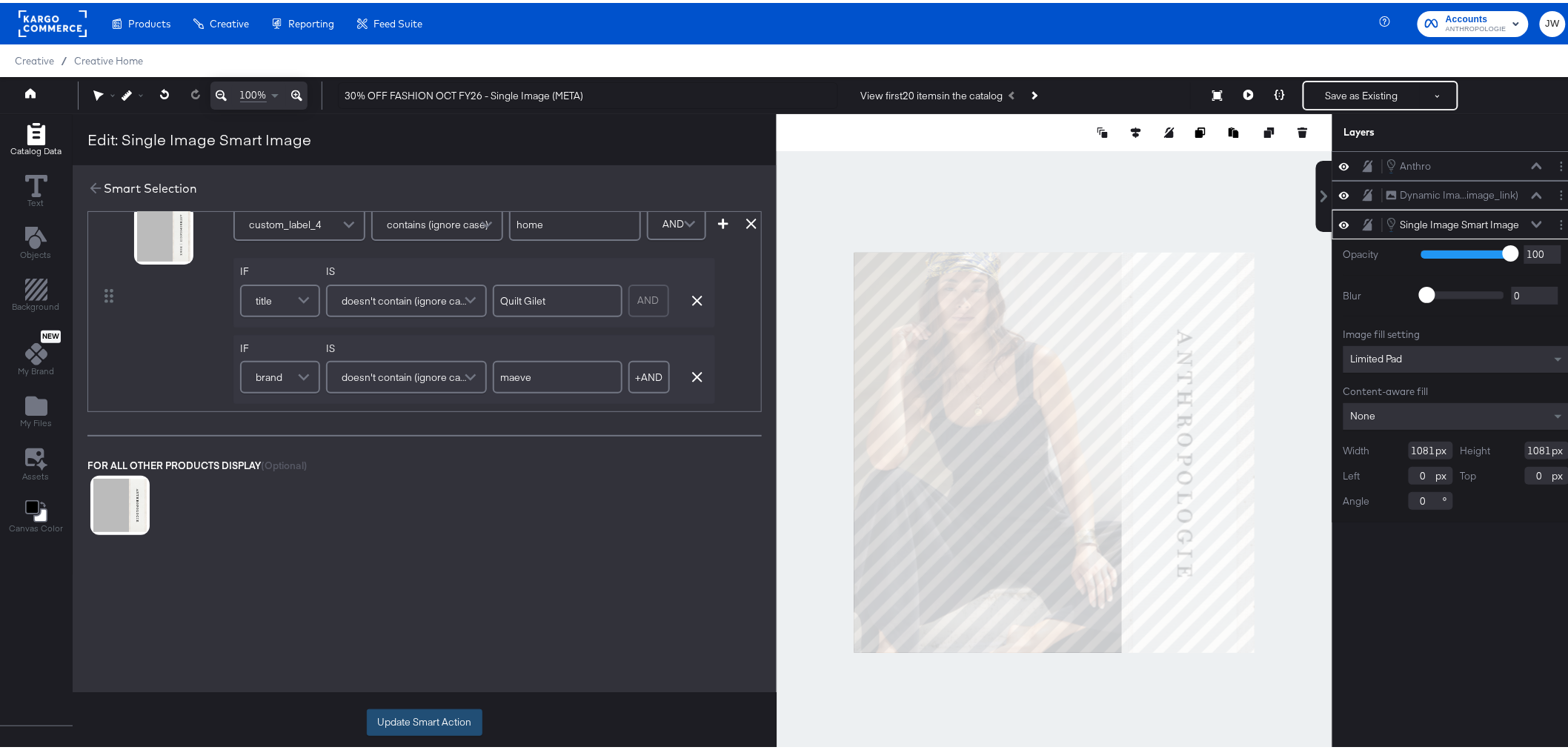
click at [415, 722] on button "Update Smart Action" at bounding box center [424, 719] width 115 height 26
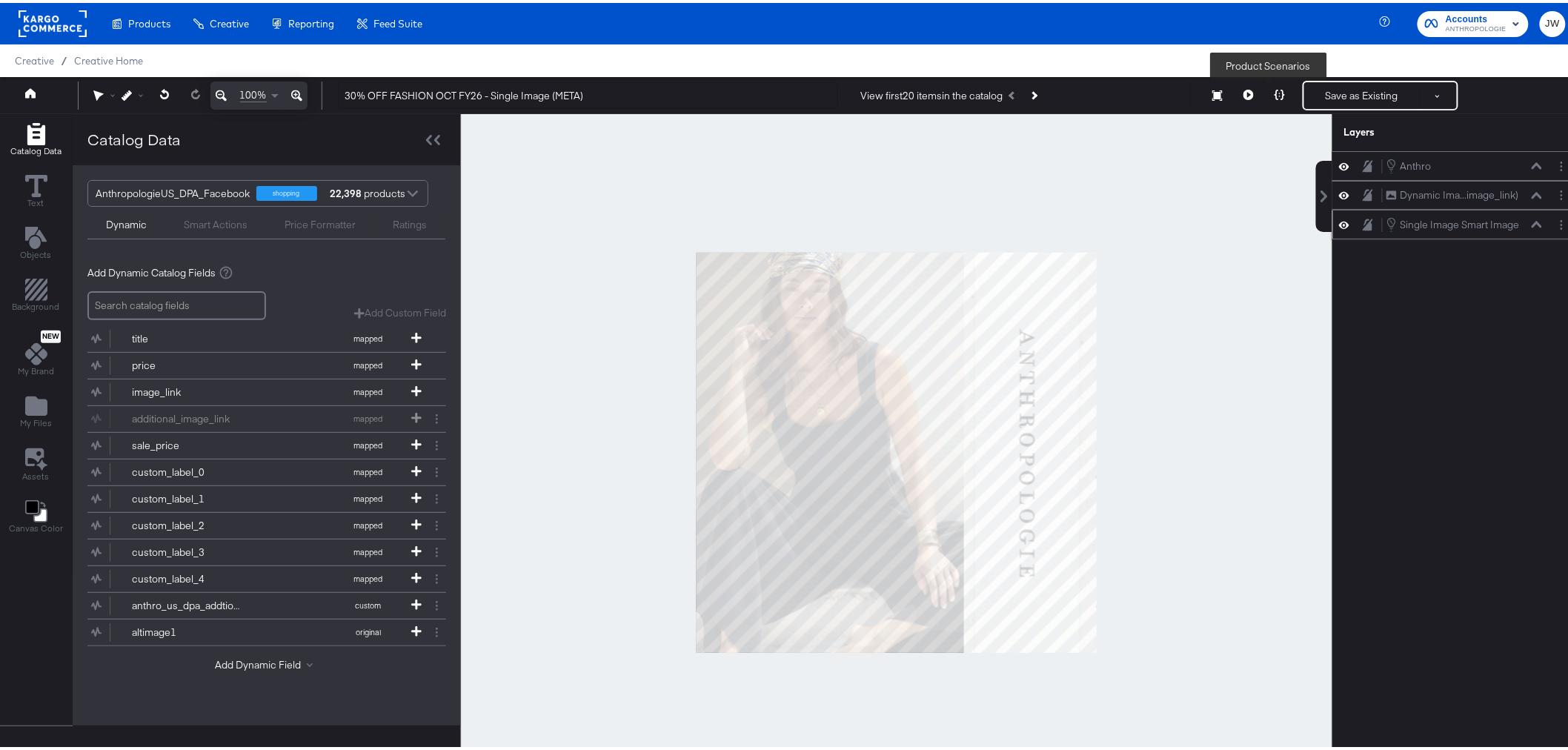
click at [1279, 90] on button at bounding box center [1279, 92] width 31 height 30
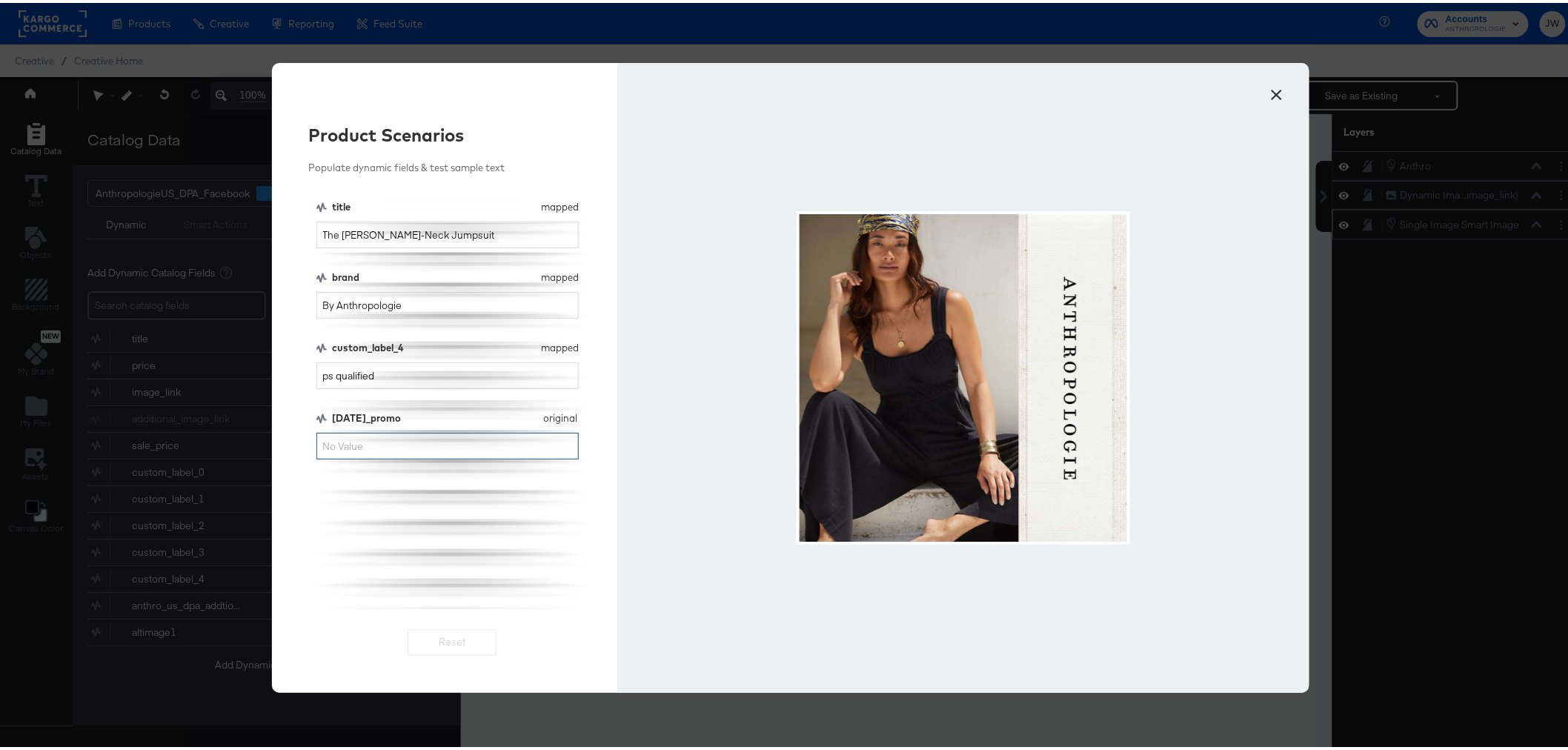
click at [354, 435] on input "[DATE]_promo" at bounding box center [448, 443] width 263 height 27
type input "30"
drag, startPoint x: 438, startPoint y: 305, endPoint x: 313, endPoint y: 300, distance: 125.1
click at [317, 300] on input "By Anthropologie" at bounding box center [448, 302] width 263 height 27
type input "maeve"
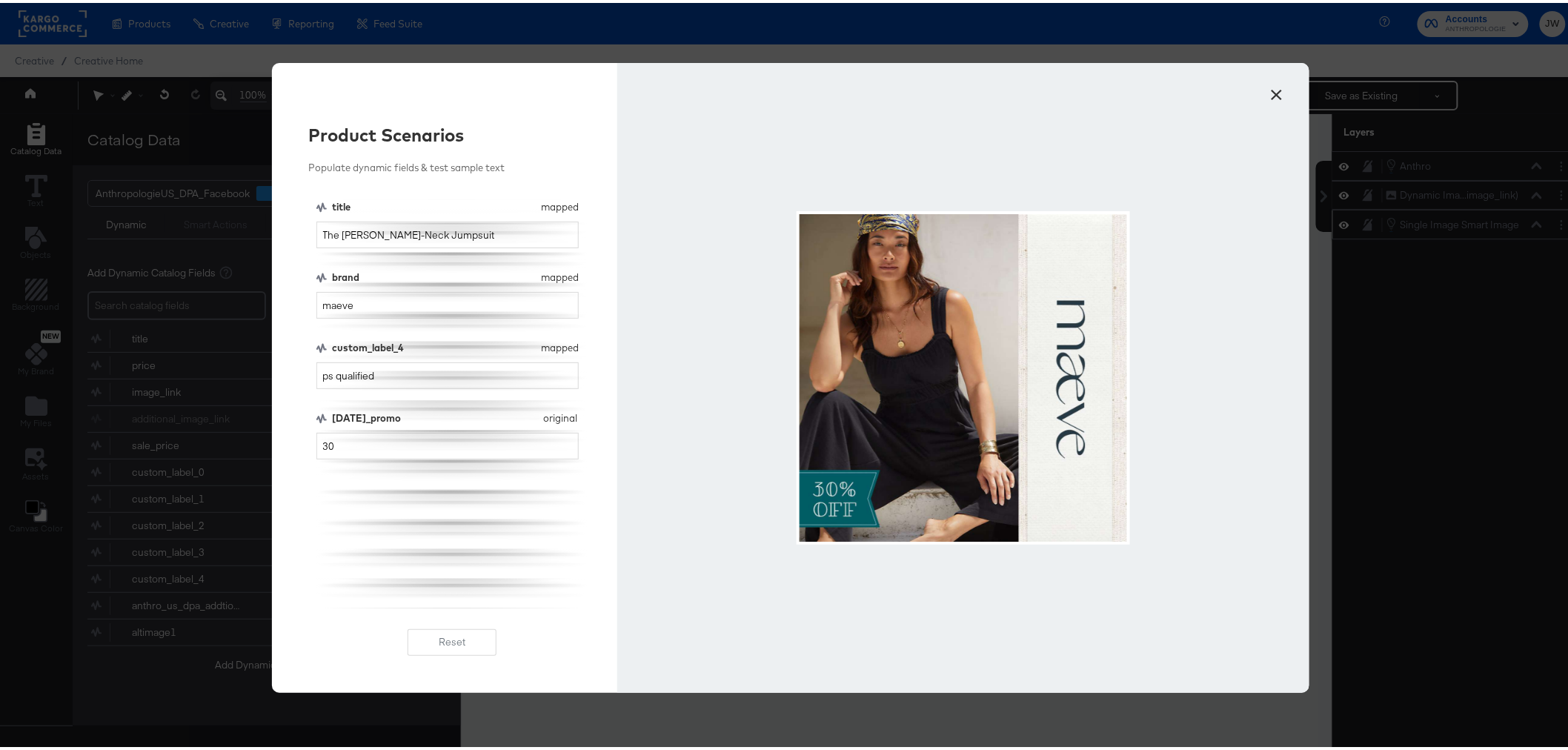
click at [1264, 87] on button "×" at bounding box center [1277, 88] width 26 height 26
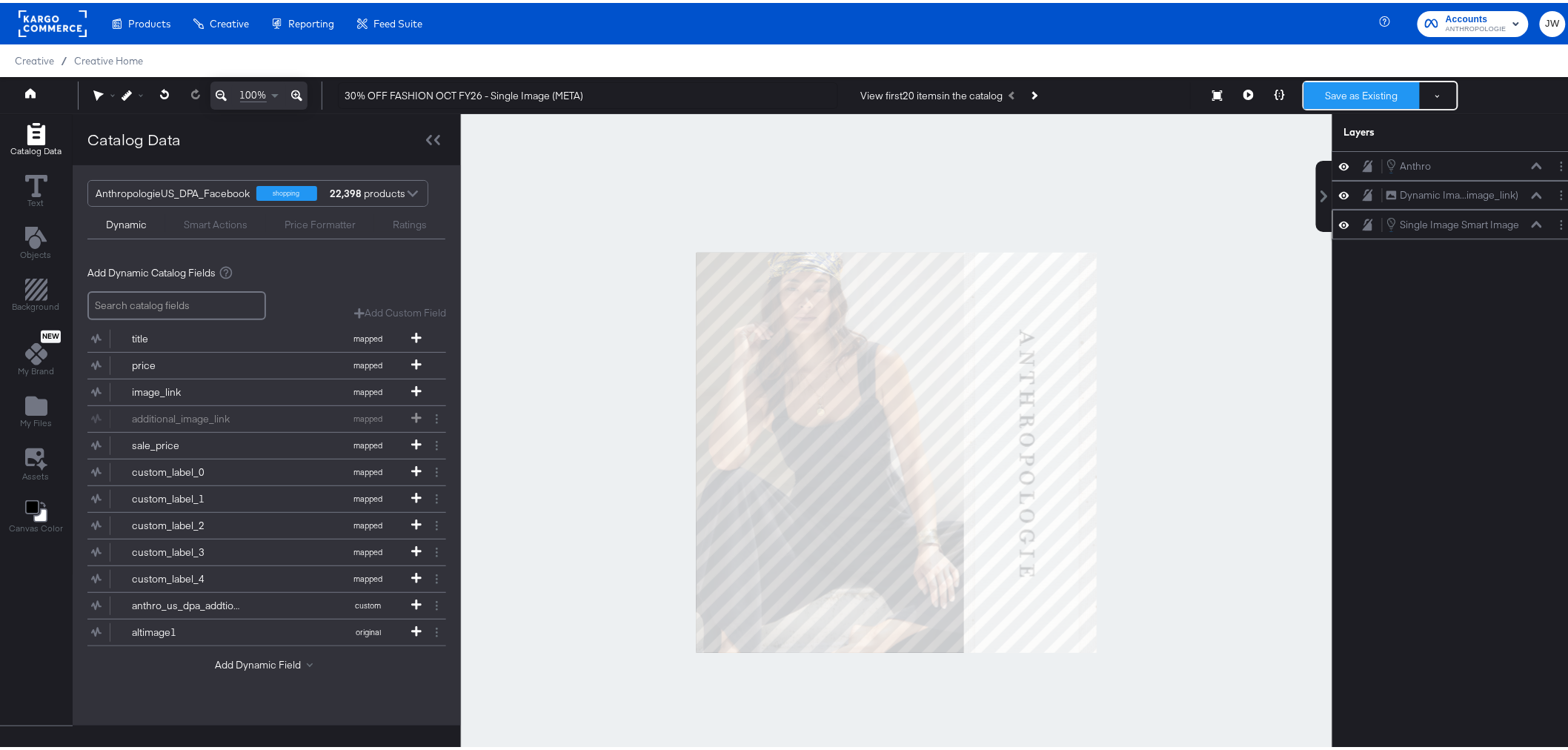
click at [1368, 101] on button "Save as Existing" at bounding box center [1361, 92] width 115 height 26
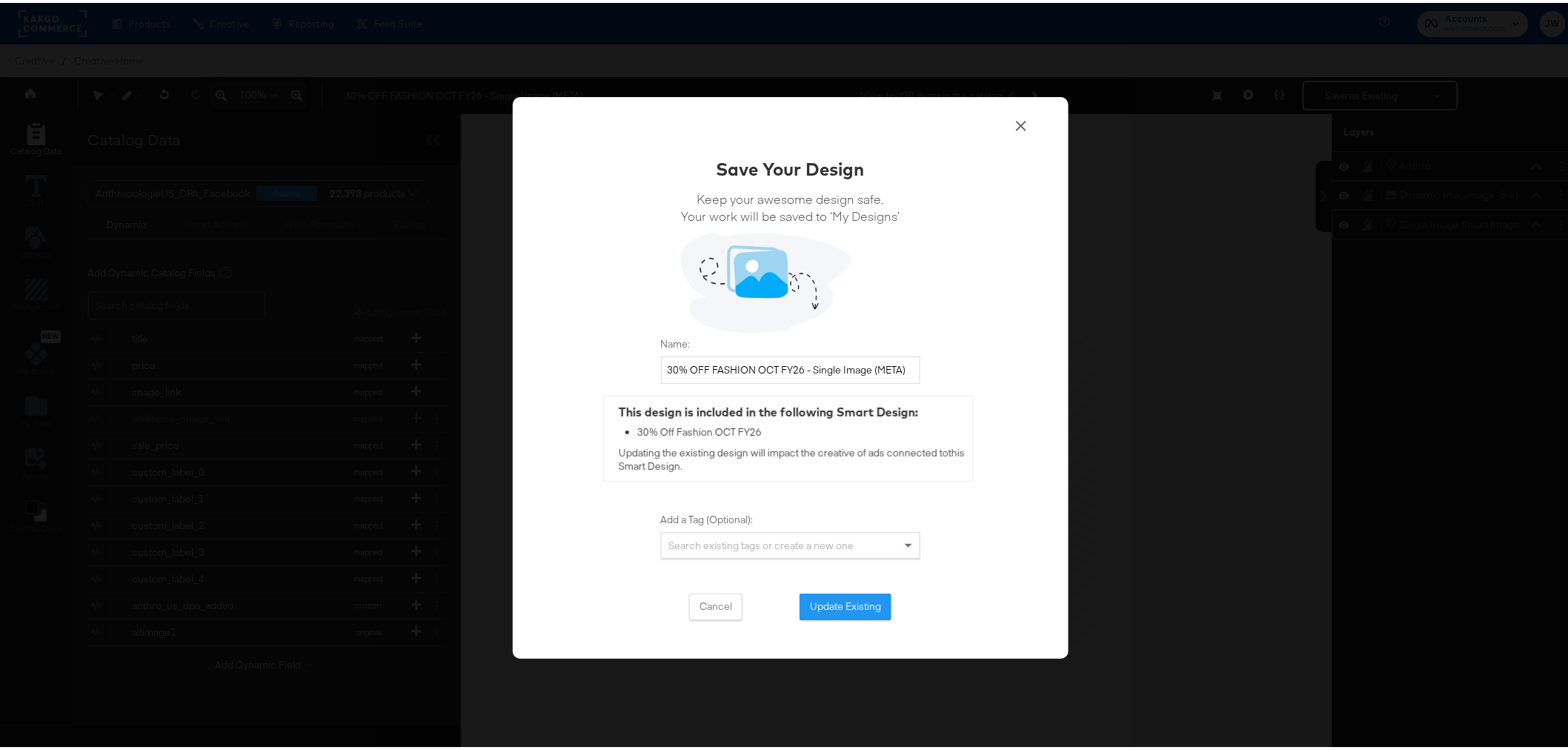
click at [1015, 121] on icon at bounding box center [1021, 123] width 11 height 11
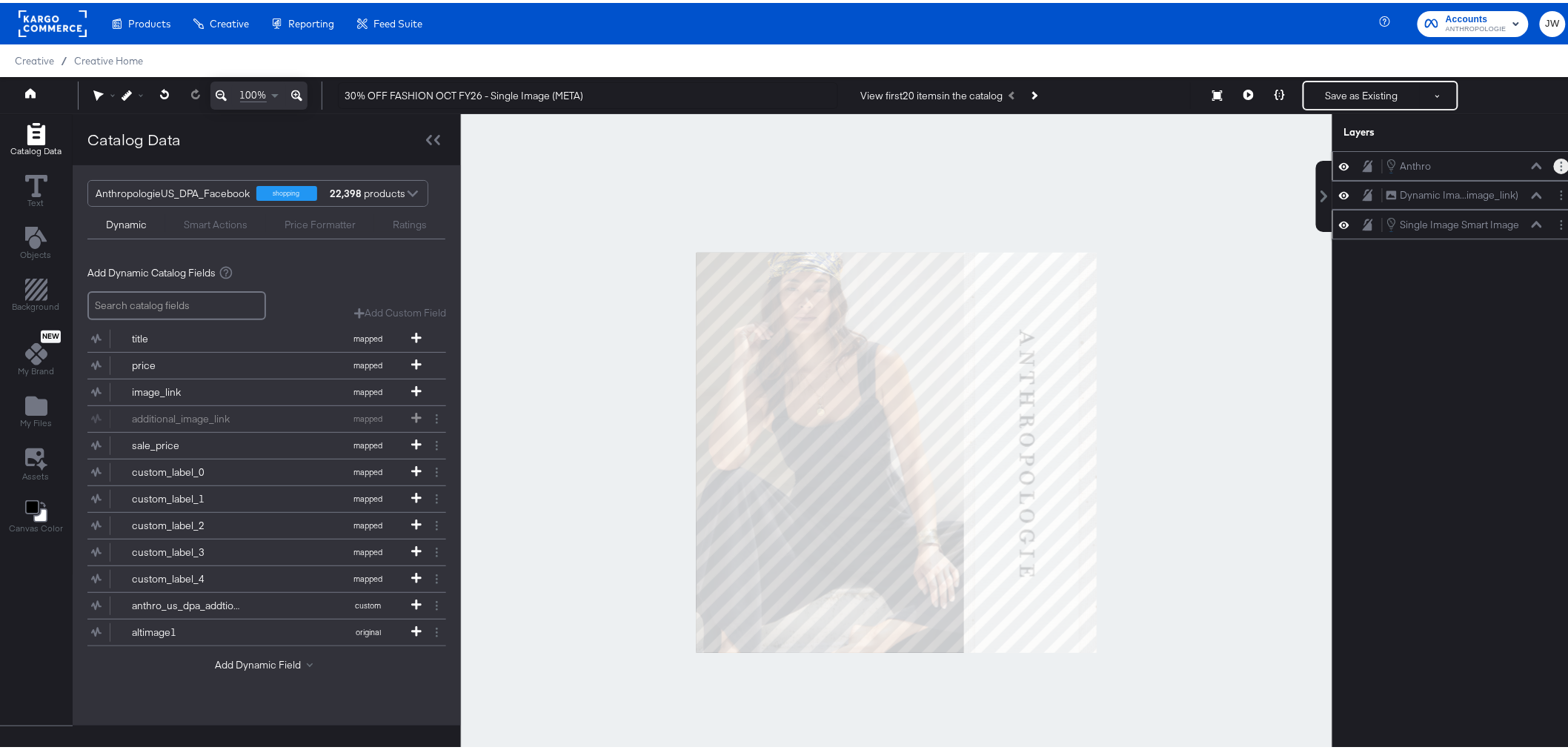
click at [1560, 163] on circle "Layer Options" at bounding box center [1561, 163] width 3 height 3
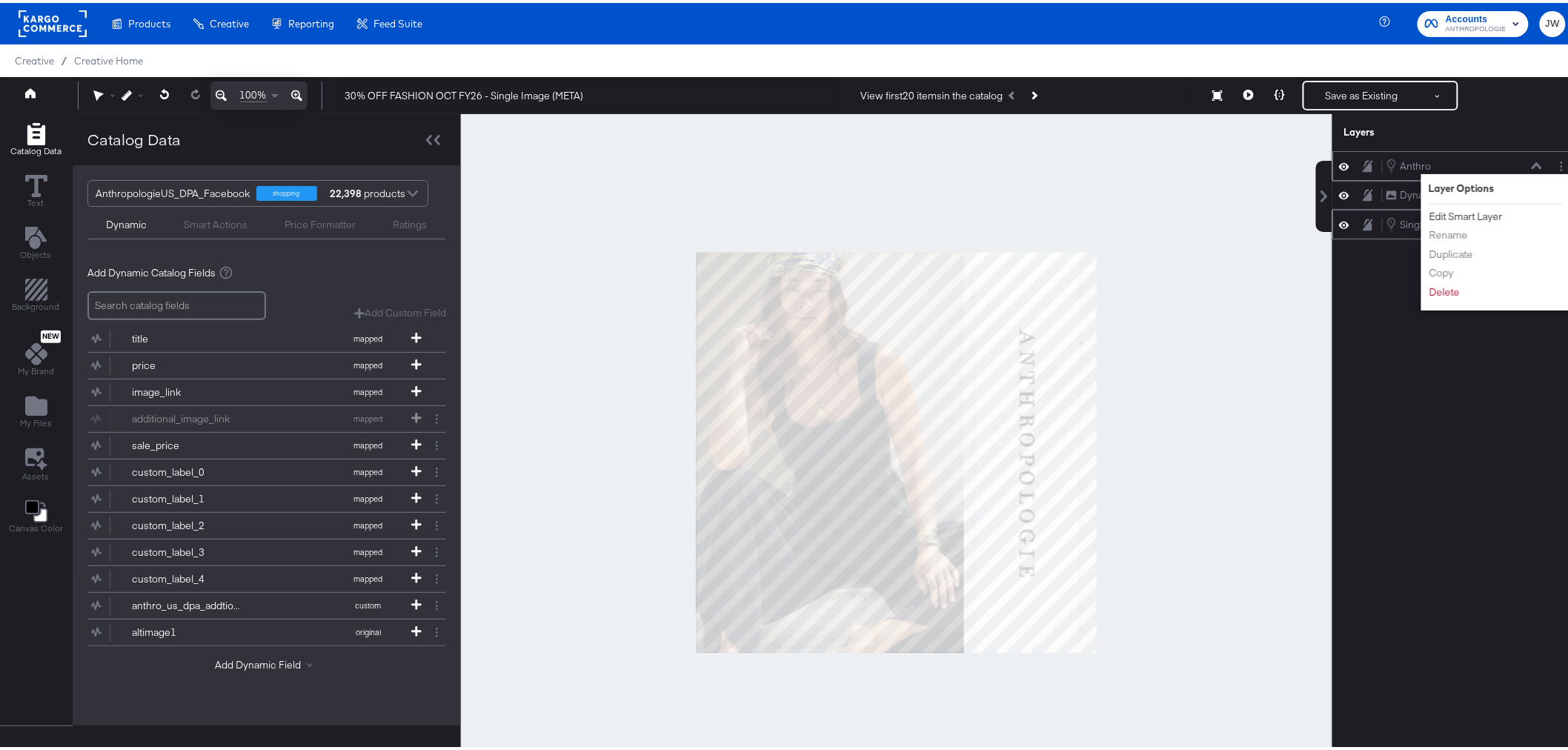
click at [1428, 212] on button "Edit Smart Layer" at bounding box center [1465, 214] width 75 height 16
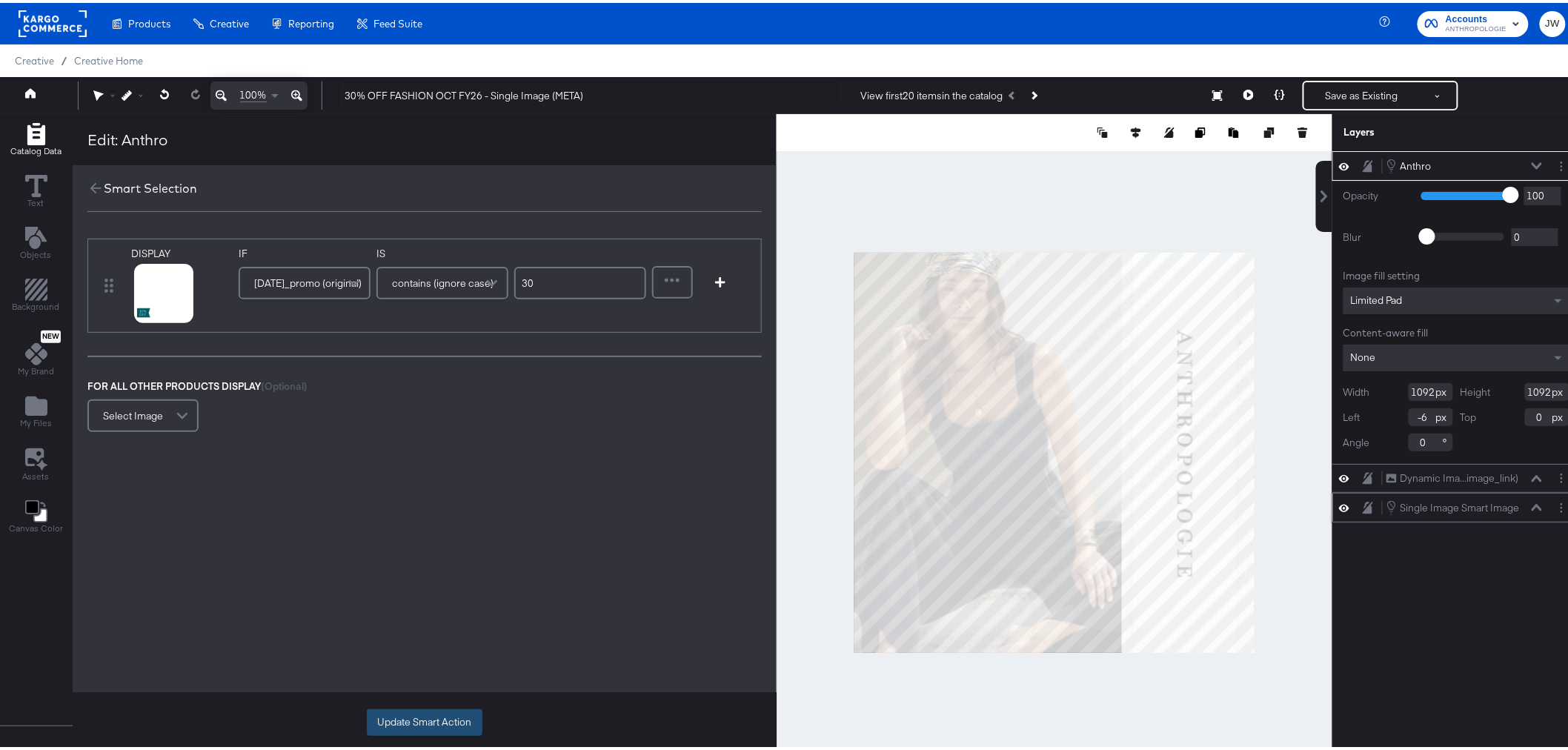
click at [451, 724] on button "Update Smart Action" at bounding box center [424, 719] width 115 height 26
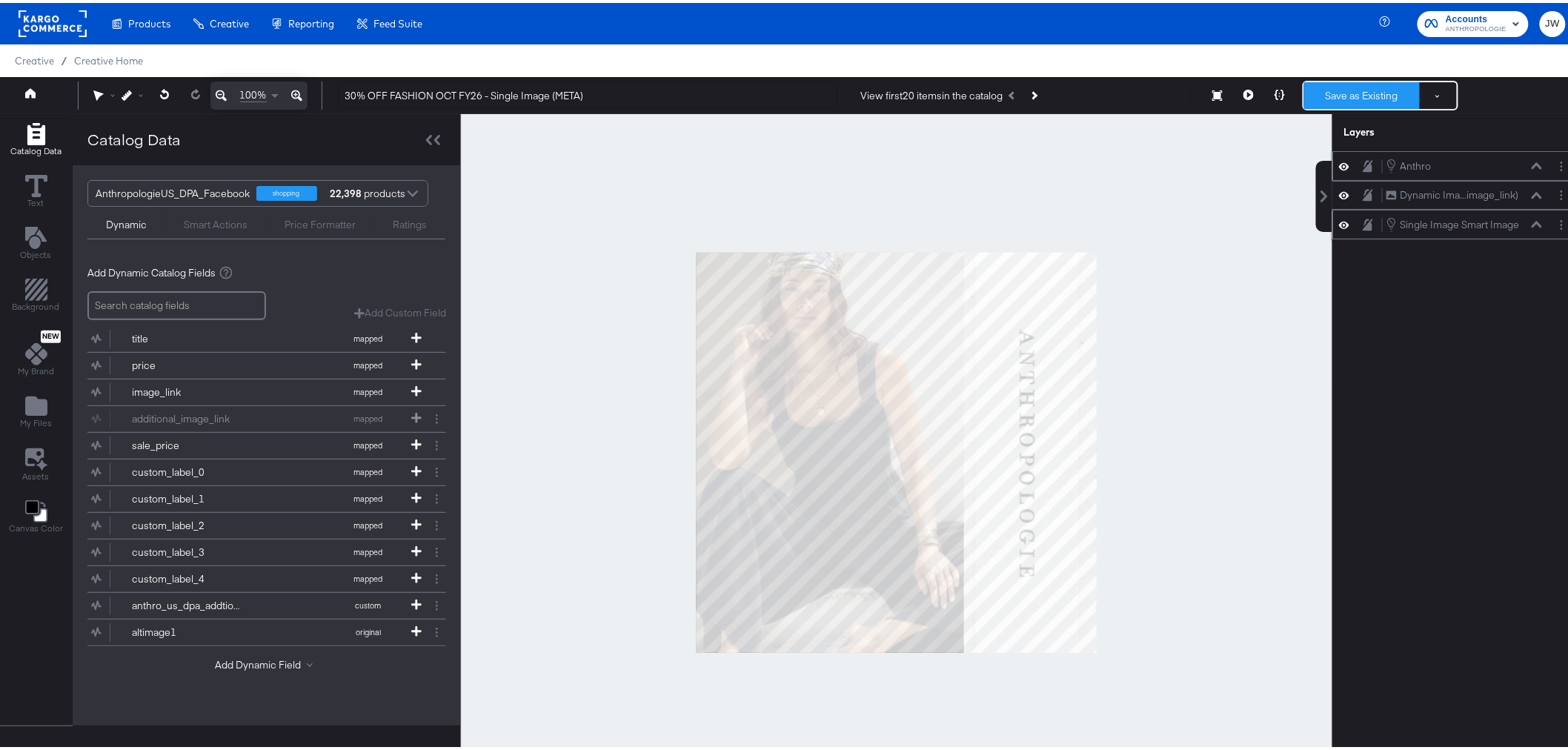
click at [1364, 99] on button "Save as Existing" at bounding box center [1361, 92] width 115 height 26
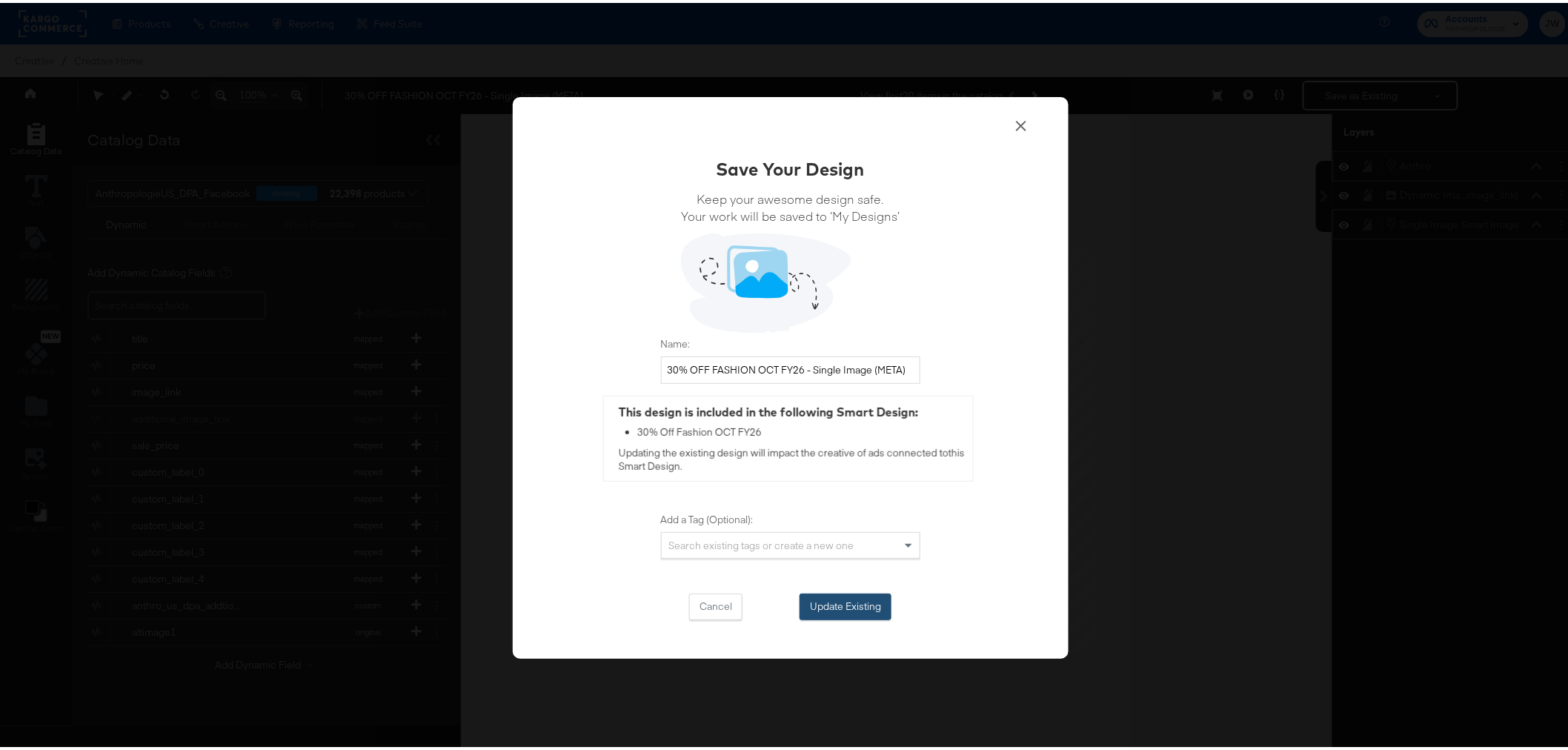
click at [818, 606] on button "Update Existing" at bounding box center [846, 604] width 92 height 26
